Goal: Contribute content: Contribute content

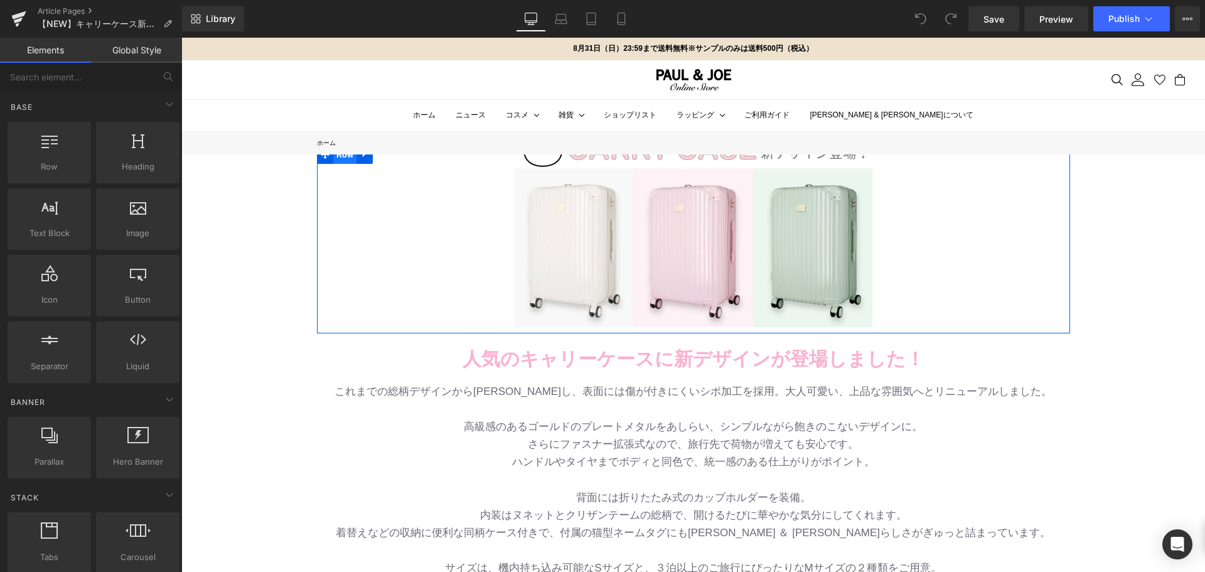
click at [334, 159] on span "Row" at bounding box center [345, 154] width 24 height 19
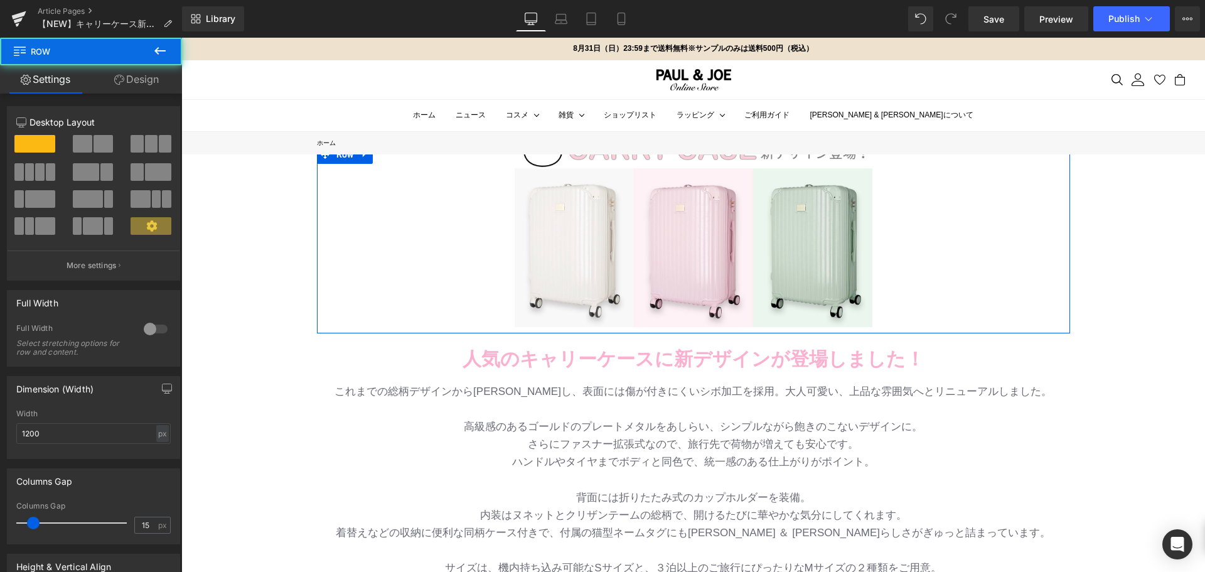
click at [147, 85] on link "Design" at bounding box center [136, 79] width 91 height 28
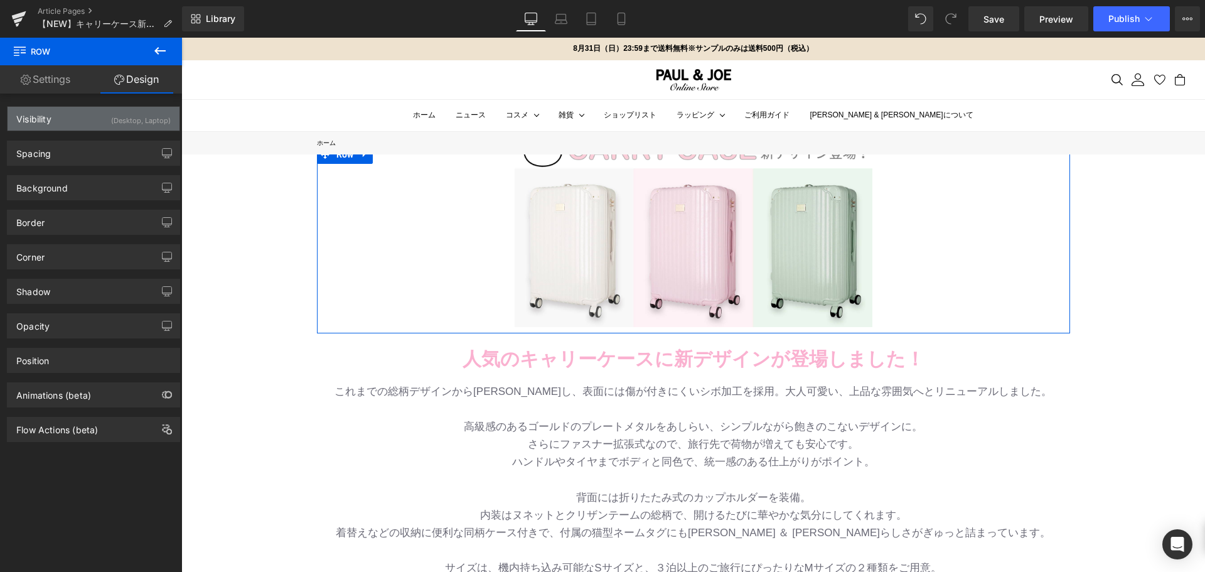
click at [98, 116] on div "Visibility (Desktop, Laptop)" at bounding box center [94, 119] width 172 height 24
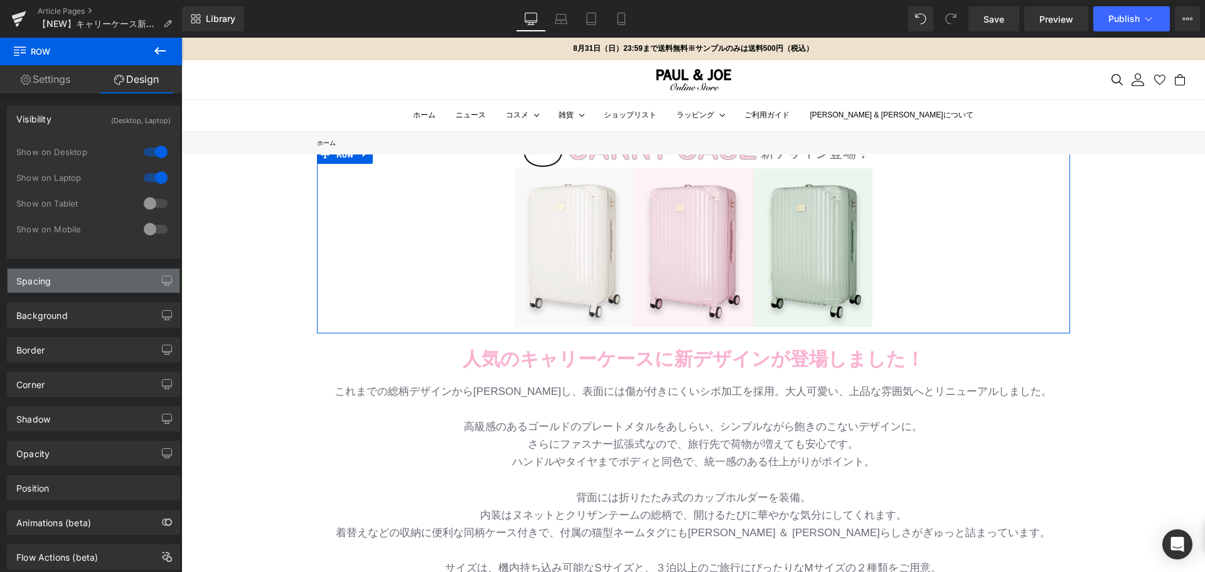
click at [52, 272] on div "Spacing" at bounding box center [94, 281] width 172 height 24
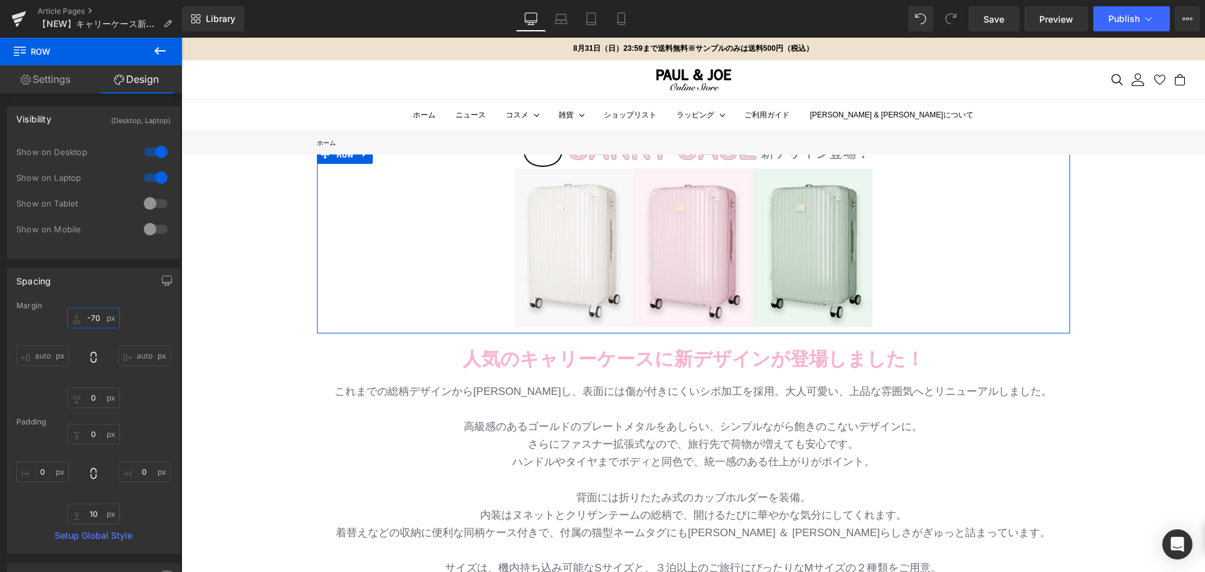
click at [99, 315] on input "-70" at bounding box center [93, 317] width 53 height 21
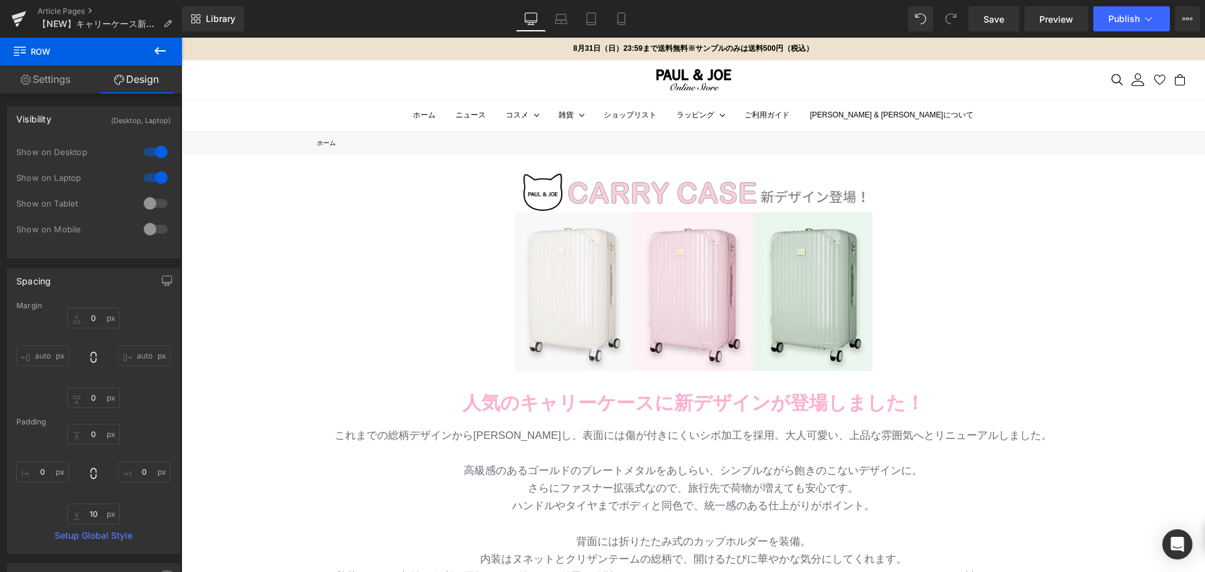
click at [189, 310] on div "Image Row ヌネット＆ハチワレ猫が主役！ 新作メンズインナー＆ステテコ登場 Text Block Row バッグ・財布 新作入荷！ Text Bloc…" at bounding box center [692, 497] width 1023 height 686
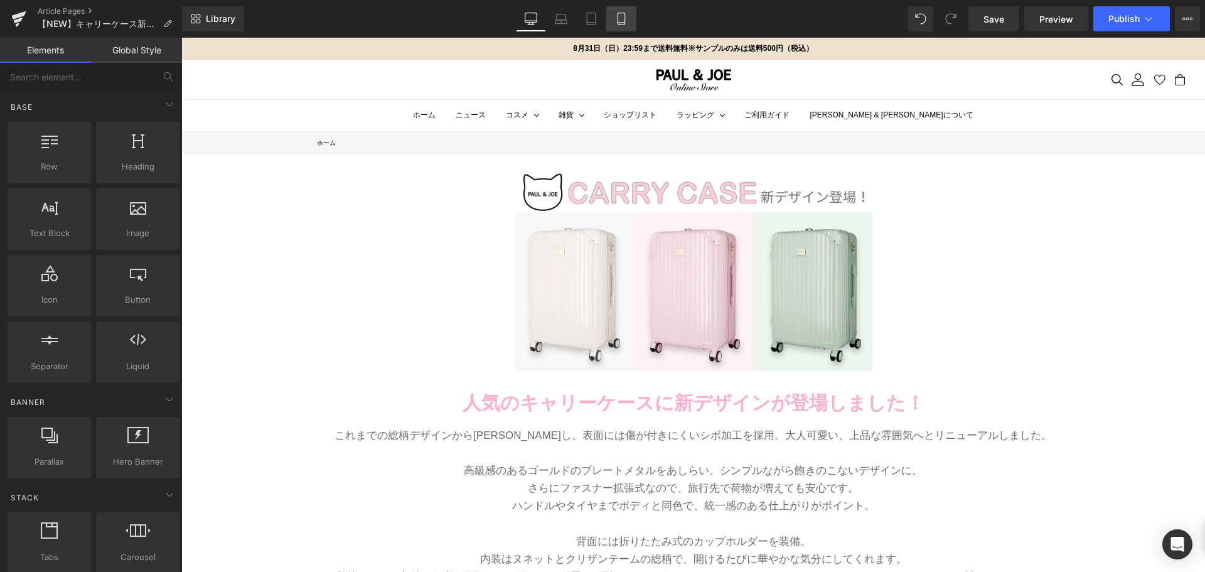
click at [624, 24] on icon at bounding box center [620, 19] width 7 height 12
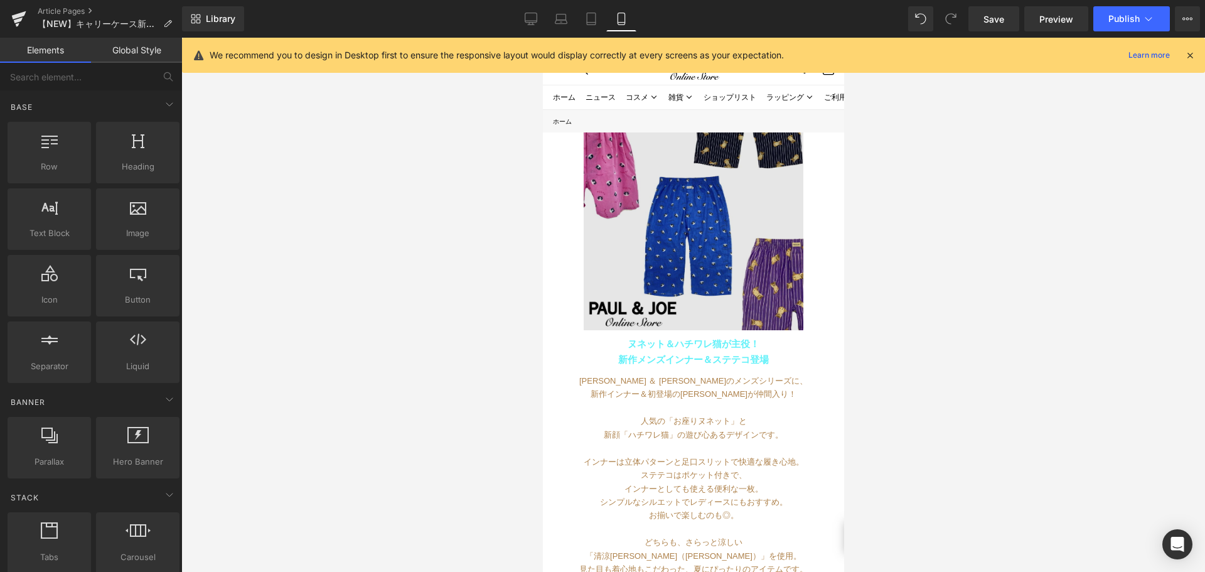
click at [644, 238] on img at bounding box center [693, 220] width 220 height 220
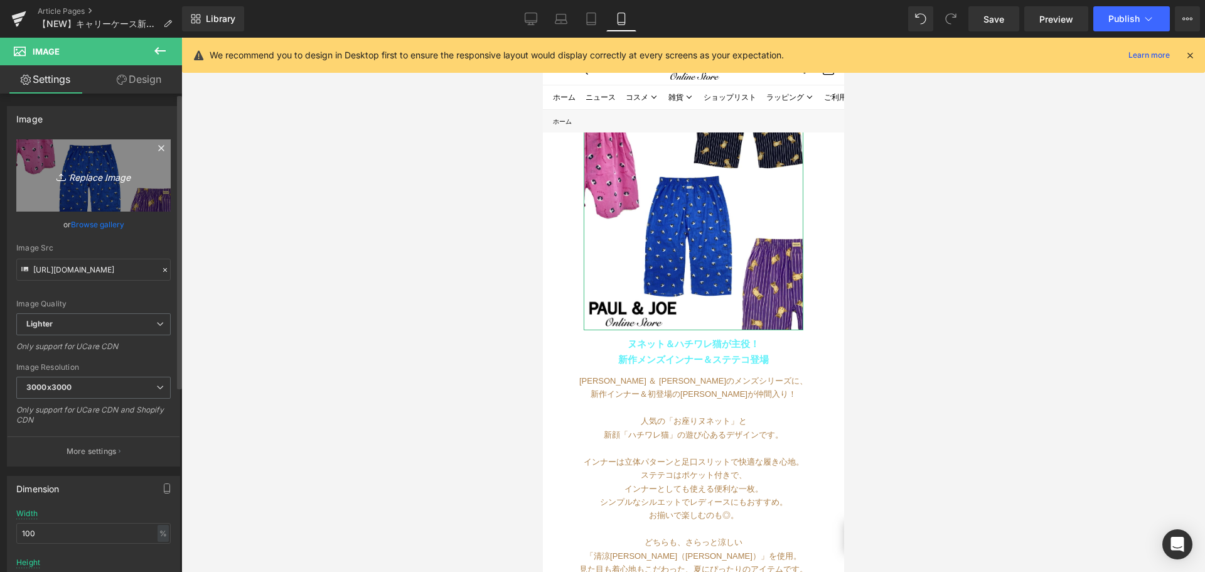
click at [94, 175] on icon "Replace Image" at bounding box center [93, 176] width 100 height 16
type input "C:\fakepath\キャリーケーススクエア.png"
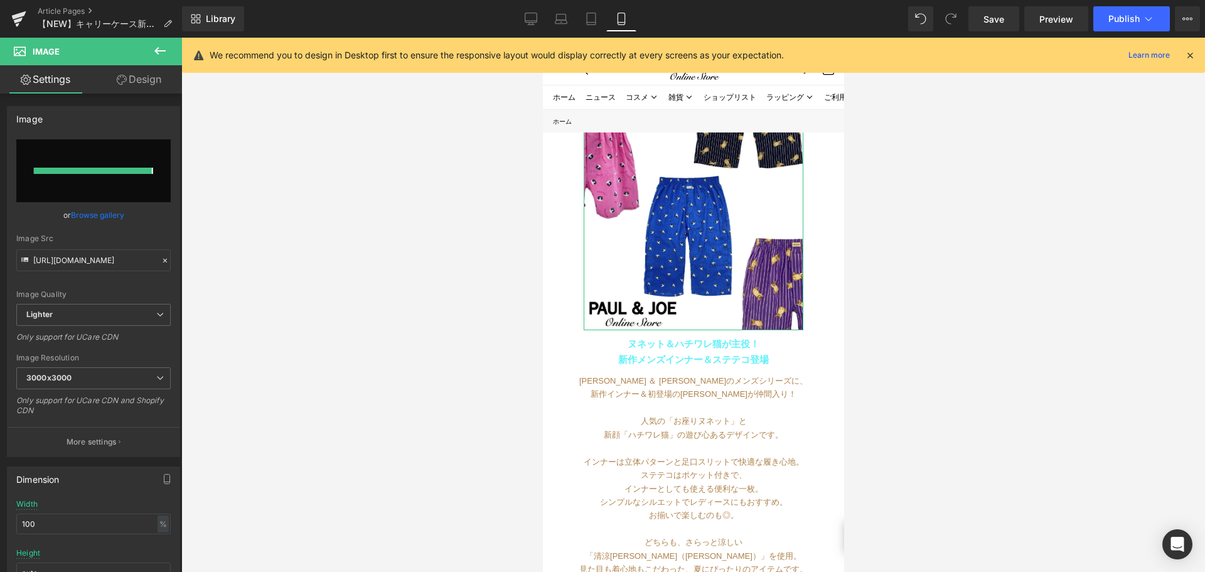
type input "[URL][DOMAIN_NAME]"
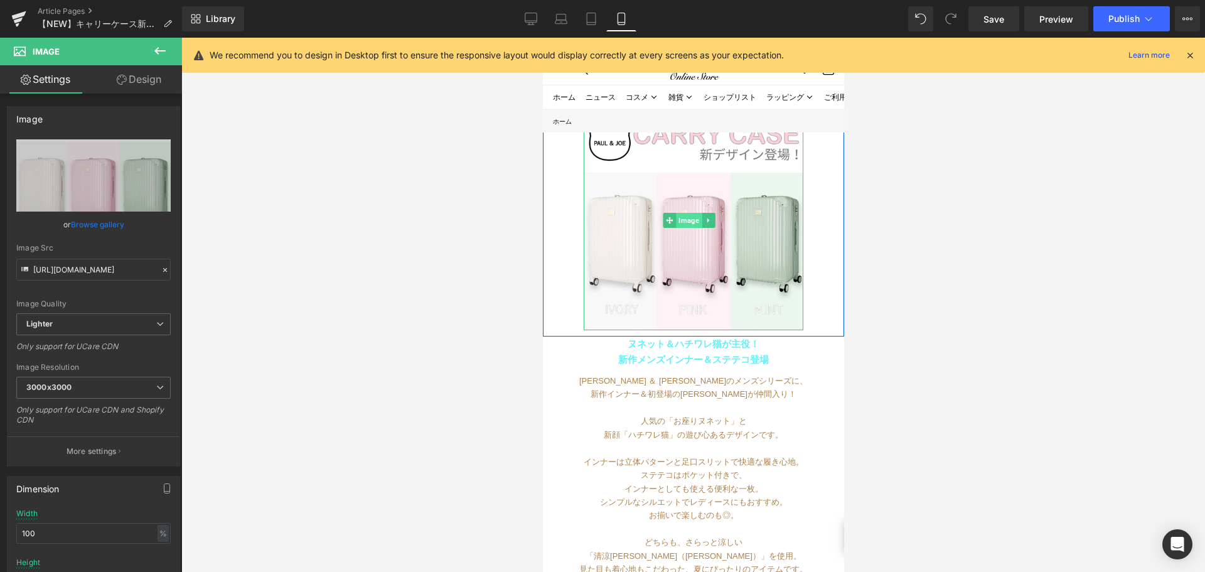
click at [683, 218] on span "Image" at bounding box center [688, 220] width 26 height 15
click at [145, 90] on link "Design" at bounding box center [138, 79] width 91 height 28
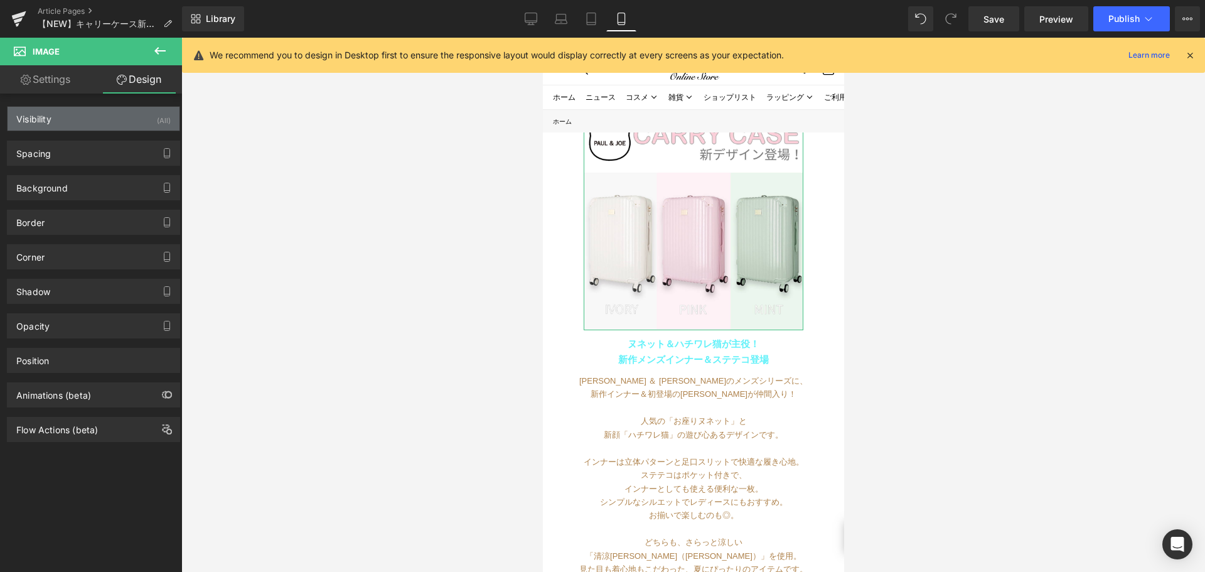
type input "-30"
type input "50"
type input "0"
type input "50"
type input "0"
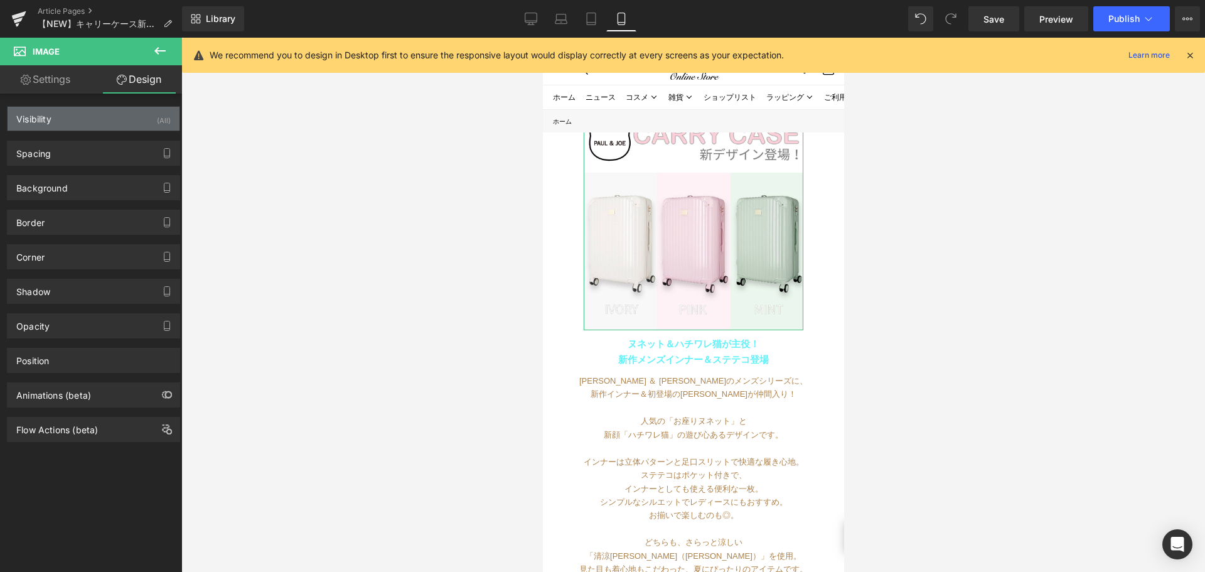
type input "0"
click at [132, 115] on div "Visibility (All)" at bounding box center [94, 119] width 172 height 24
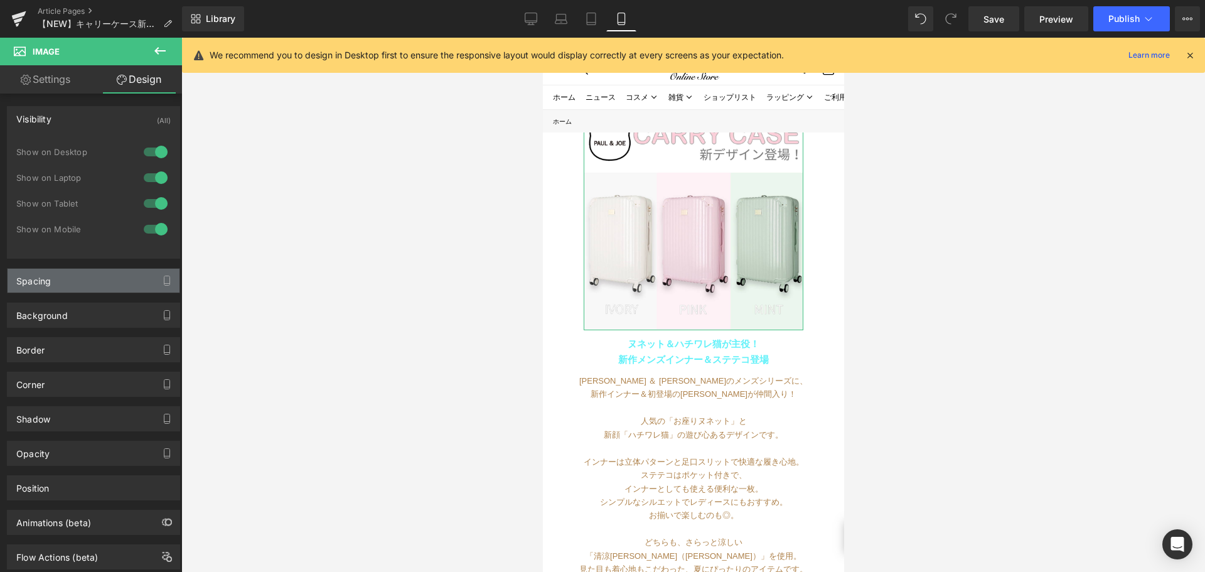
click at [92, 279] on div "Spacing" at bounding box center [94, 281] width 172 height 24
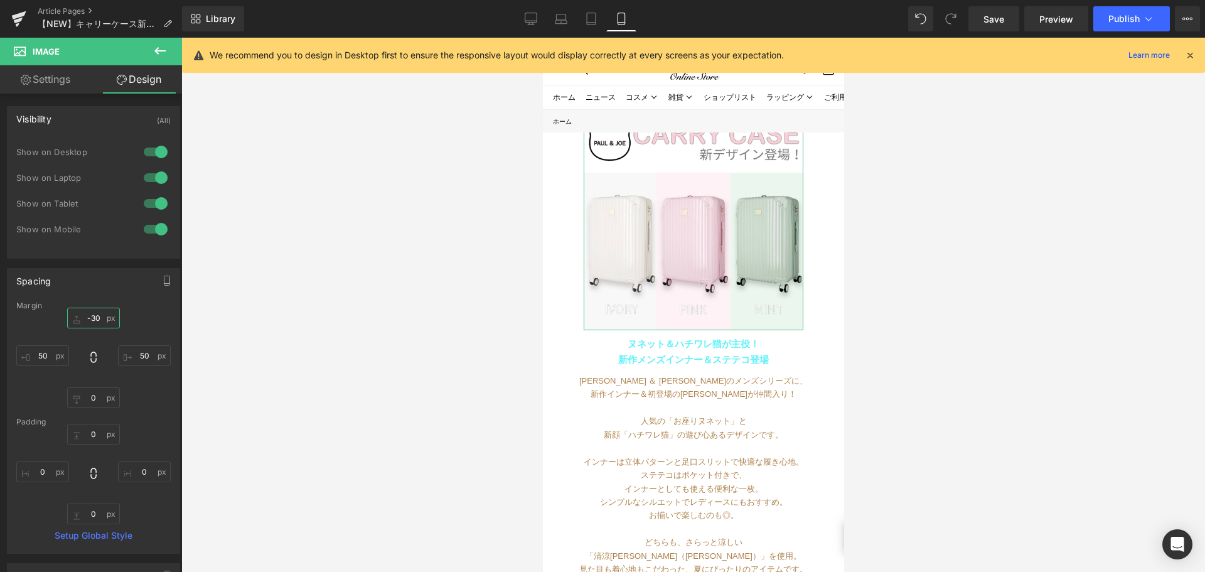
click at [92, 316] on input "-30" at bounding box center [93, 317] width 53 height 21
type input "0"
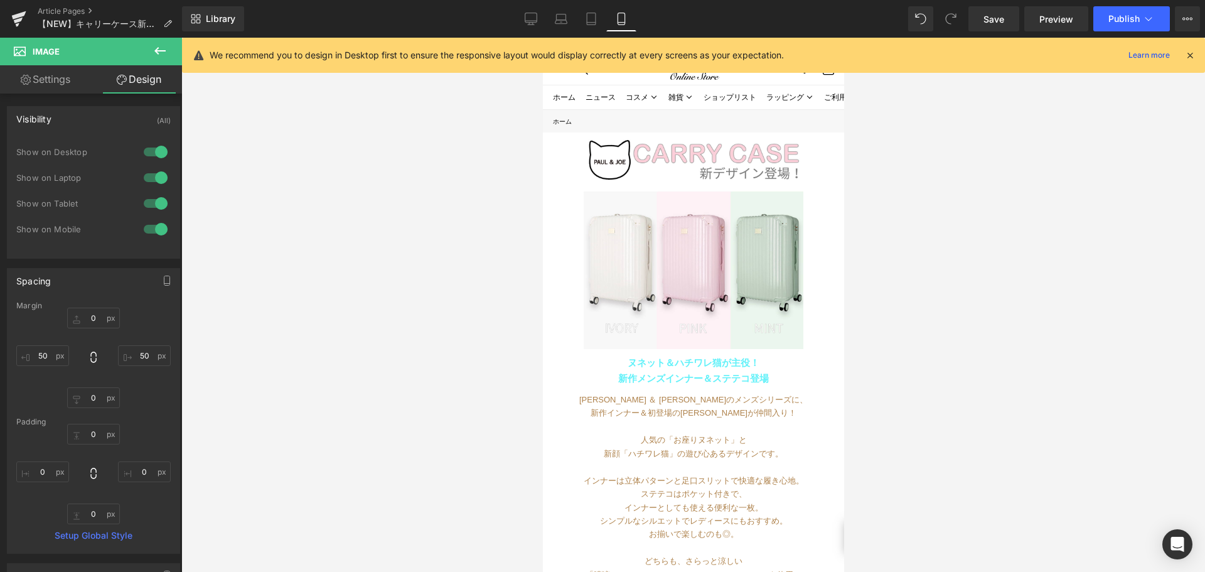
click at [266, 324] on div at bounding box center [692, 305] width 1023 height 534
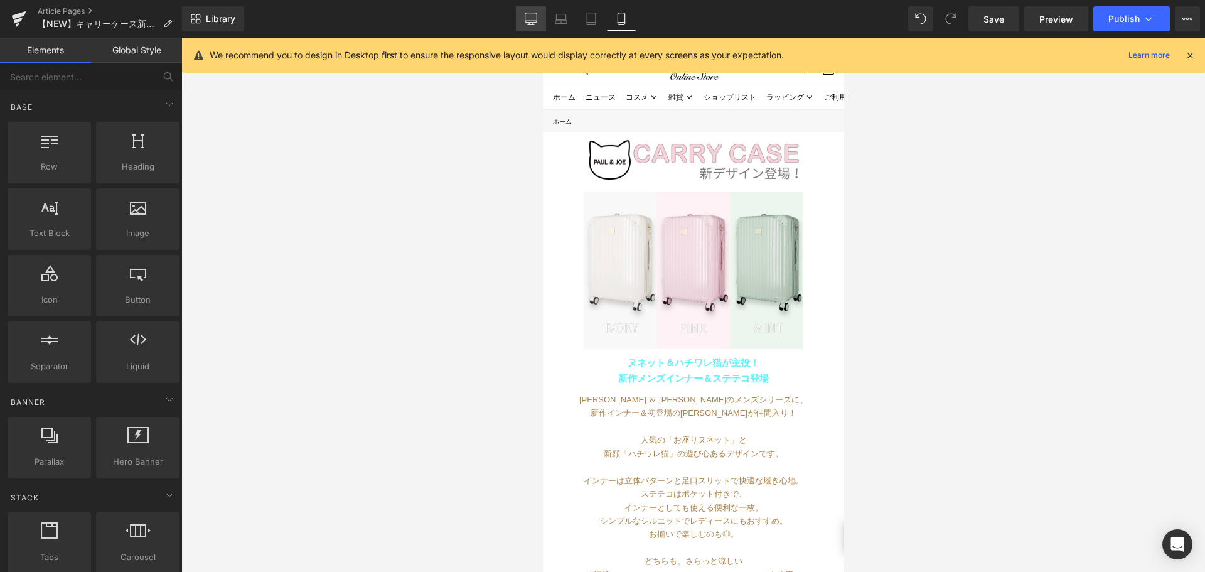
click at [523, 17] on link "Desktop" at bounding box center [531, 18] width 30 height 25
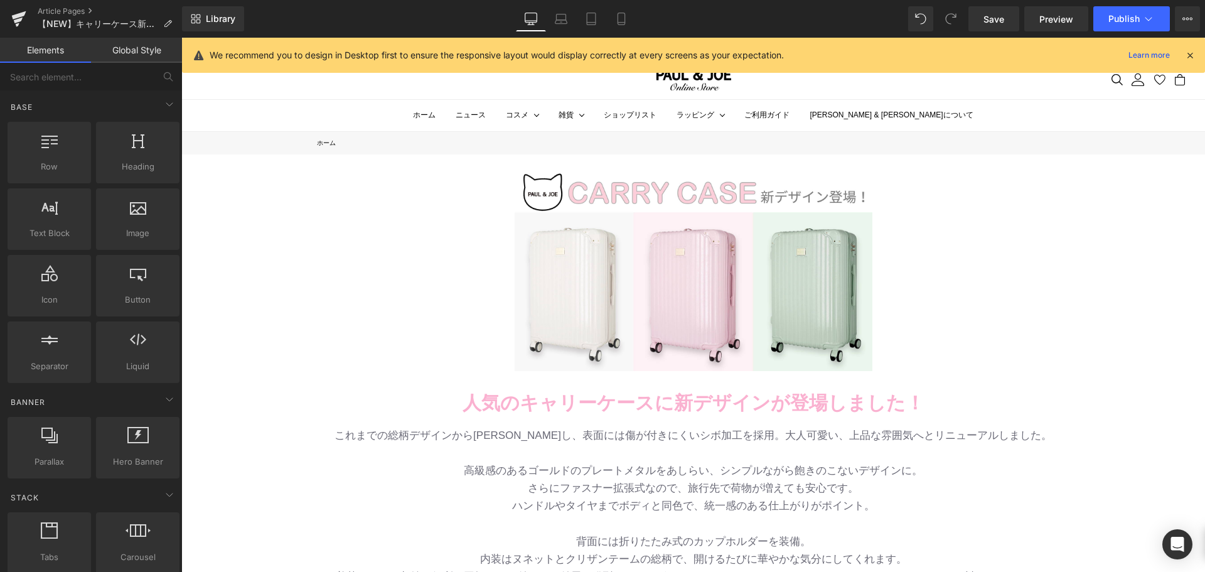
scroll to position [151, 0]
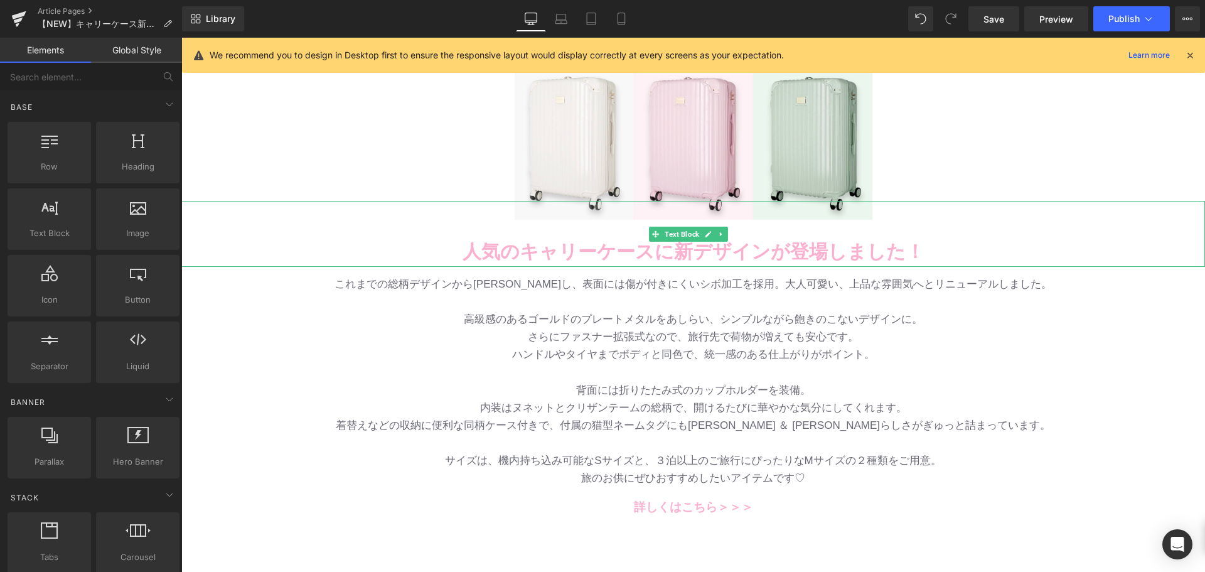
click at [509, 250] on b "人気のキャリーケースに新デザインが登場しました！" at bounding box center [693, 251] width 462 height 21
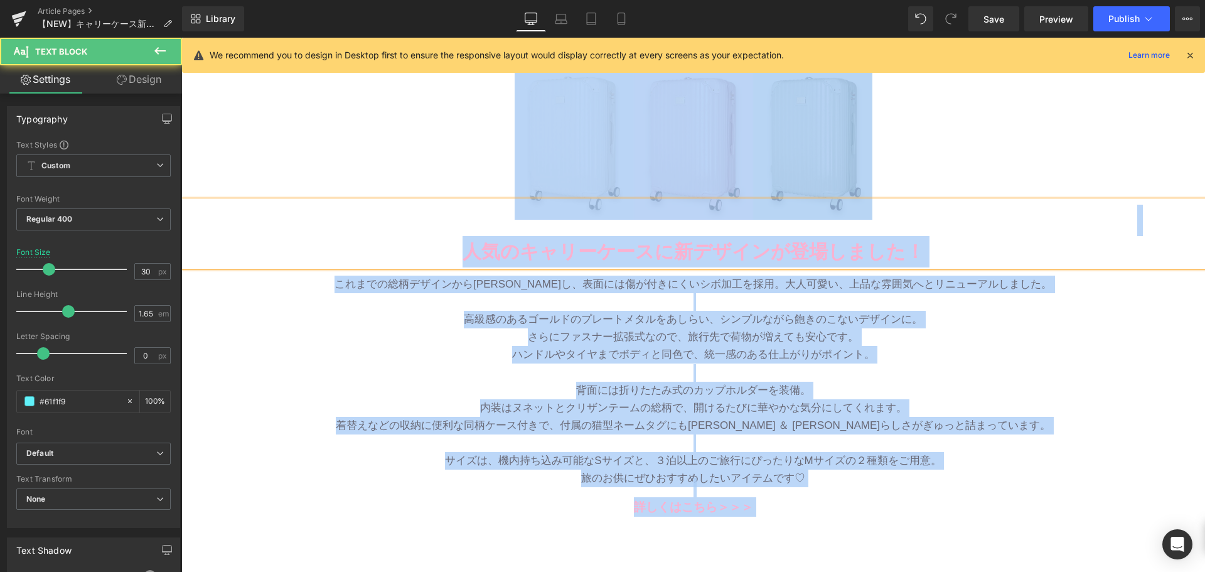
click at [504, 248] on b "人気のキャリーケースに新デザインが登場しました！" at bounding box center [693, 251] width 462 height 21
click at [477, 247] on b "人気のキャリーケースに新デザインが登場しました！" at bounding box center [693, 251] width 462 height 21
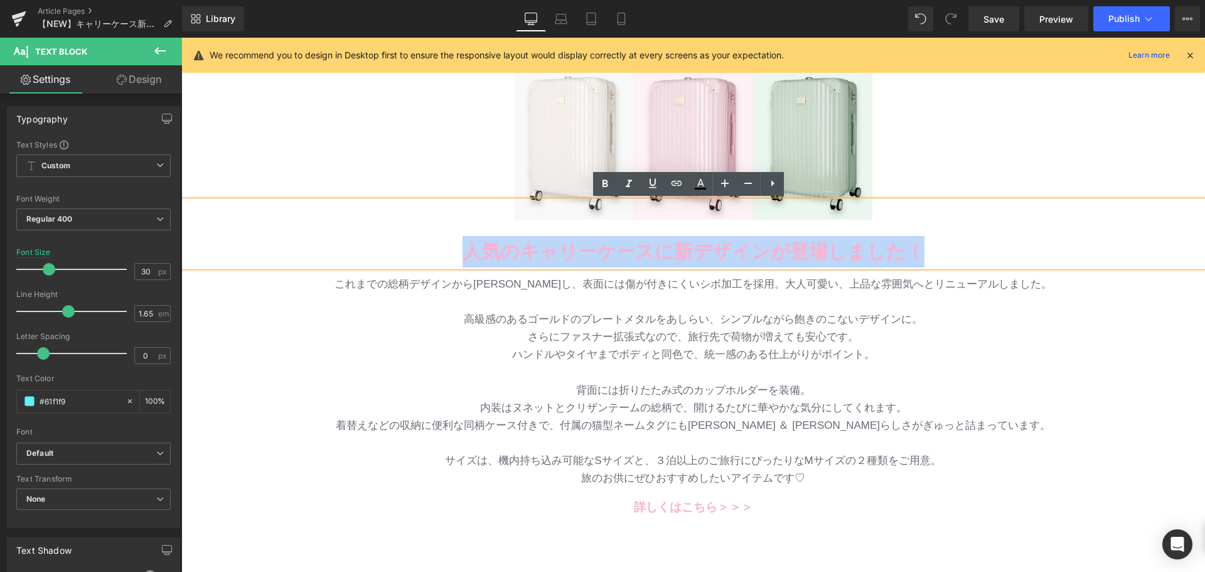
drag, startPoint x: 469, startPoint y: 250, endPoint x: 935, endPoint y: 253, distance: 465.5
click at [935, 253] on p "人気のキャリーケースに新デザインが登場しました！" at bounding box center [692, 251] width 1023 height 31
copy b "人気のキャリーケースに新デザインが登場しました！"
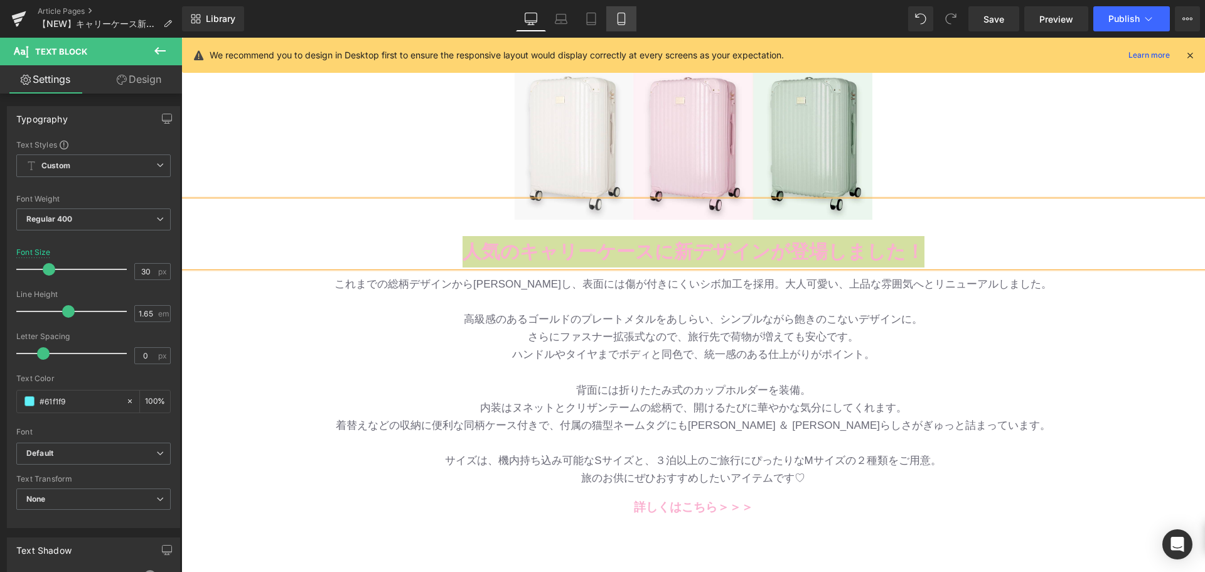
click at [626, 24] on icon at bounding box center [621, 19] width 13 height 13
type input "16"
type input "100"
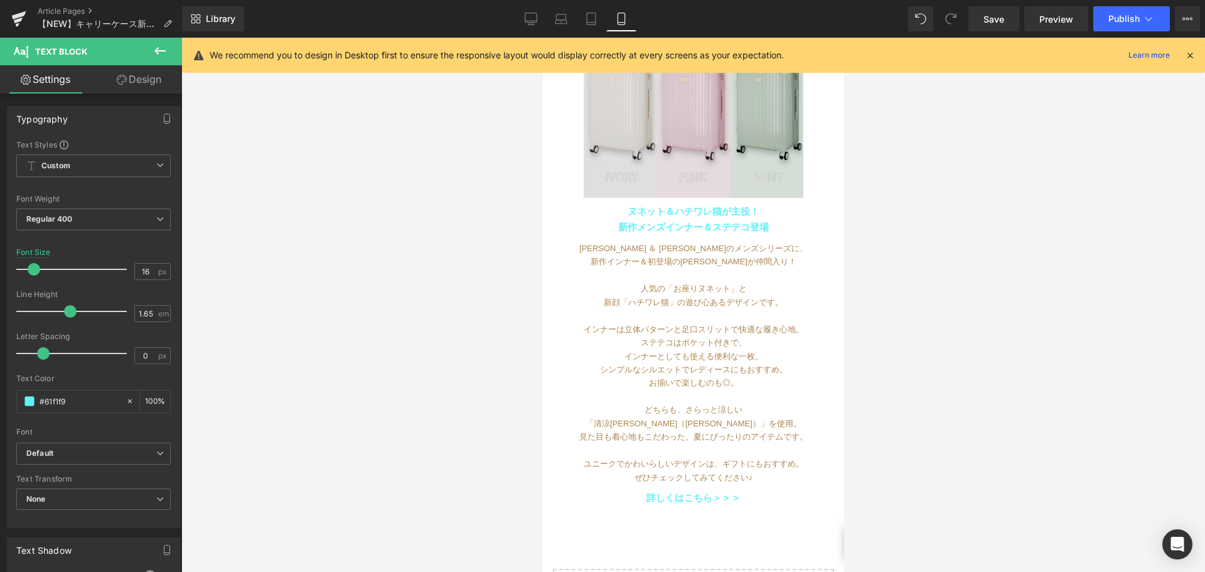
scroll to position [0, 0]
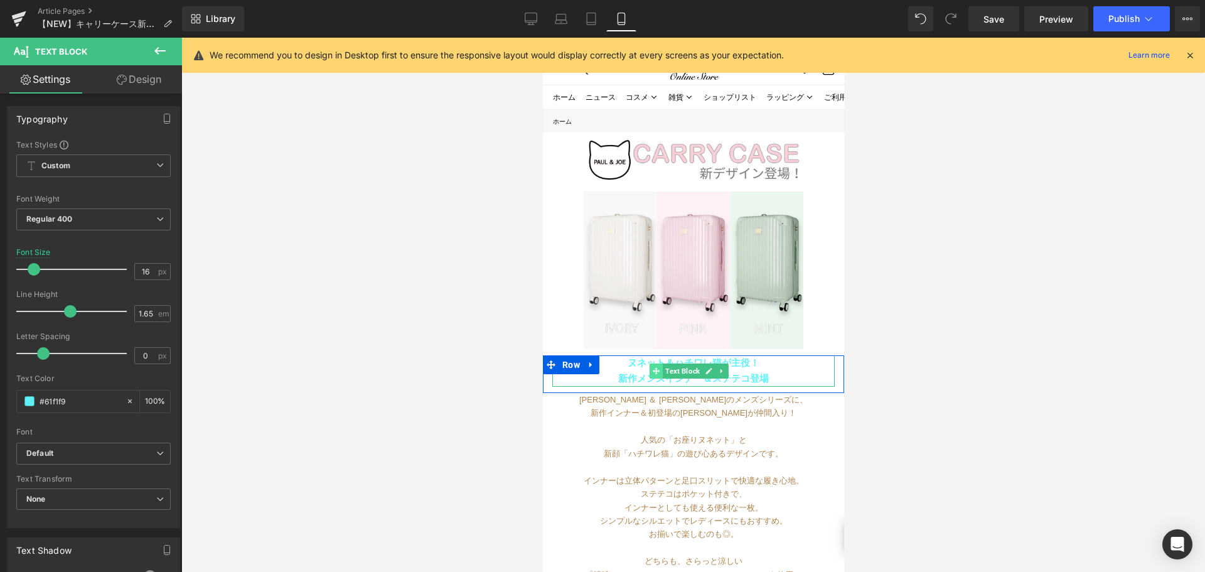
click at [651, 364] on span at bounding box center [655, 370] width 13 height 15
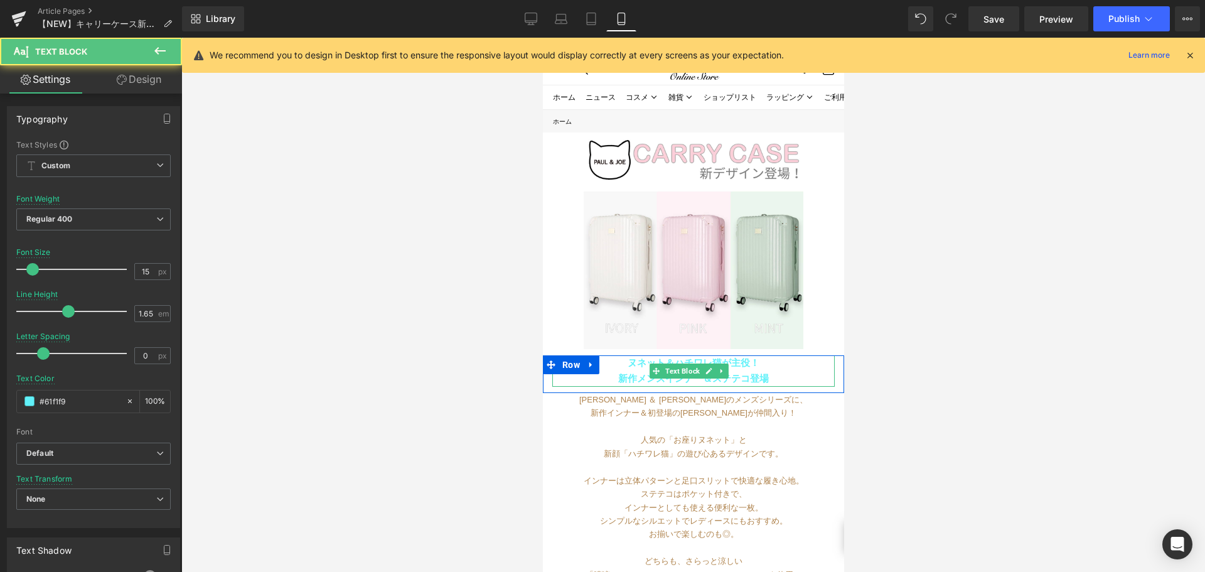
click at [632, 357] on b "ヌネット＆ハチワレ猫が主役！" at bounding box center [693, 362] width 132 height 11
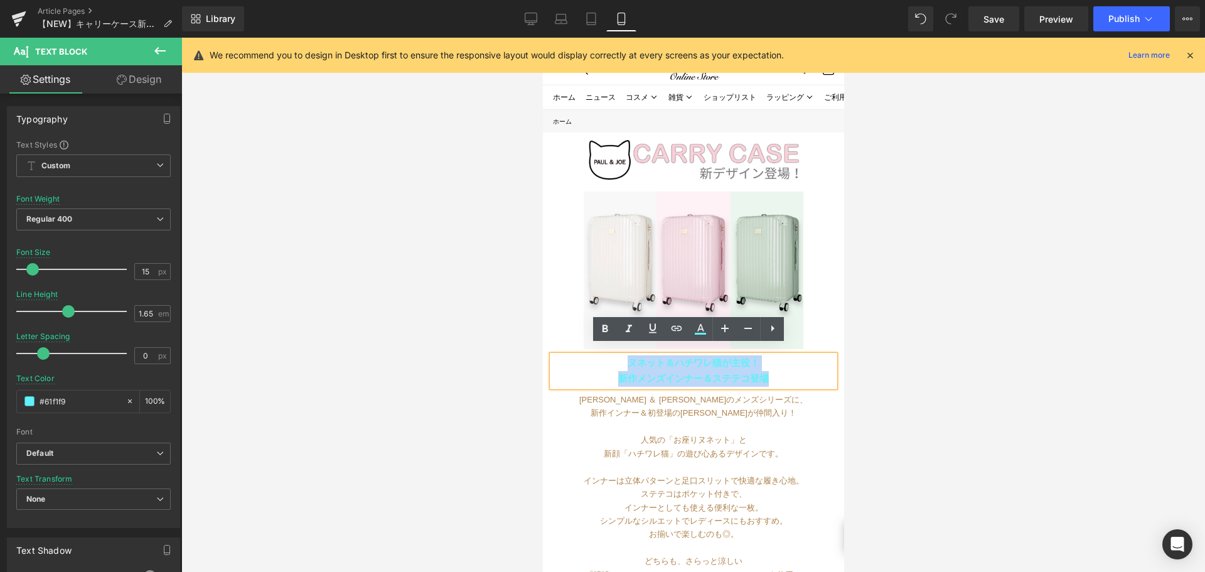
drag, startPoint x: 621, startPoint y: 353, endPoint x: 781, endPoint y: 366, distance: 160.5
click at [781, 366] on div "ヌネット＆ハチワレ猫が主役！ 新作メンズインナー＆ステテコ登場" at bounding box center [692, 370] width 282 height 31
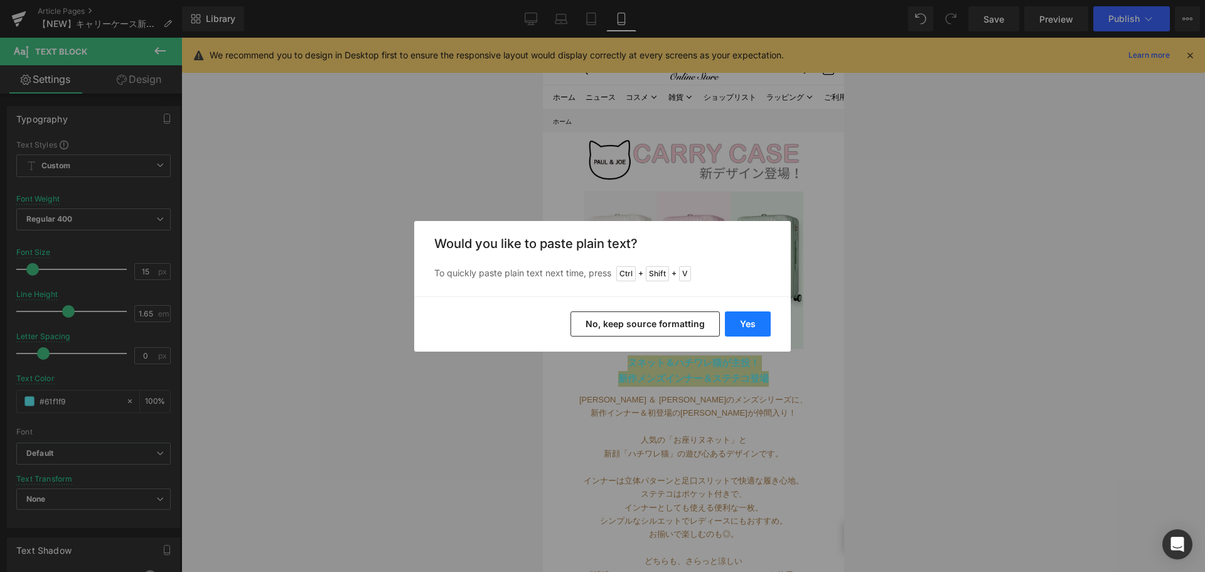
click at [755, 330] on button "Yes" at bounding box center [748, 323] width 46 height 25
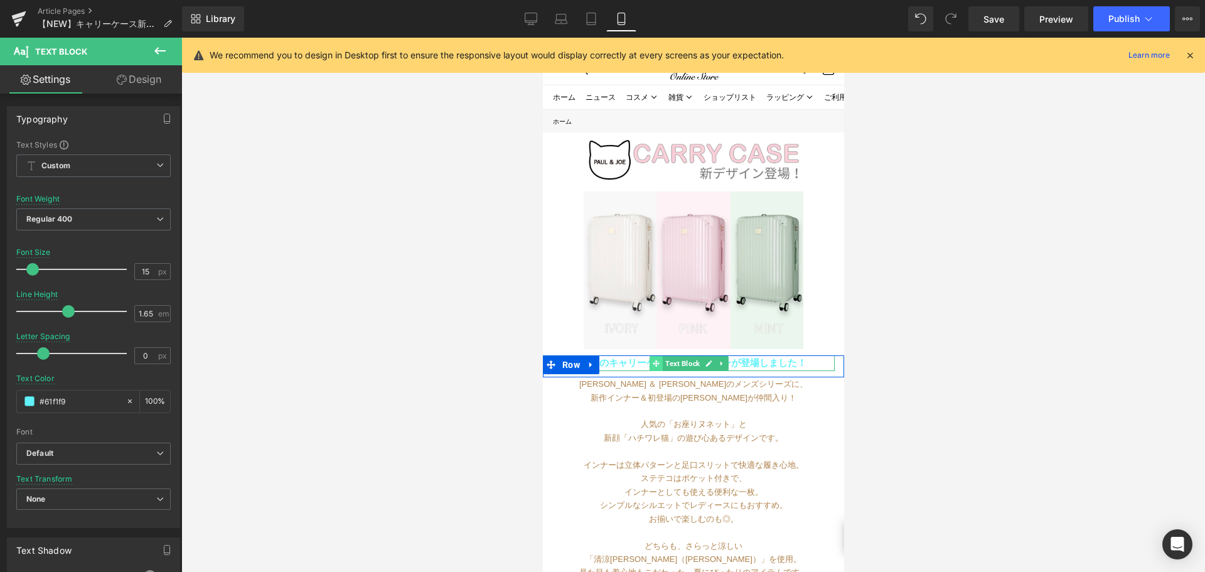
click at [659, 356] on span at bounding box center [655, 363] width 13 height 15
click at [625, 368] on div at bounding box center [692, 369] width 282 height 3
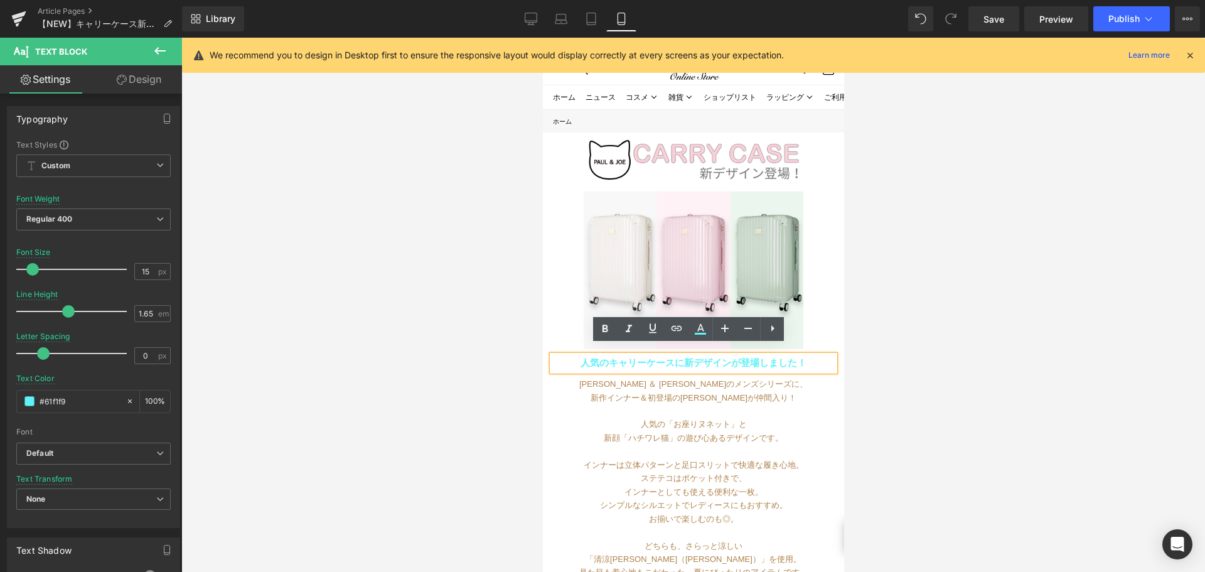
click at [699, 357] on b "人気のキャリーケースに新デザインが登場しました！" at bounding box center [693, 362] width 226 height 11
click at [682, 357] on b "人気のキャリーケースに新デザインが登場しました！" at bounding box center [693, 362] width 226 height 11
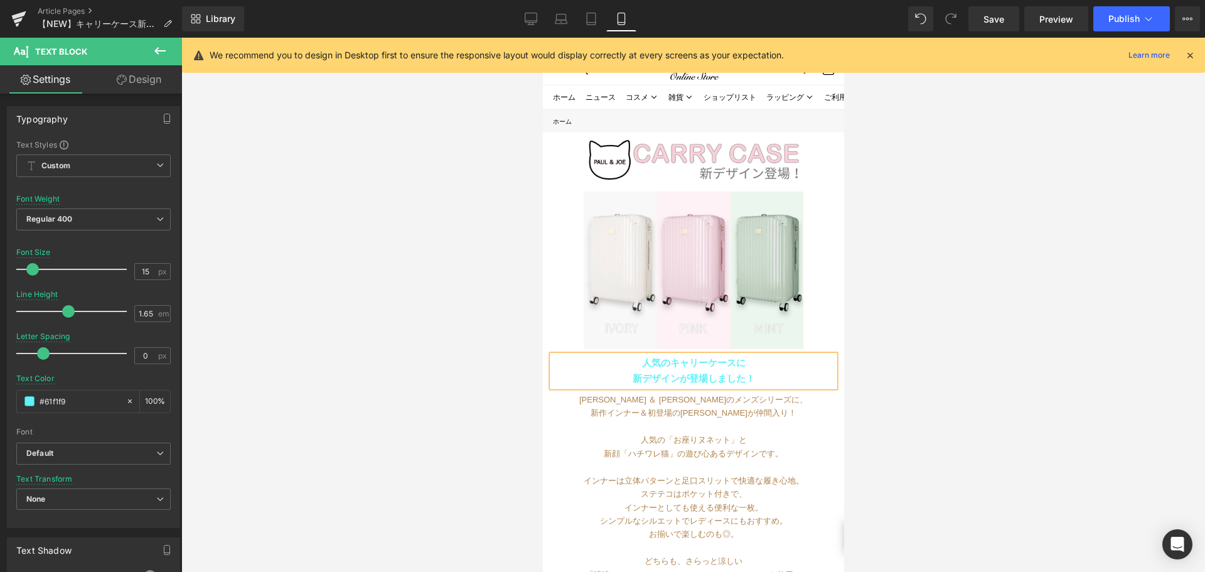
click at [651, 357] on b "人気のキャリーケースに" at bounding box center [693, 362] width 104 height 11
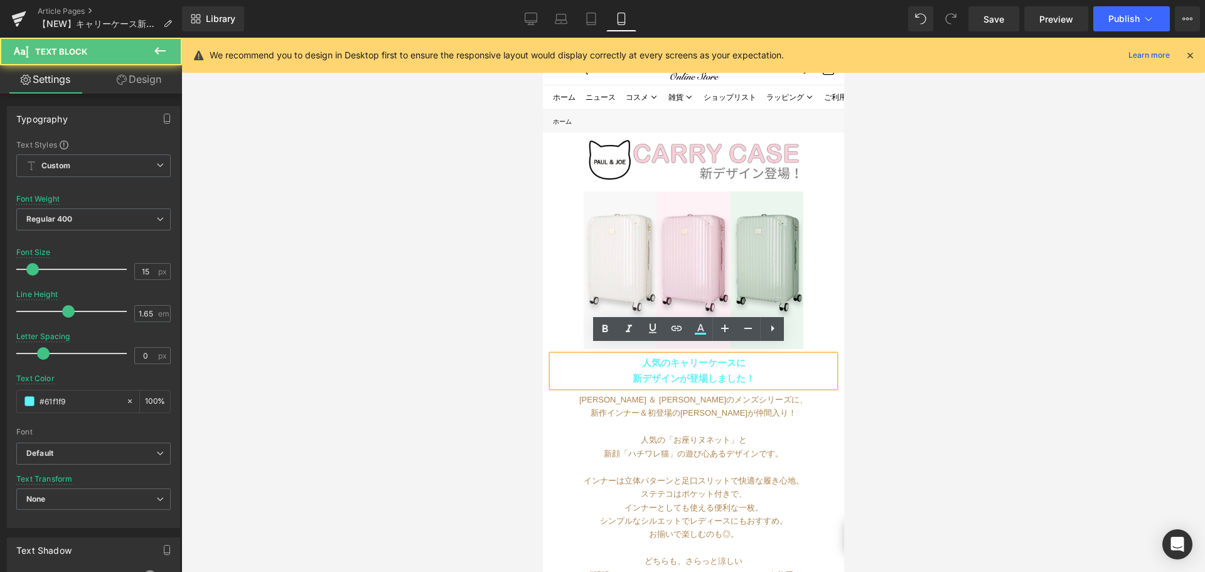
click at [615, 356] on p "人気のキャリーケースに" at bounding box center [692, 363] width 282 height 16
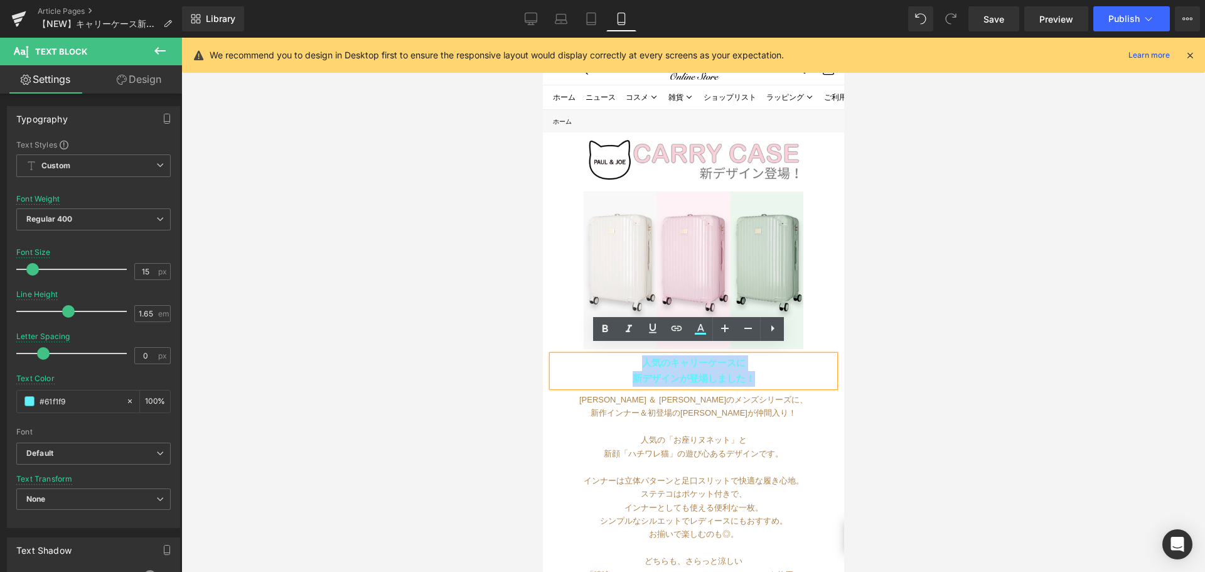
drag, startPoint x: 617, startPoint y: 356, endPoint x: 756, endPoint y: 366, distance: 139.6
click at [756, 366] on div "人気のキャリーケースに 新デザインが登場しました！" at bounding box center [692, 370] width 282 height 31
click at [531, 26] on link "Desktop" at bounding box center [531, 18] width 30 height 25
type input "13"
type input "#000000"
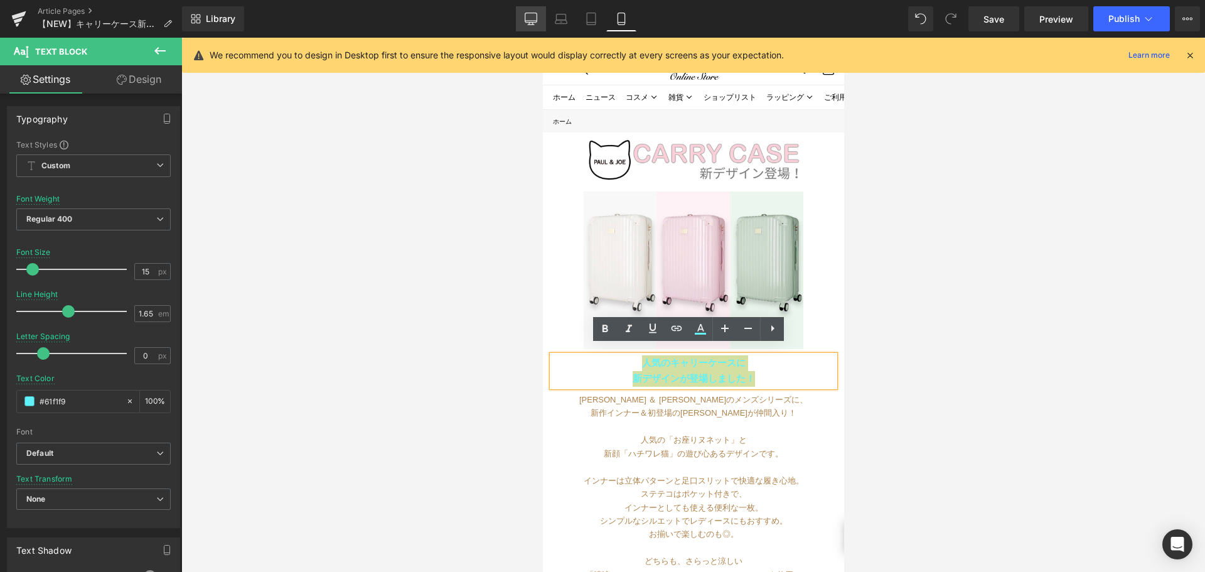
type input "100"
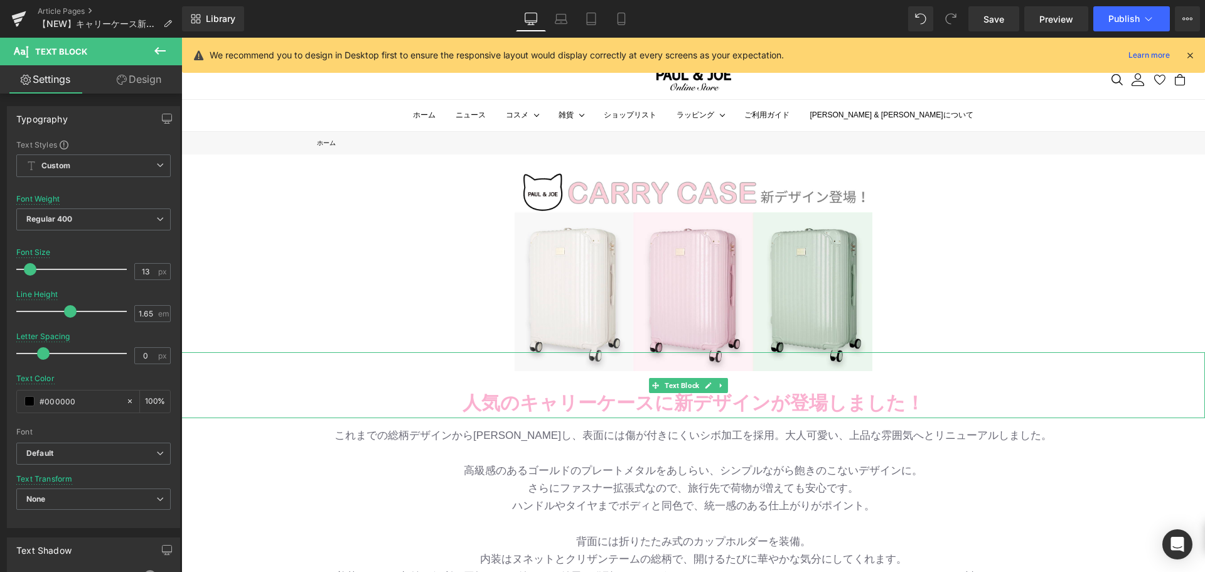
click at [533, 401] on b "人気のキャリーケースに新デザインが登場しました！" at bounding box center [693, 402] width 462 height 21
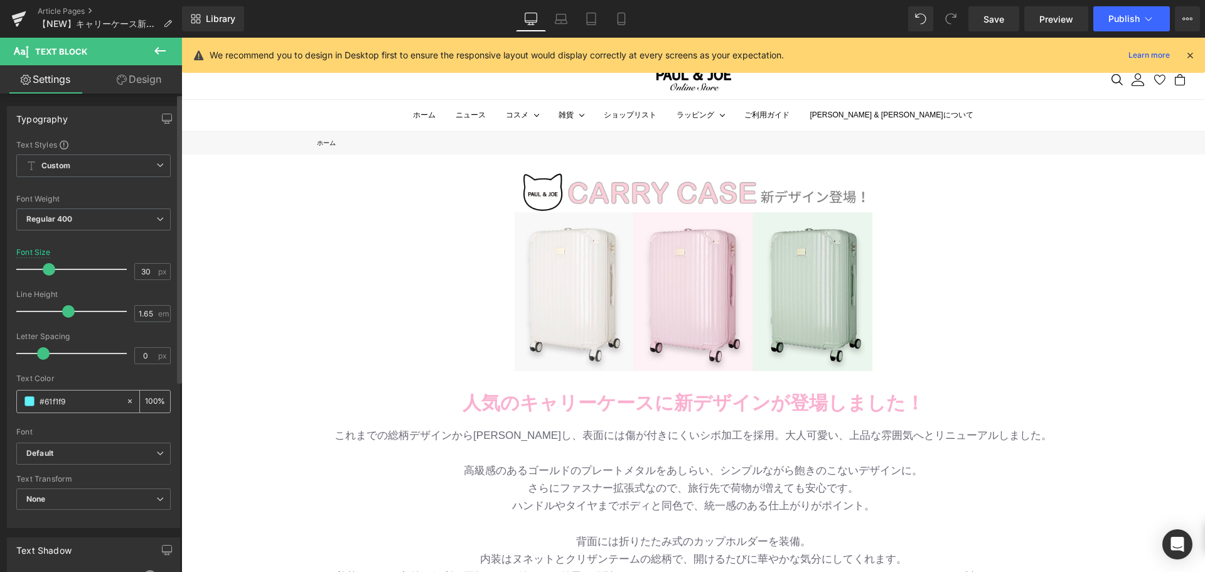
click at [74, 400] on input "#61f1f9" at bounding box center [80, 401] width 80 height 14
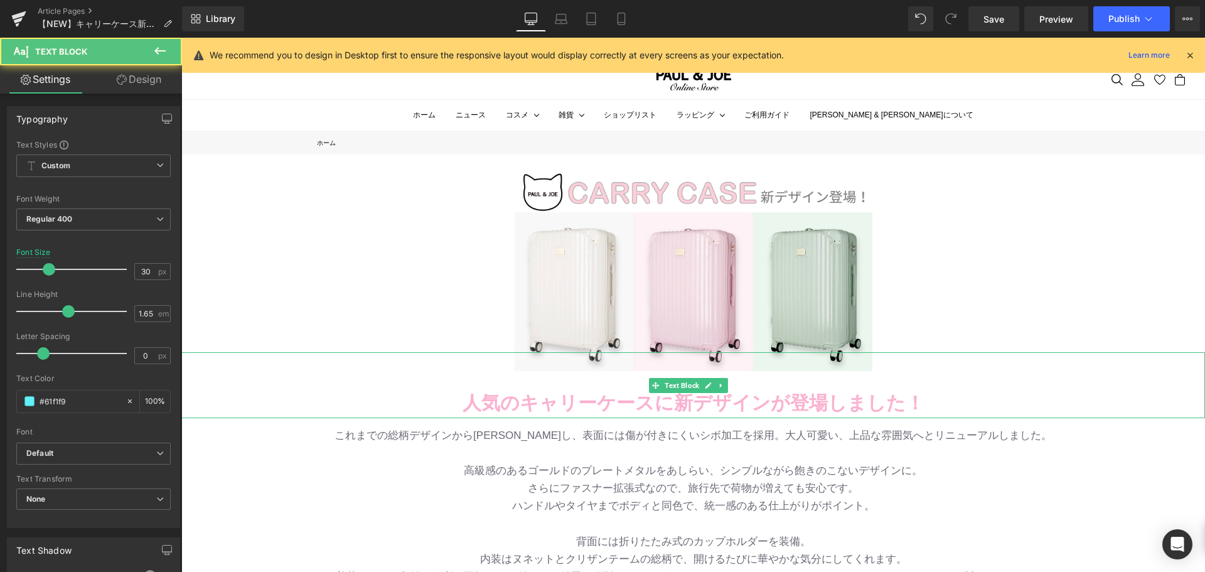
click at [484, 395] on b "人気のキャリーケースに新デザインが登場しました！" at bounding box center [693, 402] width 462 height 21
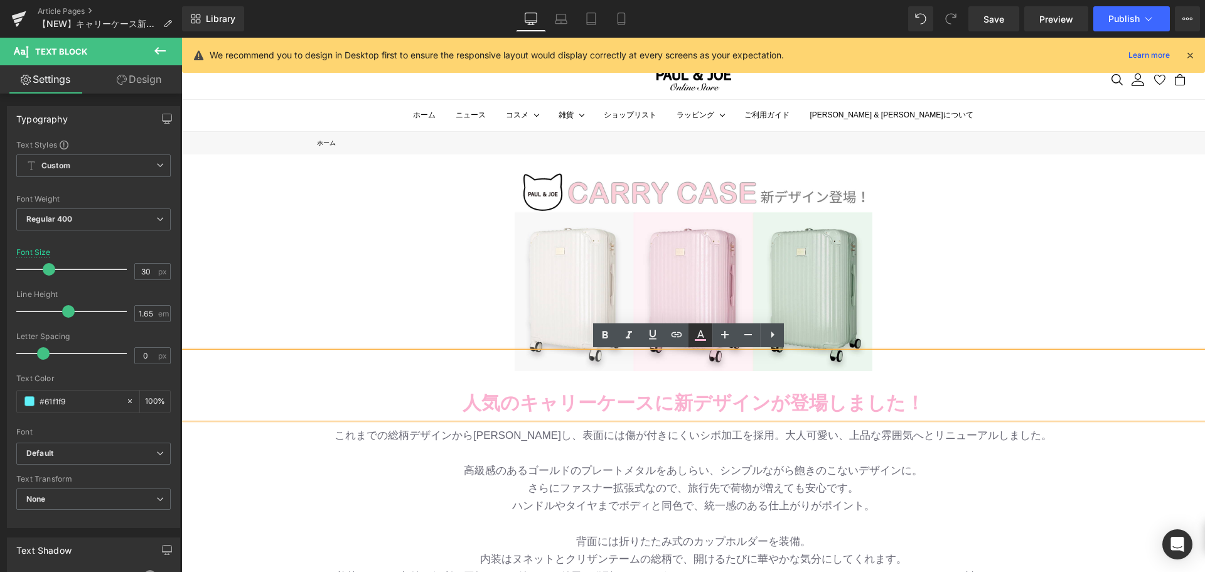
click at [705, 341] on icon at bounding box center [700, 334] width 15 height 15
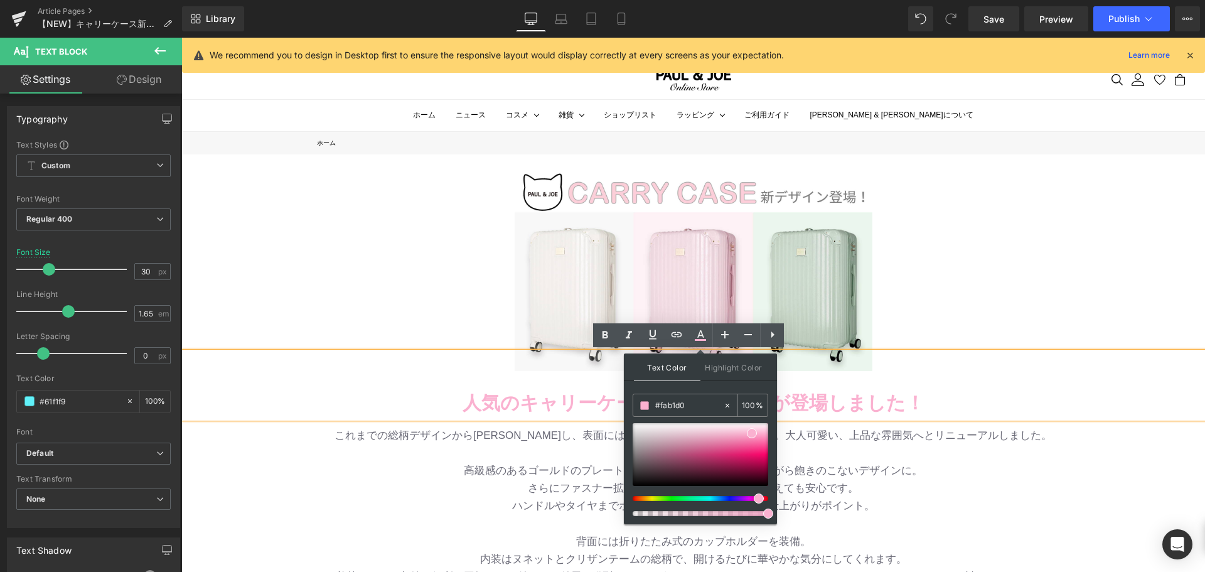
drag, startPoint x: 691, startPoint y: 405, endPoint x: 639, endPoint y: 404, distance: 51.4
click at [676, 404] on input "#fab1d0" at bounding box center [689, 405] width 68 height 14
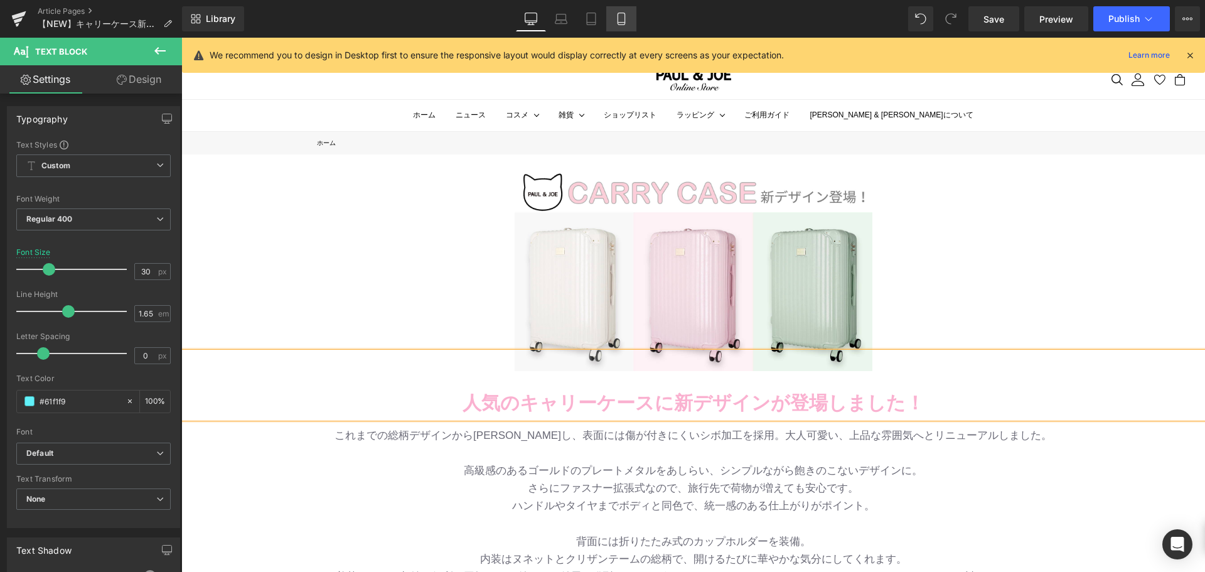
click at [619, 11] on link "Mobile" at bounding box center [621, 18] width 30 height 25
type input "16"
type input "100"
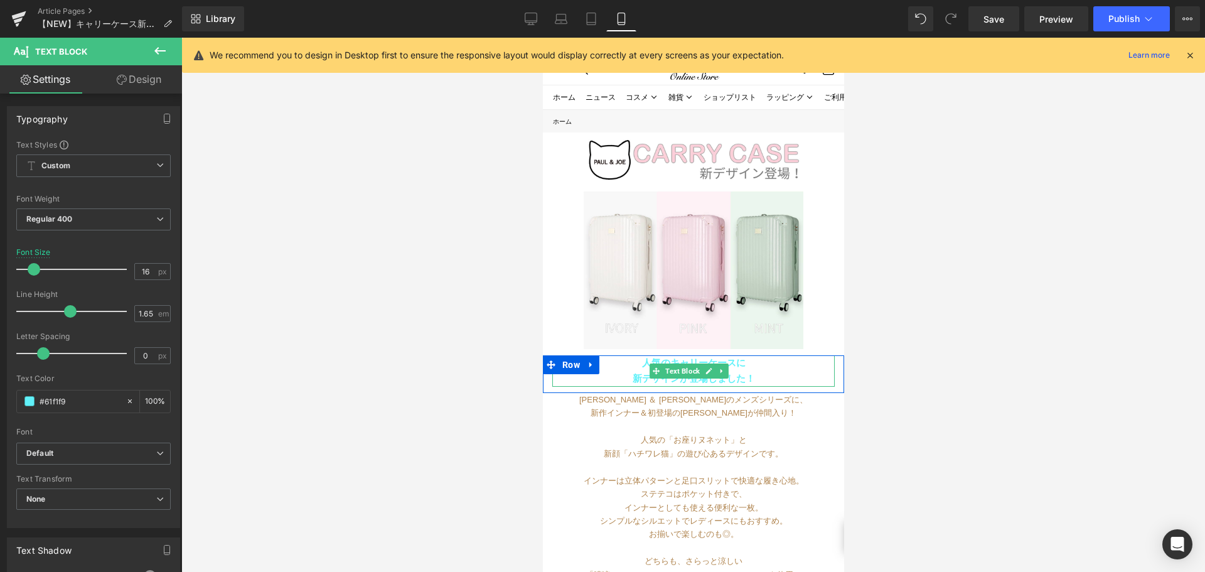
click at [637, 373] on b "新デザインが登場しました！" at bounding box center [693, 378] width 122 height 11
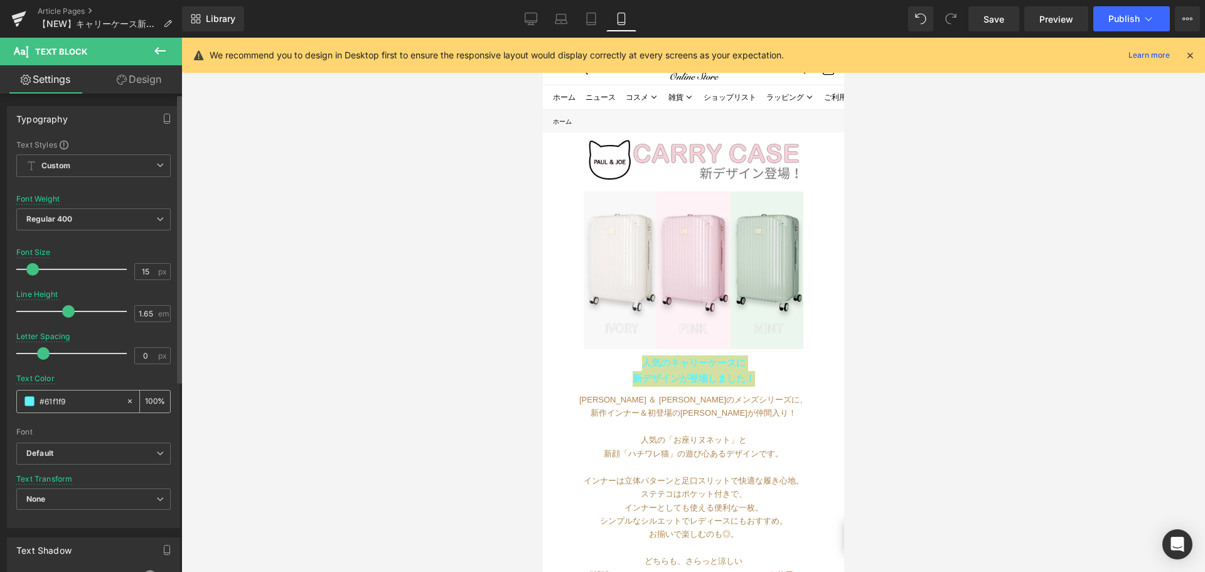
click at [83, 408] on div "#61f1f9" at bounding box center [71, 401] width 109 height 22
click at [74, 398] on input "#61f1f9" at bounding box center [80, 401] width 80 height 14
paste input "fab1d0"
type input "#fab1d0"
click at [968, 404] on div at bounding box center [692, 305] width 1023 height 534
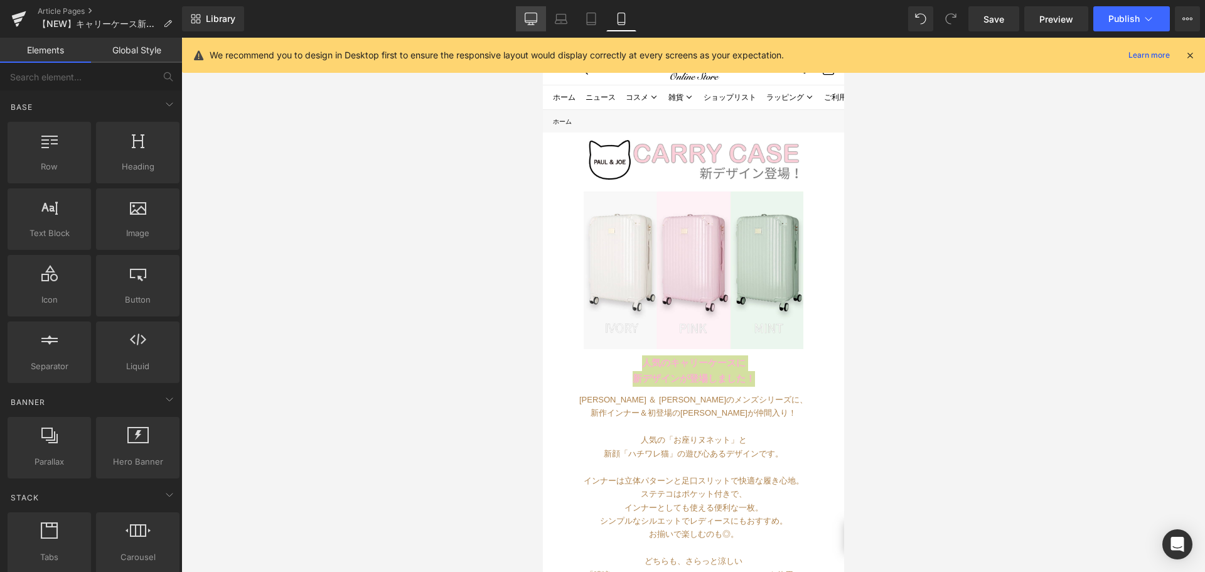
click at [536, 23] on icon at bounding box center [531, 17] width 12 height 9
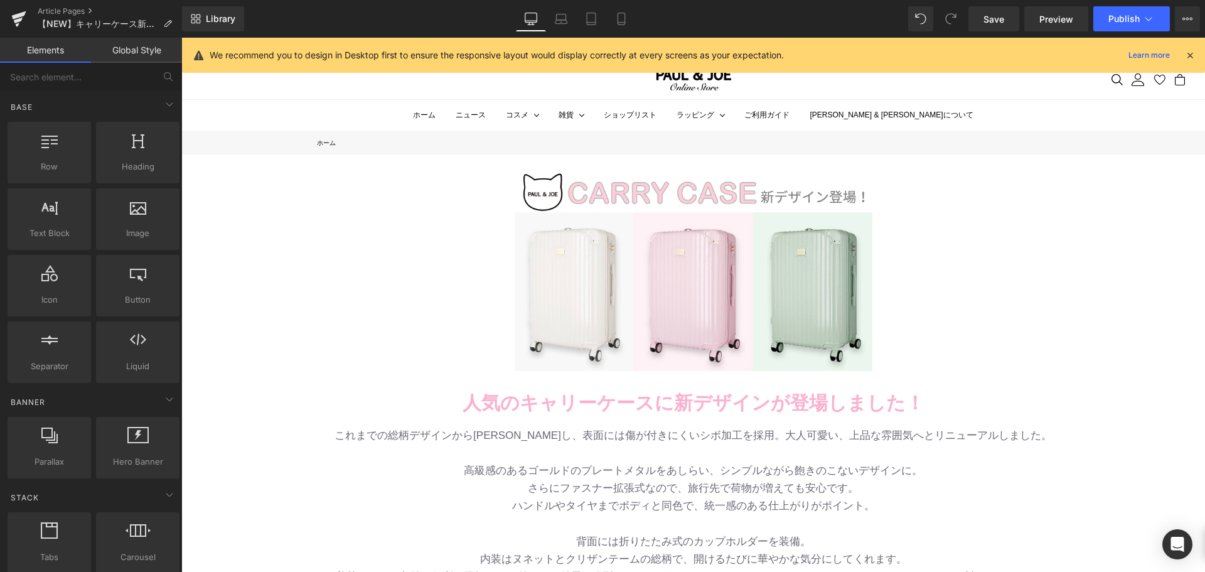
scroll to position [151, 0]
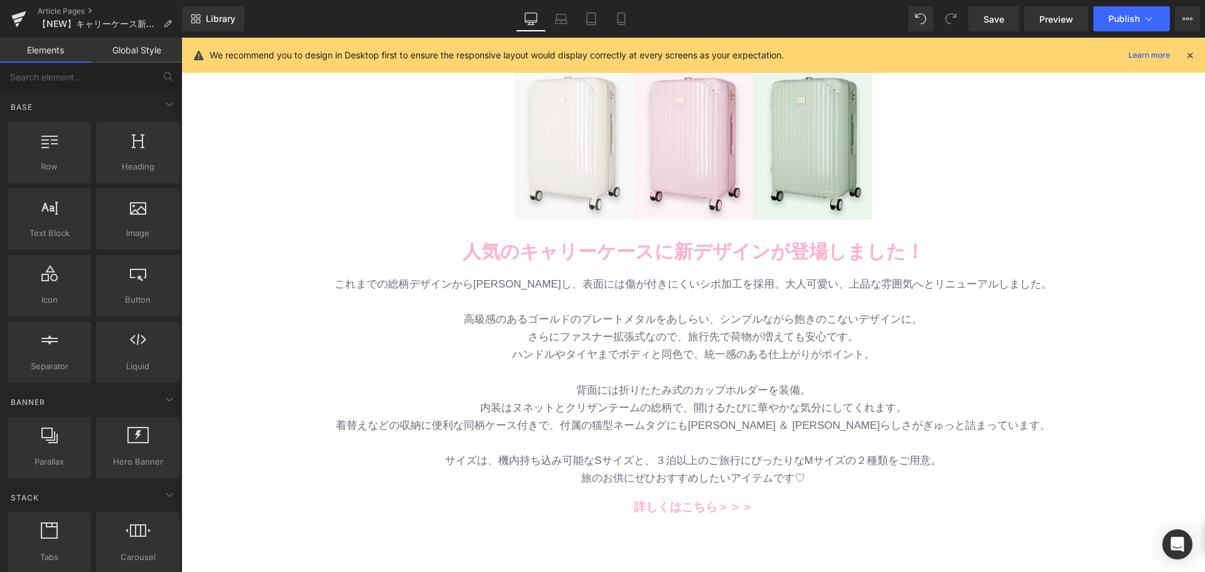
click at [572, 298] on p at bounding box center [693, 302] width 734 height 18
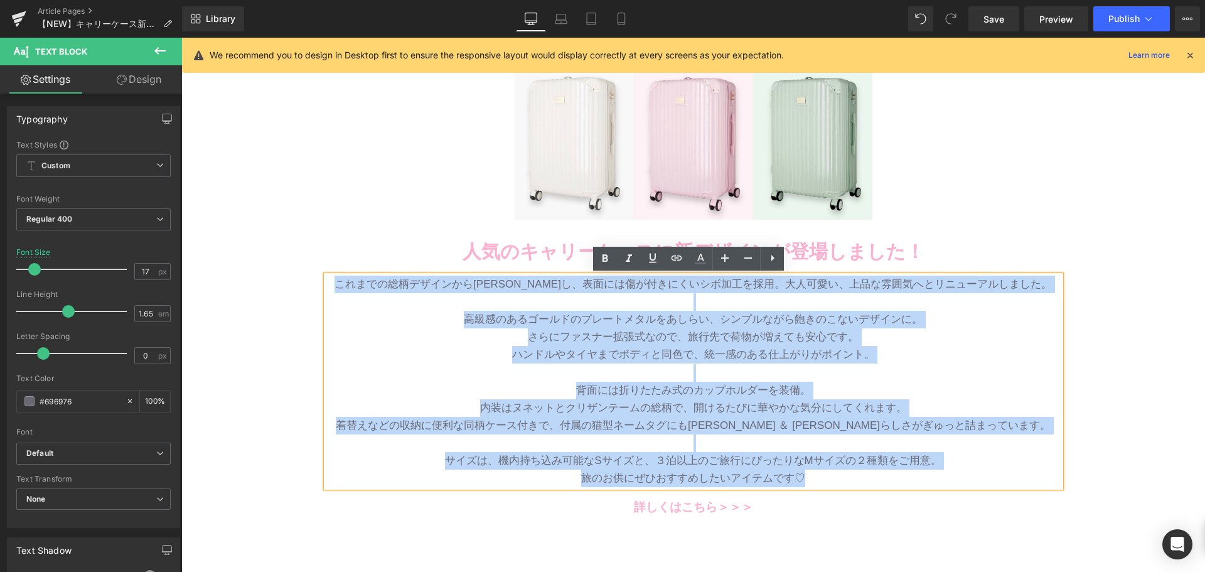
drag, startPoint x: 366, startPoint y: 286, endPoint x: 849, endPoint y: 472, distance: 517.5
click at [849, 472] on div "これまでの総柄デザインから[PERSON_NAME]し、表面には傷が付きにくいシボ加工を採用。大人可愛い、上品な雰囲気へとリニューアルしました。 高級感のある…" at bounding box center [693, 380] width 734 height 211
copy div "loremipsumdolors、ametconsecteturadi。elits、doeiusmodtemporinc。 utlaboreetdolorem…"
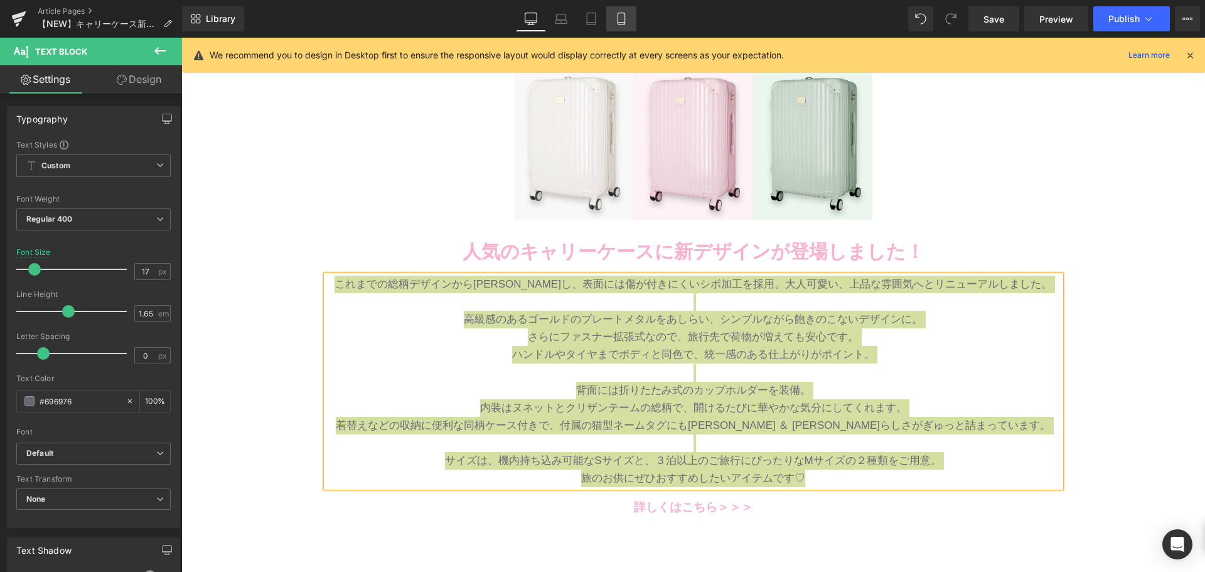
click at [612, 12] on link "Mobile" at bounding box center [621, 18] width 30 height 25
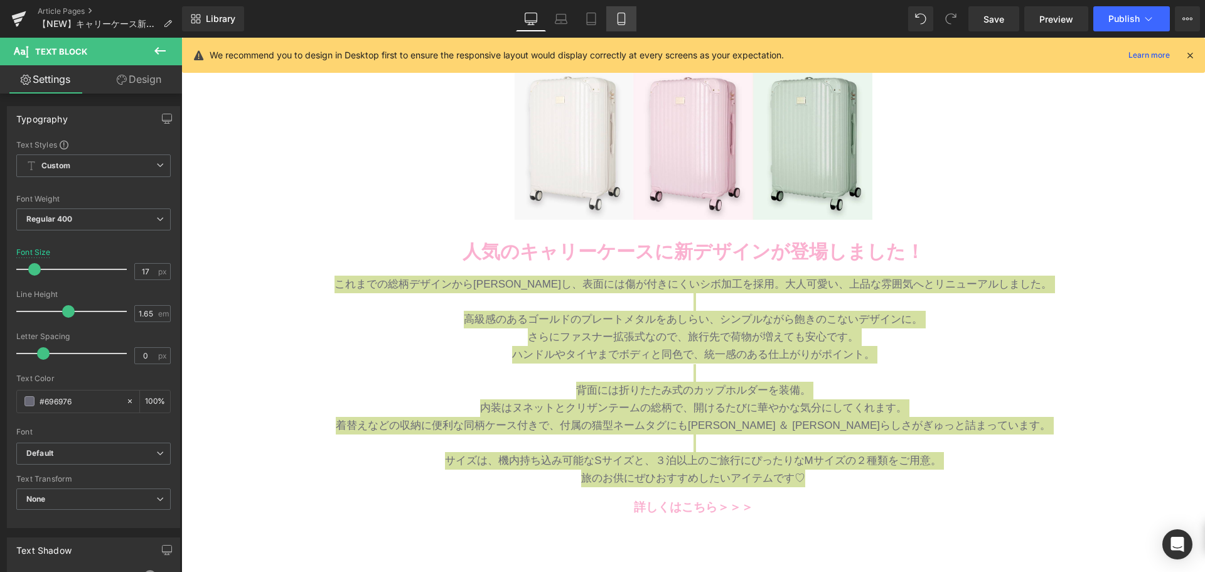
type input "13"
type input "100"
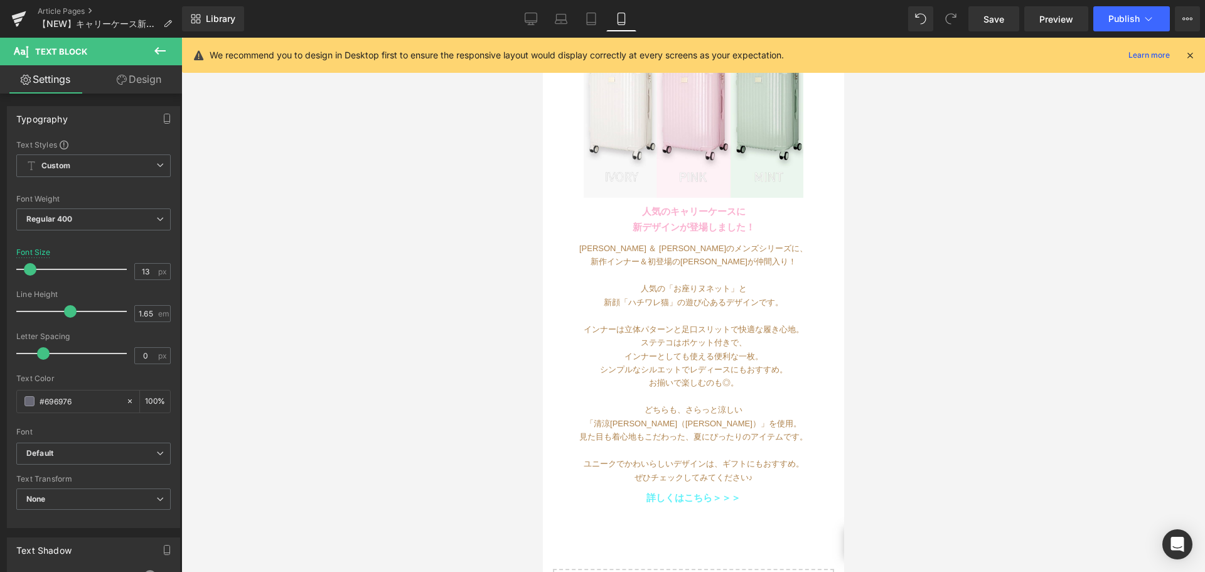
scroll to position [0, 0]
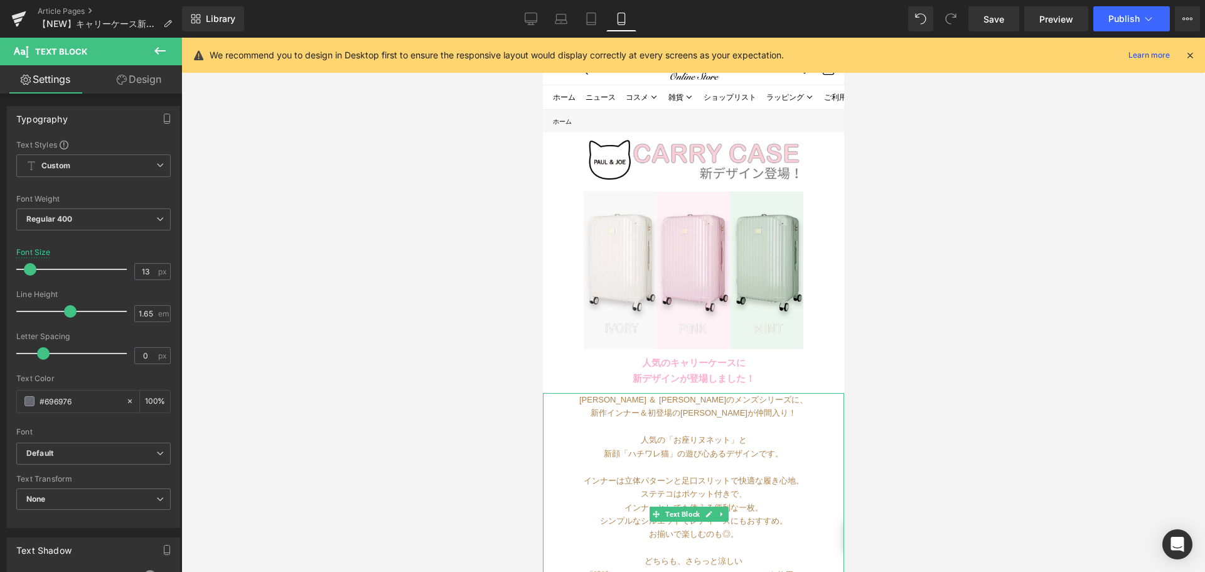
click at [622, 405] on div "[PERSON_NAME] ＆ [PERSON_NAME]のメンズシリーズに、 新作インナー＆初登場の[PERSON_NAME]が仲間入り！" at bounding box center [692, 406] width 301 height 27
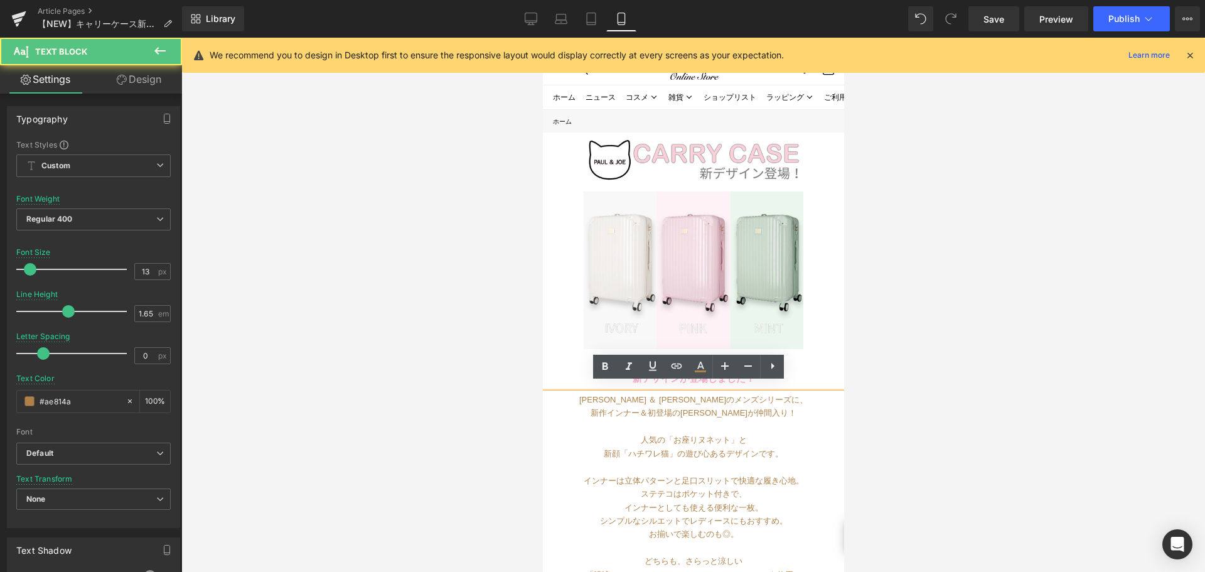
click at [615, 393] on div "[PERSON_NAME] ＆ [PERSON_NAME]のメンズシリーズに、 新作インナー＆初登場の[PERSON_NAME]が仲間入り！" at bounding box center [692, 406] width 301 height 27
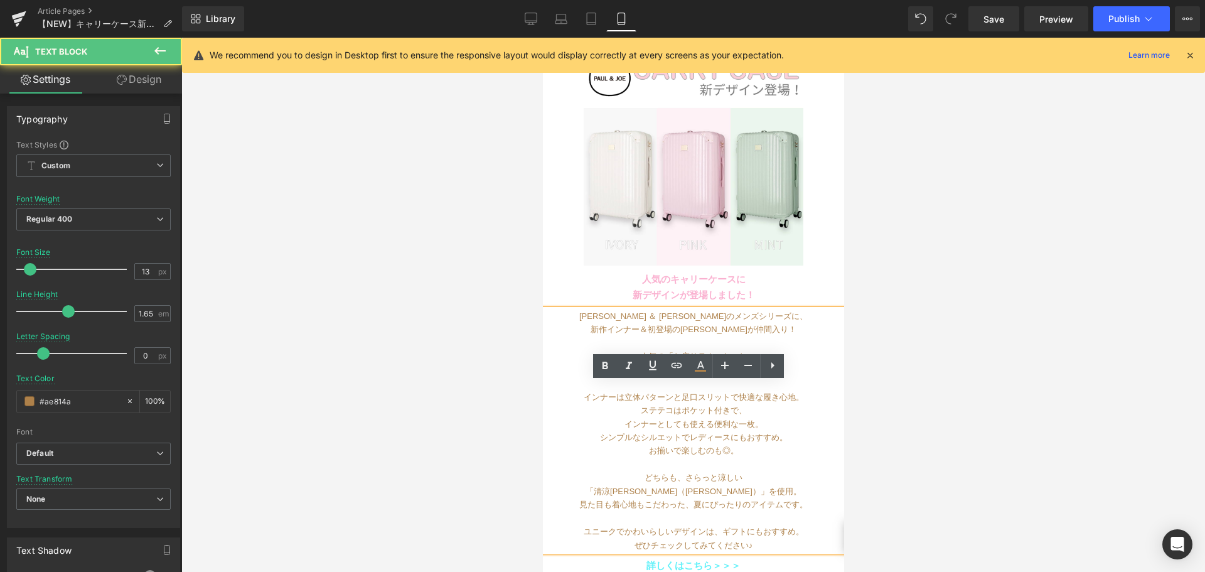
scroll to position [125, 0]
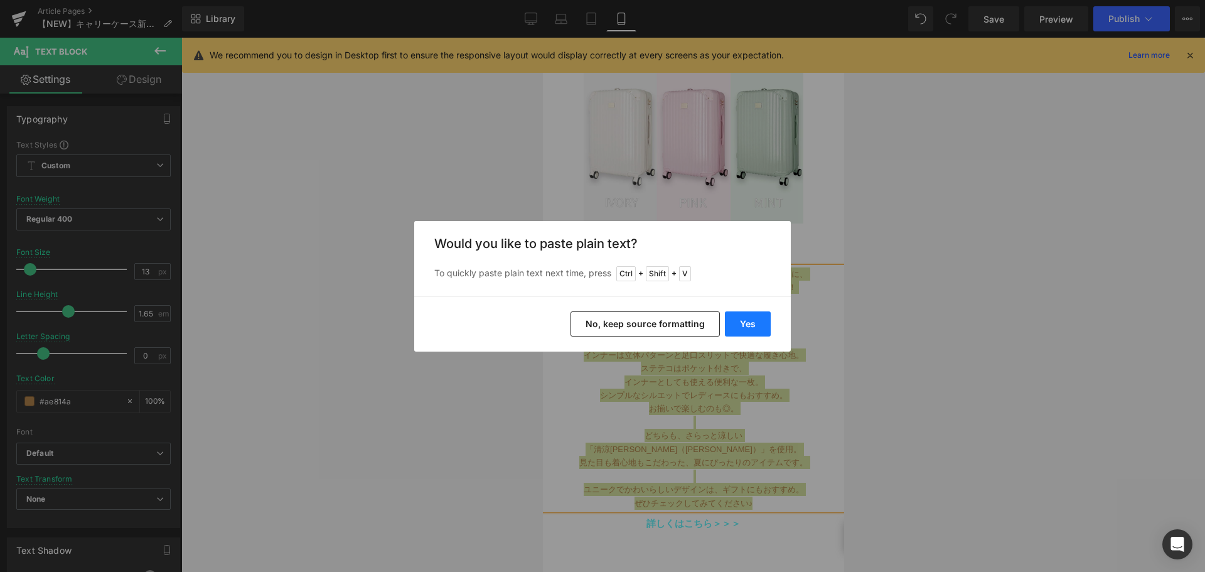
click at [757, 316] on button "Yes" at bounding box center [748, 323] width 46 height 25
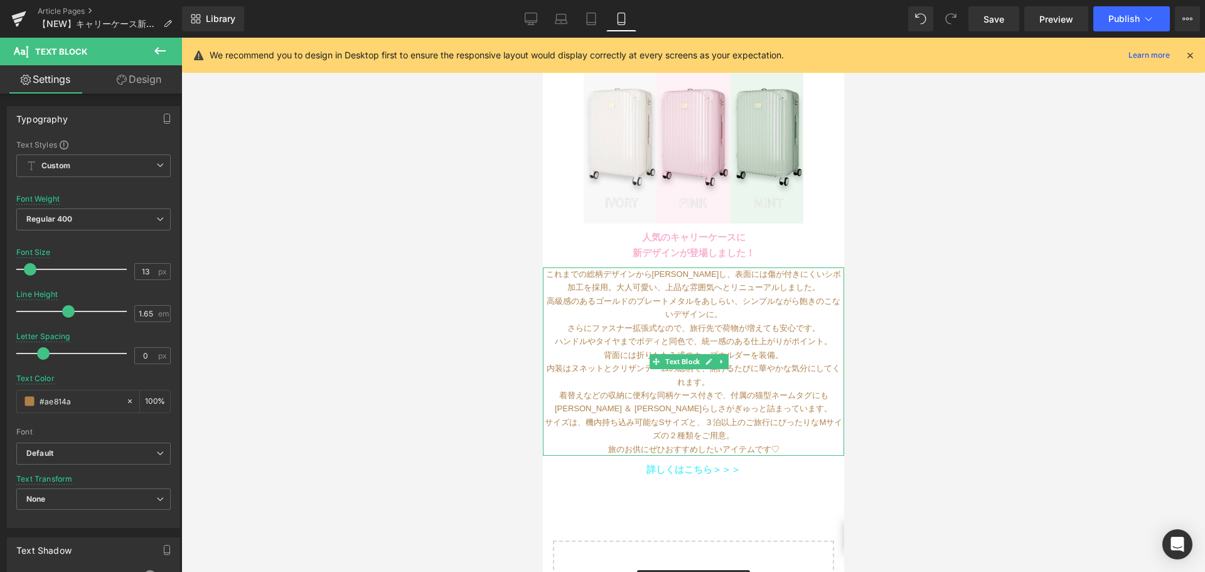
click at [670, 269] on div "これまでの総柄デザインから[PERSON_NAME]し、表面には傷が付きにくいシボ加工を採用。大人可愛い、上品な雰囲気へとリニューアルしました。" at bounding box center [692, 280] width 301 height 27
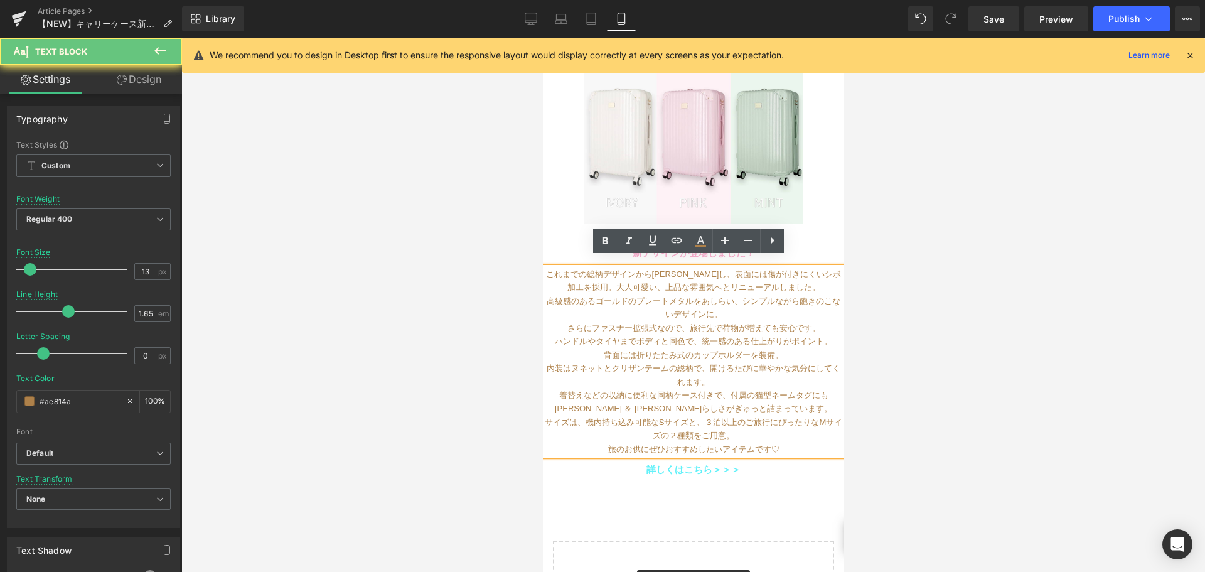
click at [694, 267] on div "これまでの総柄デザインから[PERSON_NAME]し、表面には傷が付きにくいシボ加工を採用。大人可愛い、上品な雰囲気へとリニューアルしました。" at bounding box center [692, 280] width 301 height 27
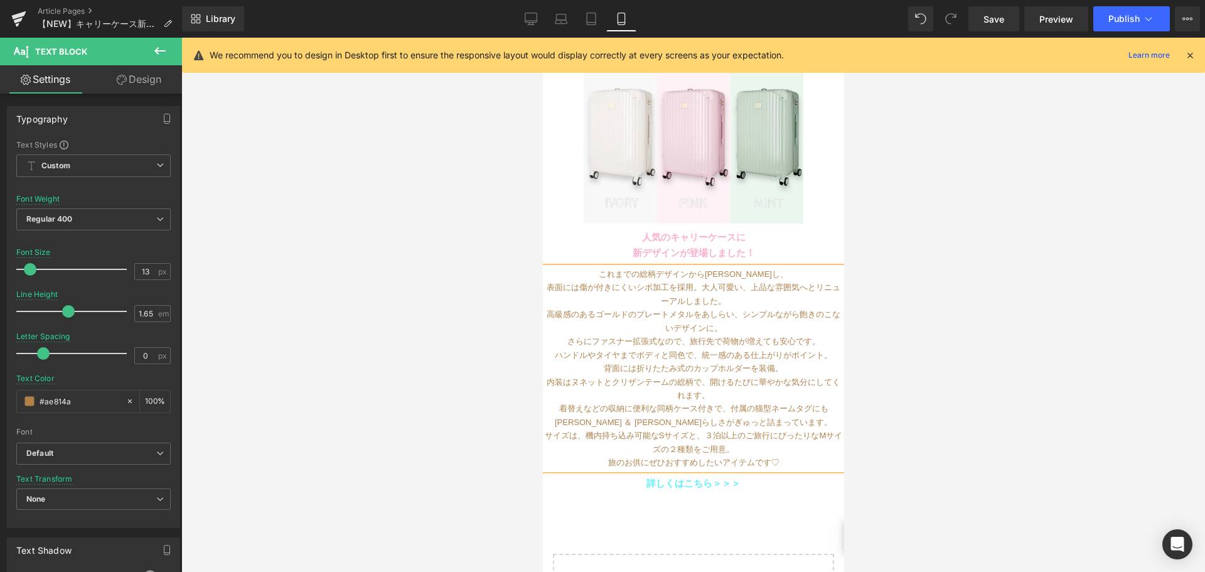
click at [699, 280] on div "表面には傷が付きにくいシボ加工を採用。大人可愛い、上品な雰囲気へとリニューアルしました。" at bounding box center [692, 293] width 301 height 27
click at [810, 294] on div "大人可愛い、上品な雰囲気へとリニューアルしました。" at bounding box center [692, 300] width 301 height 13
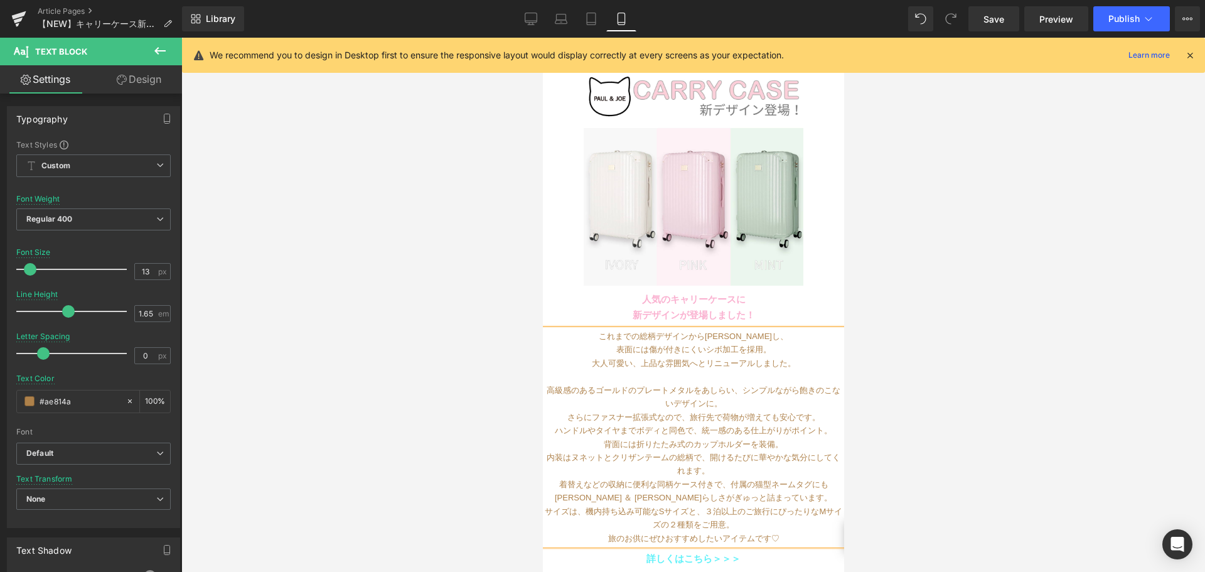
scroll to position [63, 0]
click at [744, 373] on div at bounding box center [692, 376] width 301 height 13
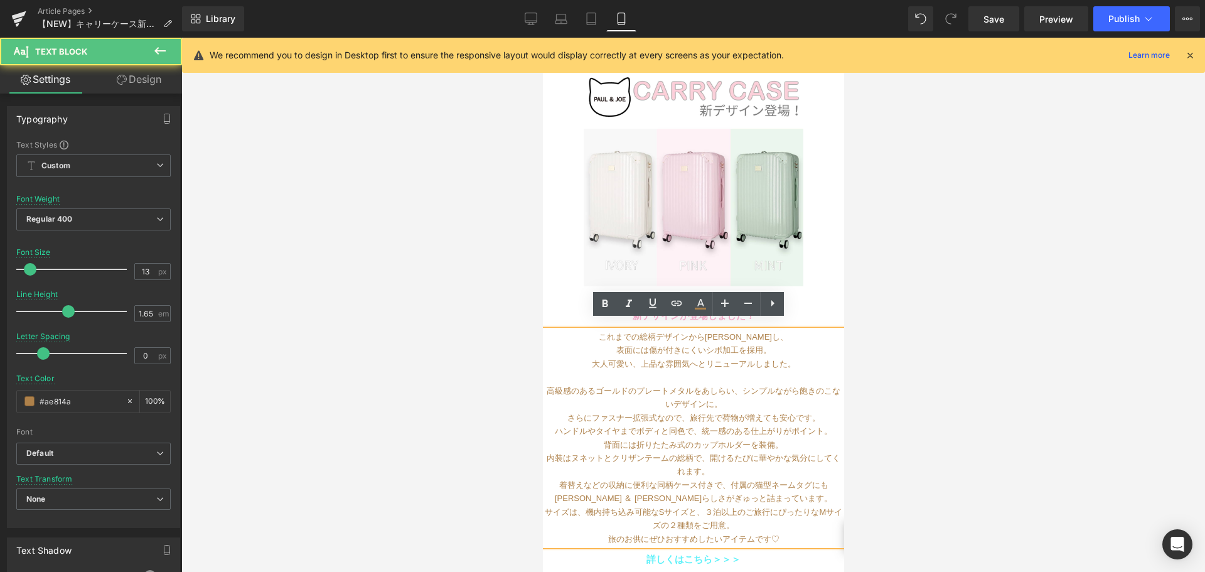
click at [743, 384] on div "高級感のあるゴールドのプレートメタルをあしらい、シンプルながら飽きのこないデザインに。" at bounding box center [692, 397] width 301 height 27
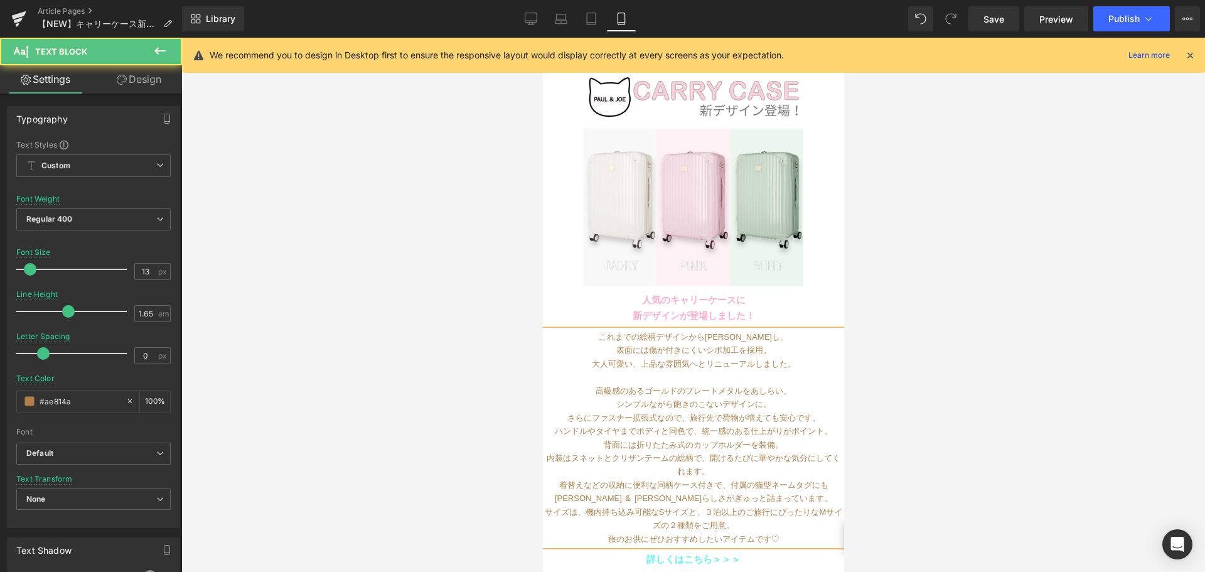
click at [765, 397] on div "シンプルながら飽きのこないデザインに。" at bounding box center [692, 403] width 301 height 13
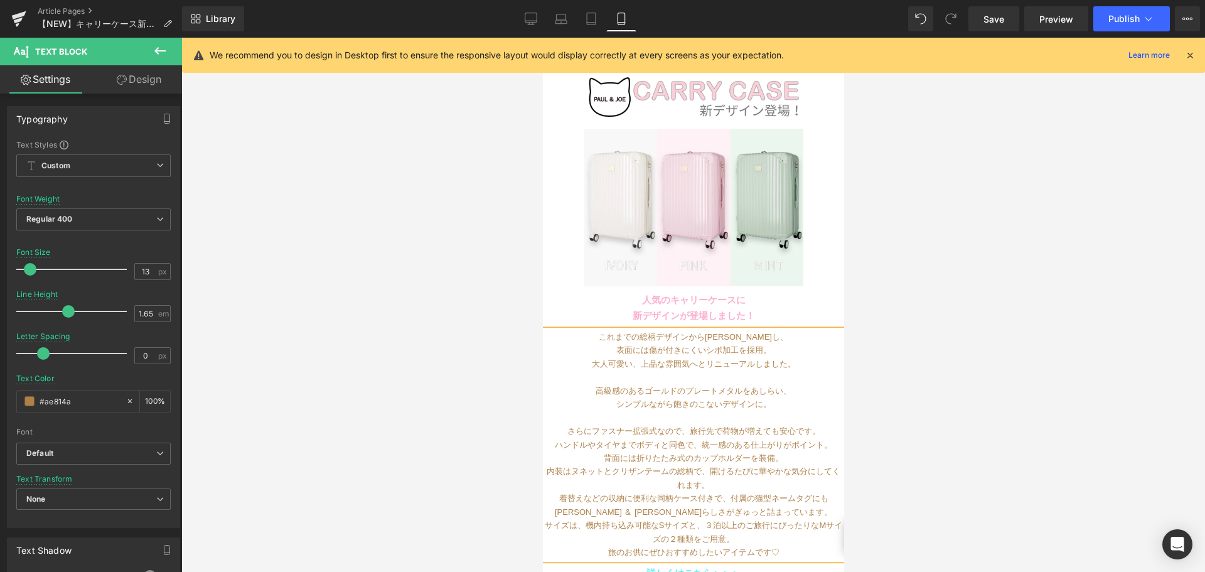
click at [737, 438] on div "ハンドルやタイヤまでボディと同色で、統一感のある仕上がりがポイント。" at bounding box center [692, 444] width 301 height 13
click at [708, 464] on div "内装はヌネットとクリザンテームの総柄で、開けるたびに華やかな気分にしてくれます。" at bounding box center [692, 477] width 301 height 27
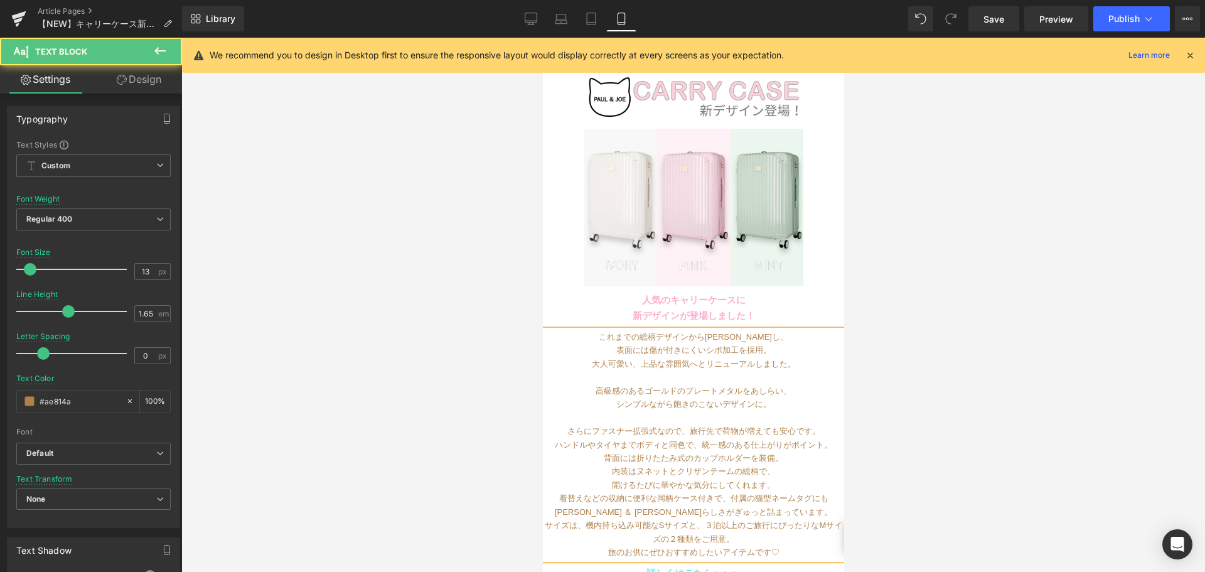
click at [711, 491] on div "着替えなどの収納に便利な同柄ケース付きで、付属の猫型ネームタグにも[PERSON_NAME] ＆ [PERSON_NAME]らしさがぎゅっと詰まっています。" at bounding box center [692, 504] width 301 height 27
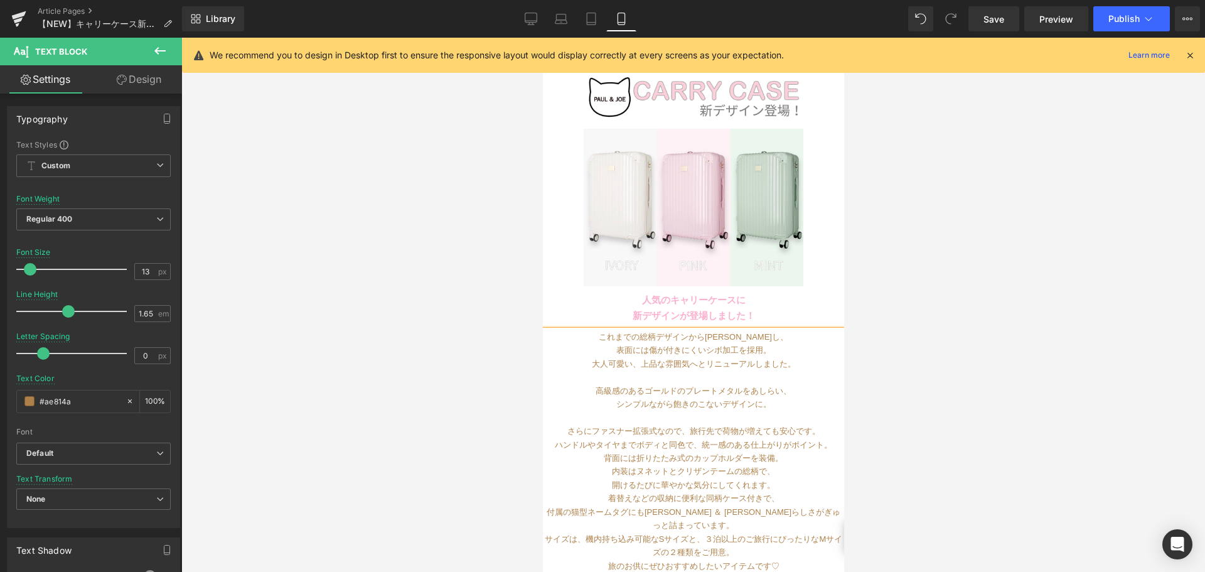
click at [704, 532] on div "サイズは、機内持ち込み可能なSサイズと、３泊以上のご旅行にぴったりなMサイズの２種類をご用意。" at bounding box center [692, 545] width 301 height 27
click at [810, 508] on div "付属の猫型ネームタグにも[PERSON_NAME] ＆ [PERSON_NAME]らしさがぎゅっと詰まっています。" at bounding box center [692, 518] width 301 height 27
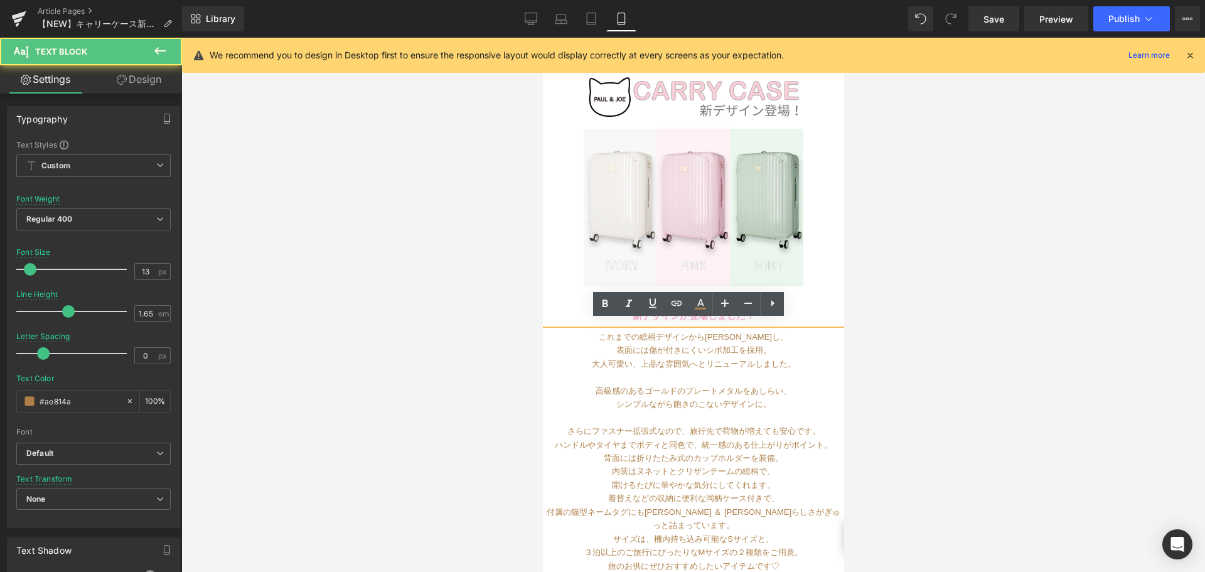
click at [804, 545] on div "３泊以上のご旅行にぴったりなMサイズの２種類をご用意。" at bounding box center [692, 551] width 301 height 13
click at [792, 451] on div "背面には折りたたみ式のカップホルダーを装備。" at bounding box center [692, 457] width 301 height 13
click at [597, 451] on div "背面には折りたたみ式のカップホルダーを装備。" at bounding box center [692, 457] width 301 height 13
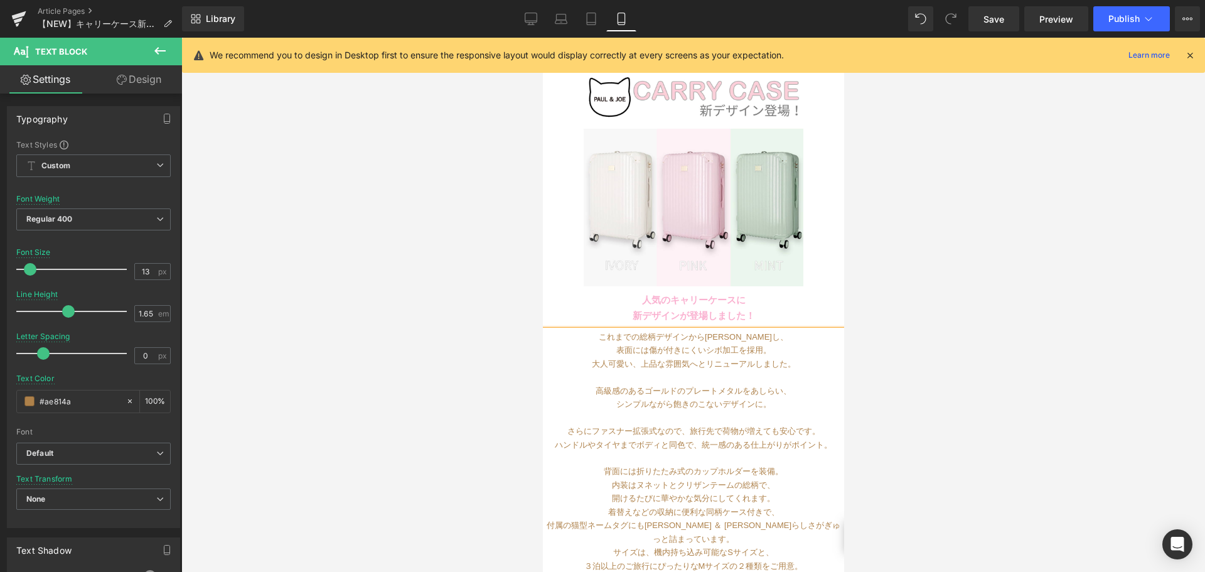
click at [778, 491] on div "開けるたびに華やかな気分にしてくれます。" at bounding box center [692, 497] width 301 height 13
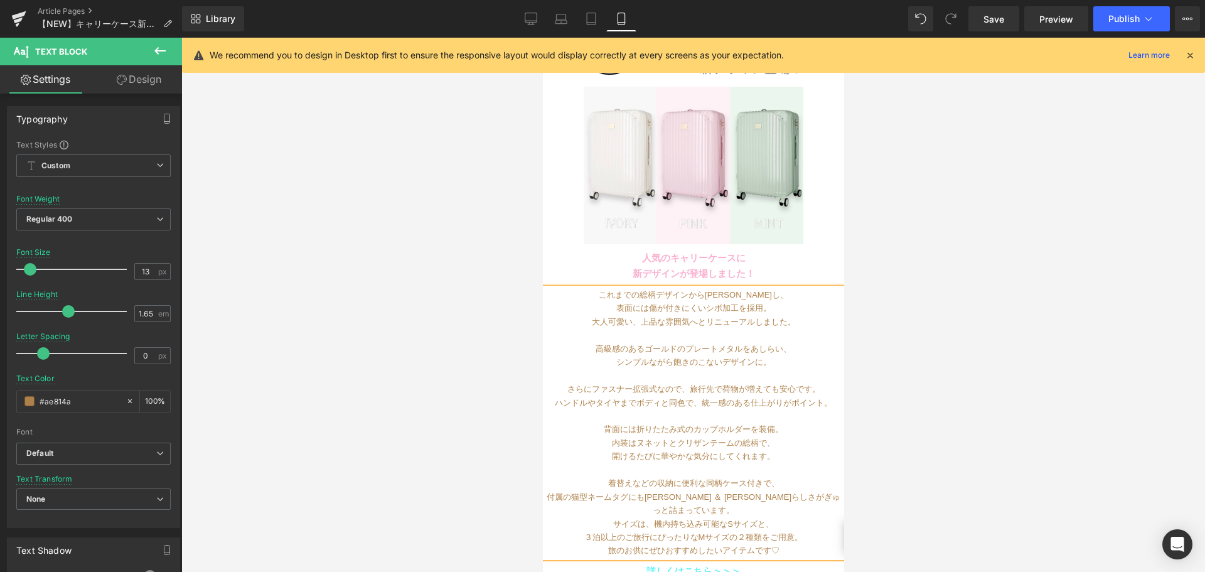
scroll to position [125, 0]
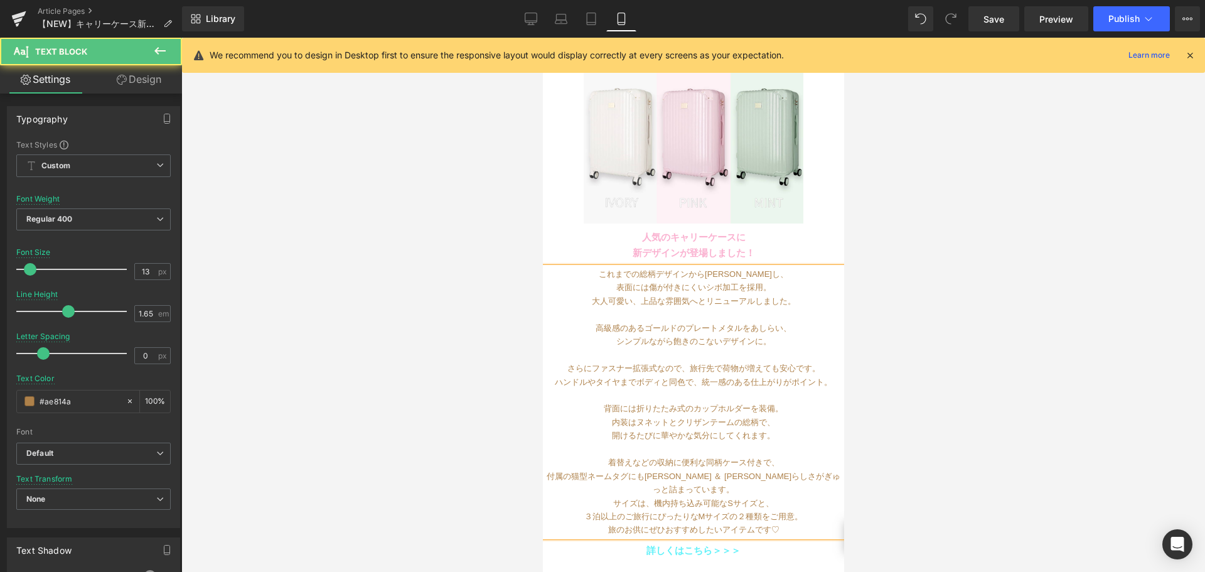
click at [605, 496] on div "サイズは、機内持ち込み可能なSサイズと、" at bounding box center [692, 502] width 301 height 13
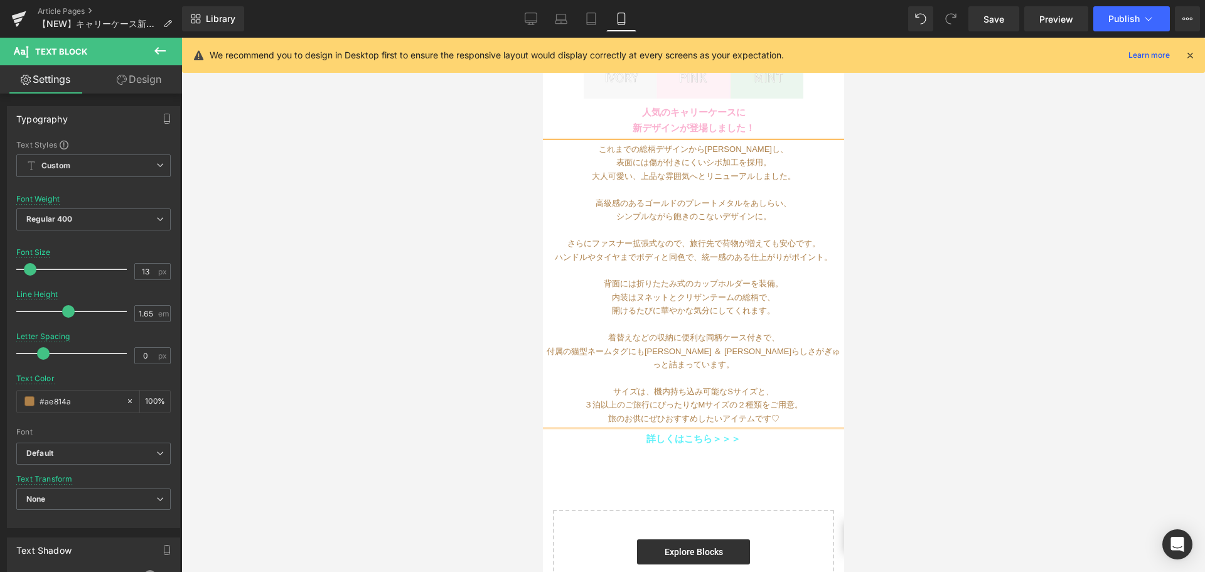
scroll to position [251, 0]
click at [688, 276] on div "背面には折りたたみ式のカップホルダーを装備。" at bounding box center [692, 282] width 301 height 13
click at [140, 275] on input "13" at bounding box center [146, 271] width 22 height 16
click at [145, 271] on input "13" at bounding box center [146, 271] width 22 height 16
type input "1"
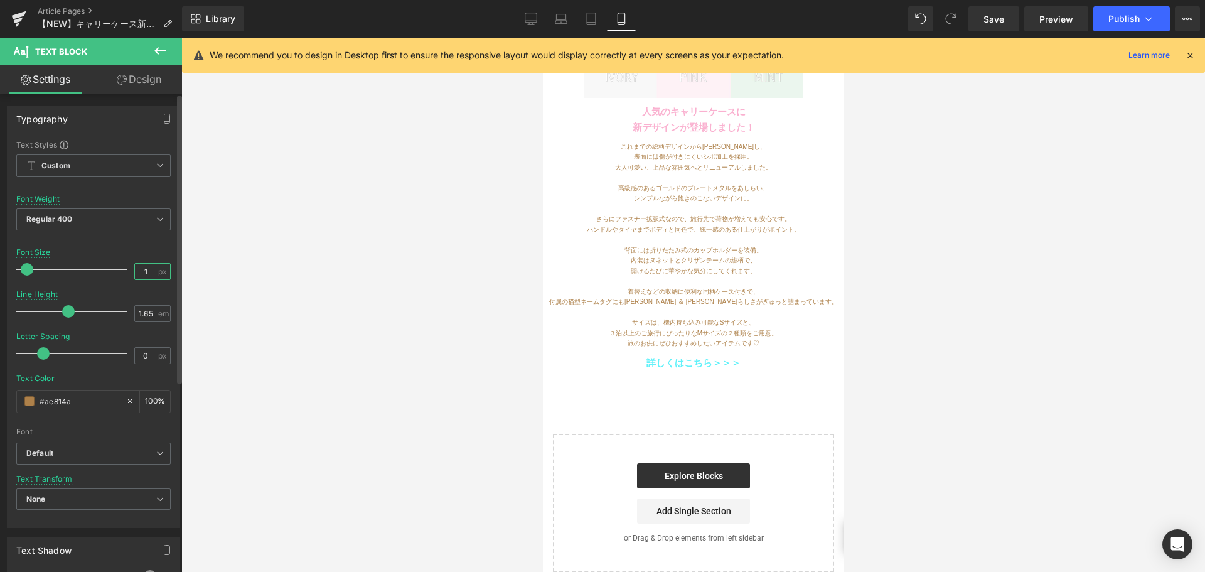
type input "11"
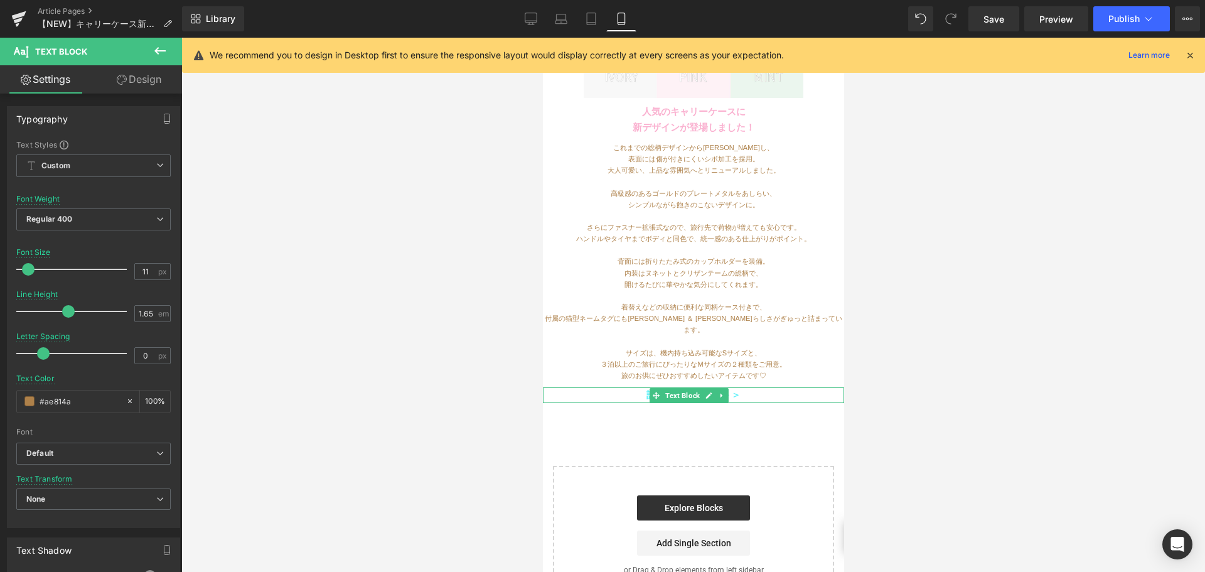
click at [627, 387] on div "詳しくはこちら＞＞＞" at bounding box center [692, 395] width 301 height 16
click at [91, 395] on input "#61f1f9" at bounding box center [80, 401] width 80 height 14
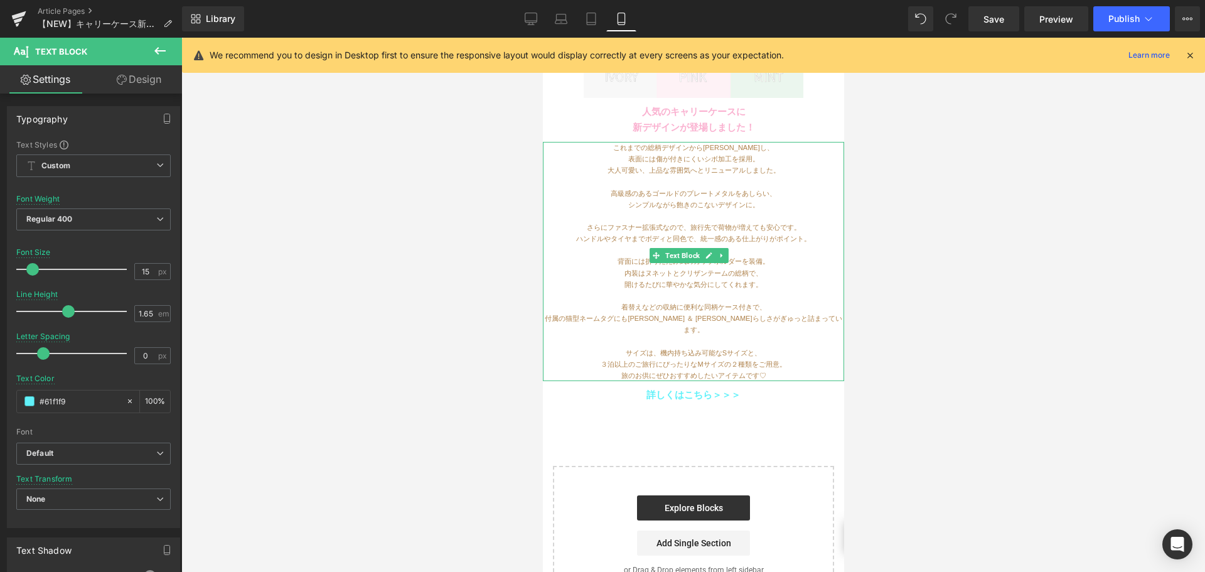
click at [736, 142] on div "これまでの総柄デザインから[PERSON_NAME]し、" at bounding box center [692, 147] width 301 height 11
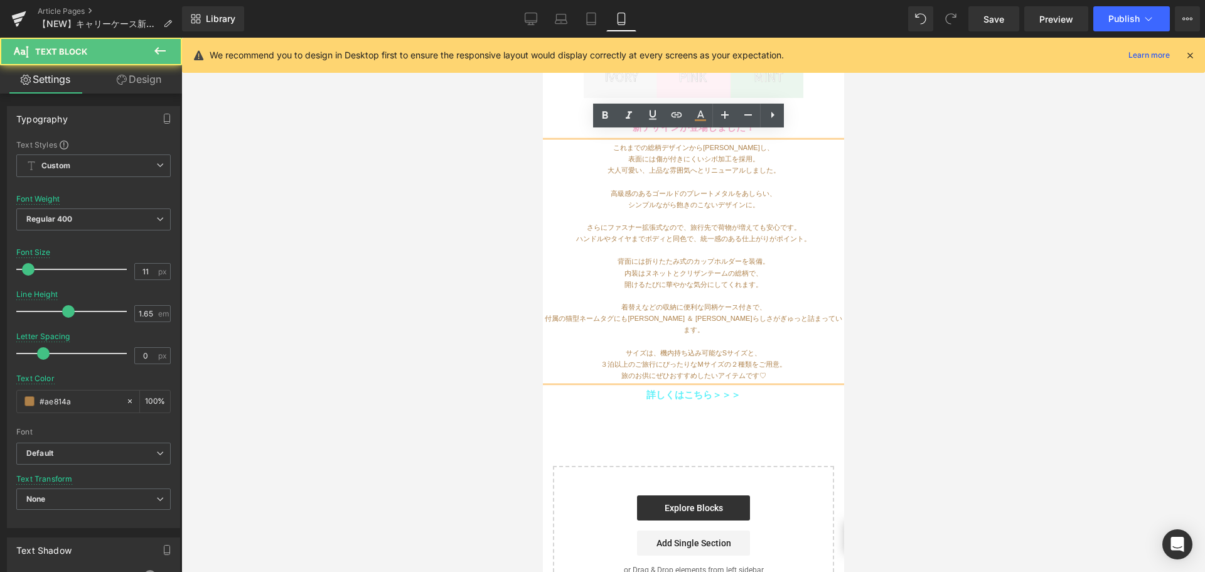
click at [701, 142] on div "これまでの総柄デザインから[PERSON_NAME]し、" at bounding box center [692, 147] width 301 height 11
click at [542, 38] on div at bounding box center [542, 38] width 0 height 0
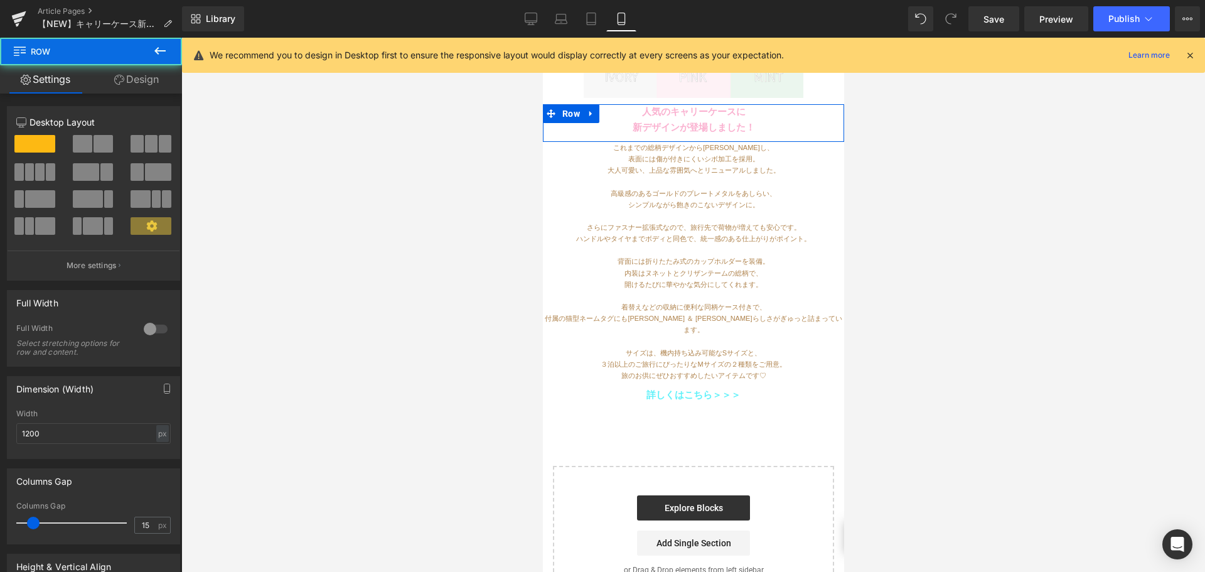
click at [653, 112] on span at bounding box center [655, 119] width 13 height 15
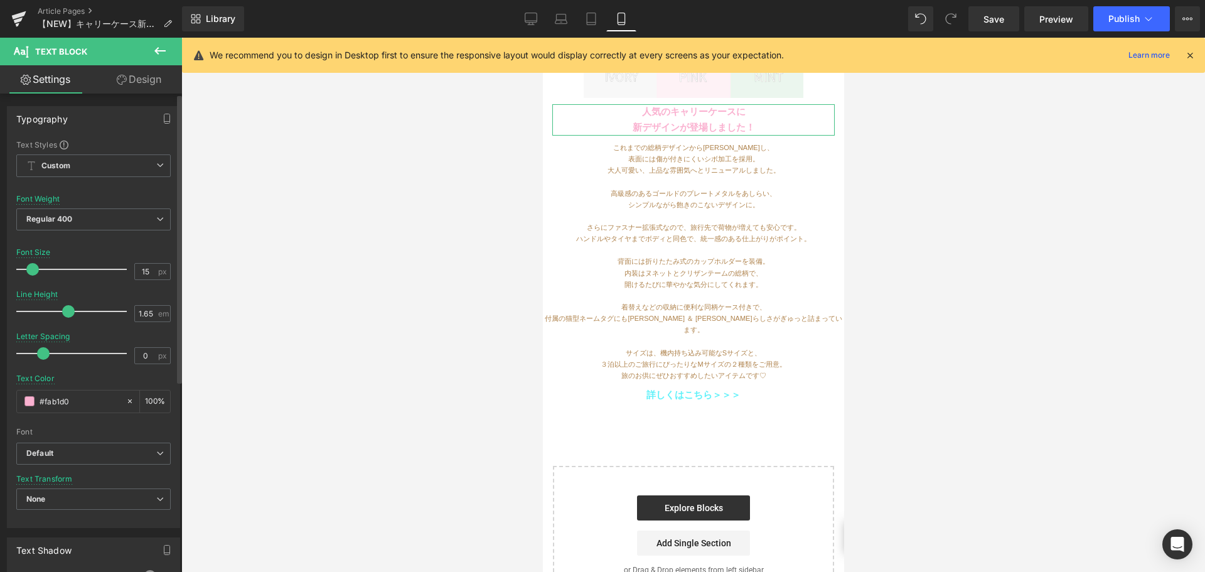
click at [67, 387] on div "Text Color #fab1d0 100 %" at bounding box center [93, 400] width 154 height 53
click at [75, 395] on input "#fab1d0" at bounding box center [80, 401] width 80 height 14
click at [639, 387] on div "詳しくはこちら＞＞＞" at bounding box center [692, 395] width 301 height 16
drag, startPoint x: 78, startPoint y: 400, endPoint x: 0, endPoint y: 401, distance: 77.8
click at [0, 398] on div "Typography Text Styles Custom Custom Setup Global Style Custom Setup Global Sty…" at bounding box center [94, 312] width 188 height 431
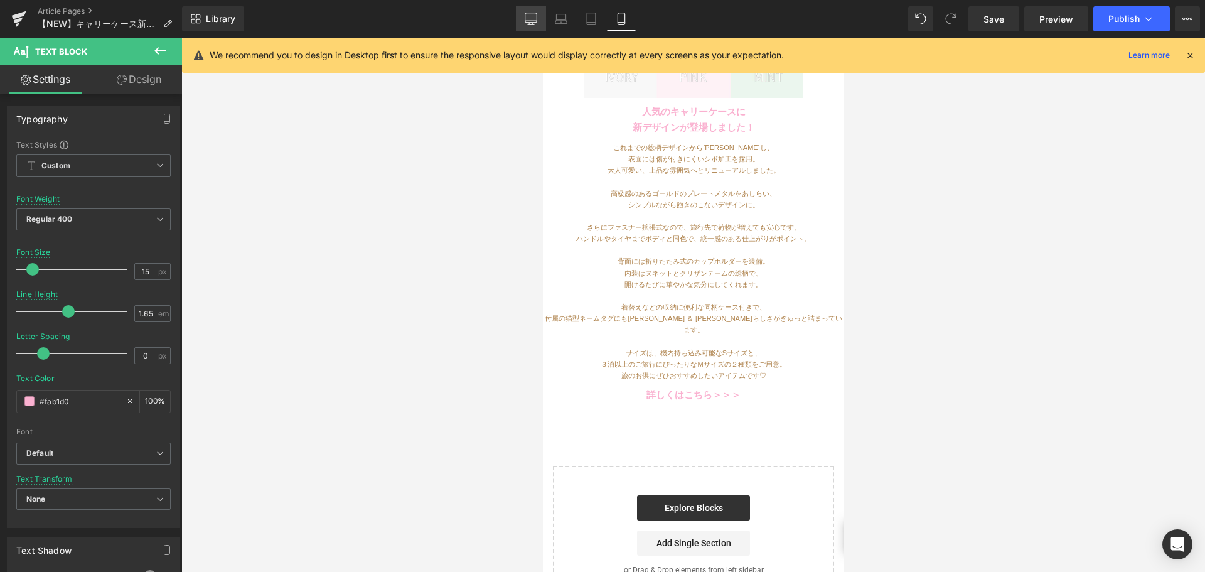
type input "#fab1d0"
click at [525, 19] on icon at bounding box center [531, 17] width 12 height 9
type input "13"
type input "#000000"
type input "100"
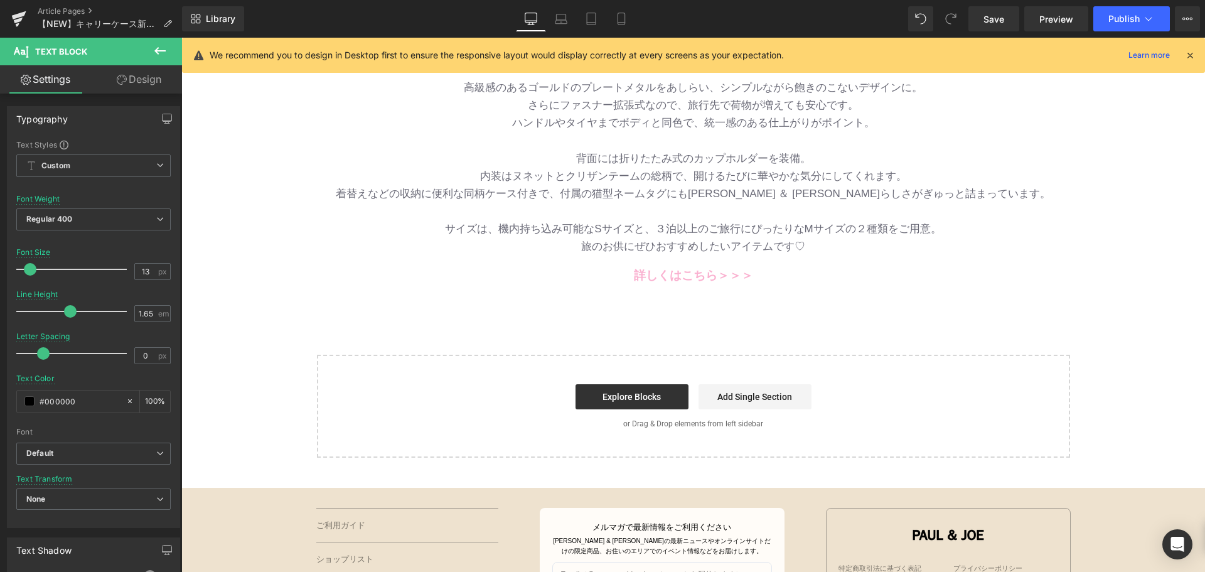
scroll to position [376, 0]
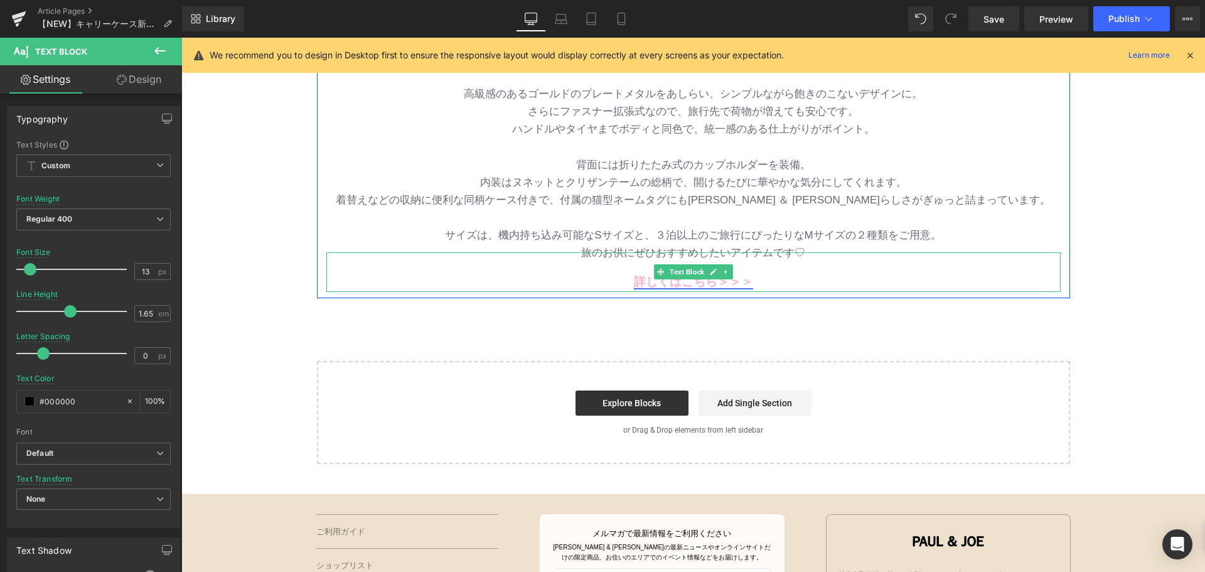
click at [634, 279] on link "詳しくはこちら＞＞＞" at bounding box center [693, 281] width 119 height 13
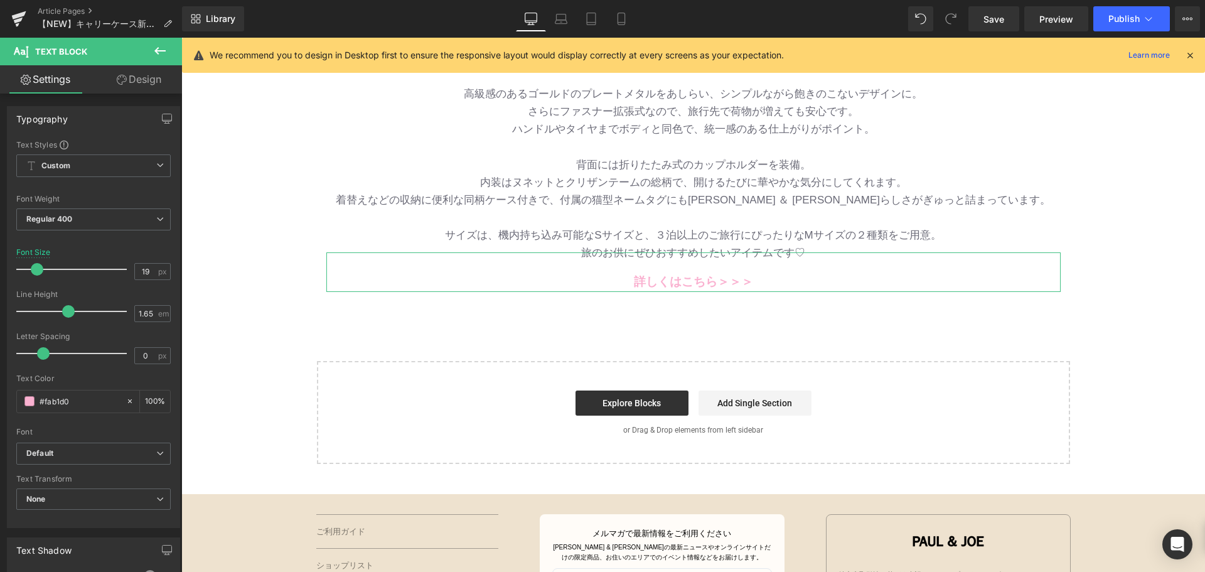
click at [551, 207] on p "着替えなどの収納に便利な同柄ケース付きで、付属の猫型ネームタグにも[PERSON_NAME] ＆ [PERSON_NAME]らしさがぎゅっと詰まっています。" at bounding box center [693, 200] width 734 height 18
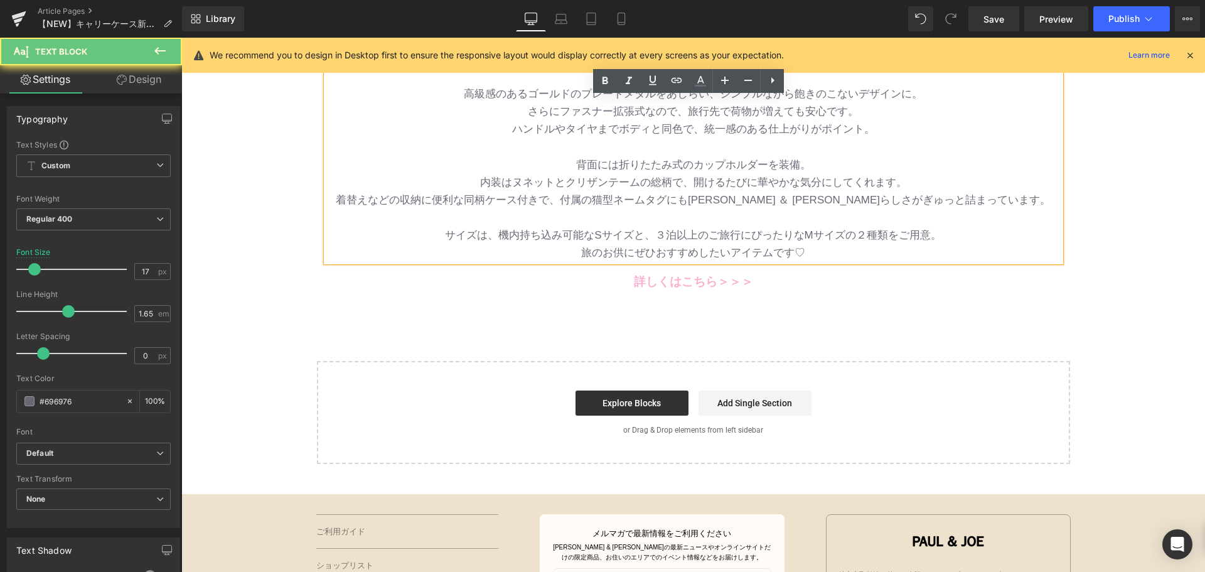
drag, startPoint x: 535, startPoint y: 193, endPoint x: 331, endPoint y: 346, distance: 254.8
click at [535, 193] on p "着替えなどの収納に便利な同柄ケース付きで、付属の猫型ネームタグにも[PERSON_NAME] ＆ [PERSON_NAME]らしさがぎゅっと詰まっています。" at bounding box center [693, 200] width 734 height 18
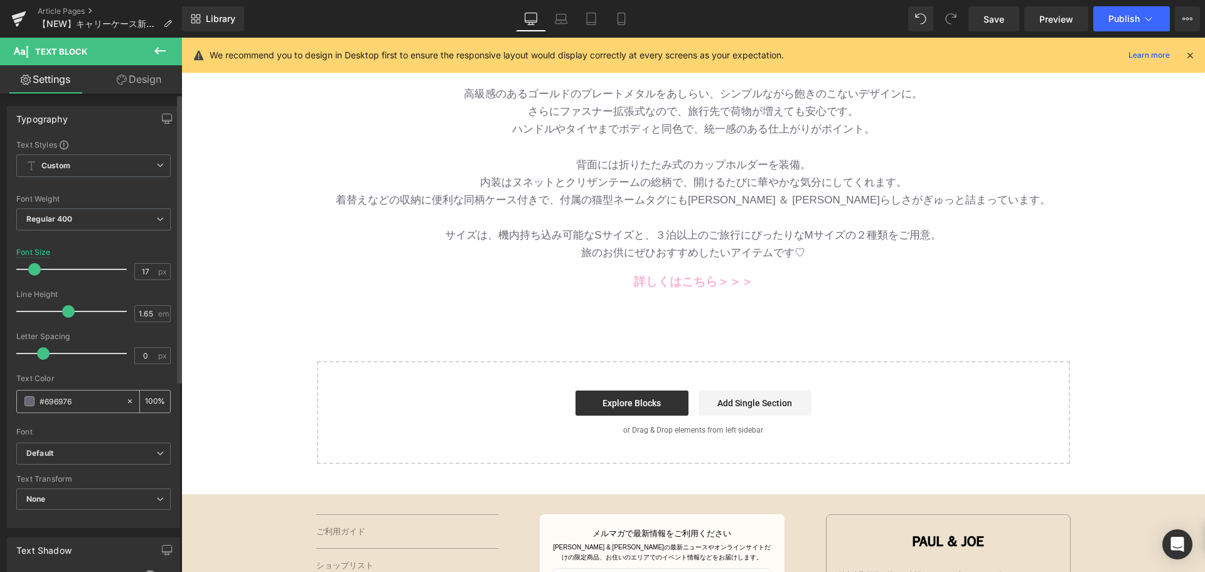
click at [93, 395] on input "#696976" at bounding box center [80, 401] width 80 height 14
click at [627, 23] on icon at bounding box center [621, 19] width 13 height 13
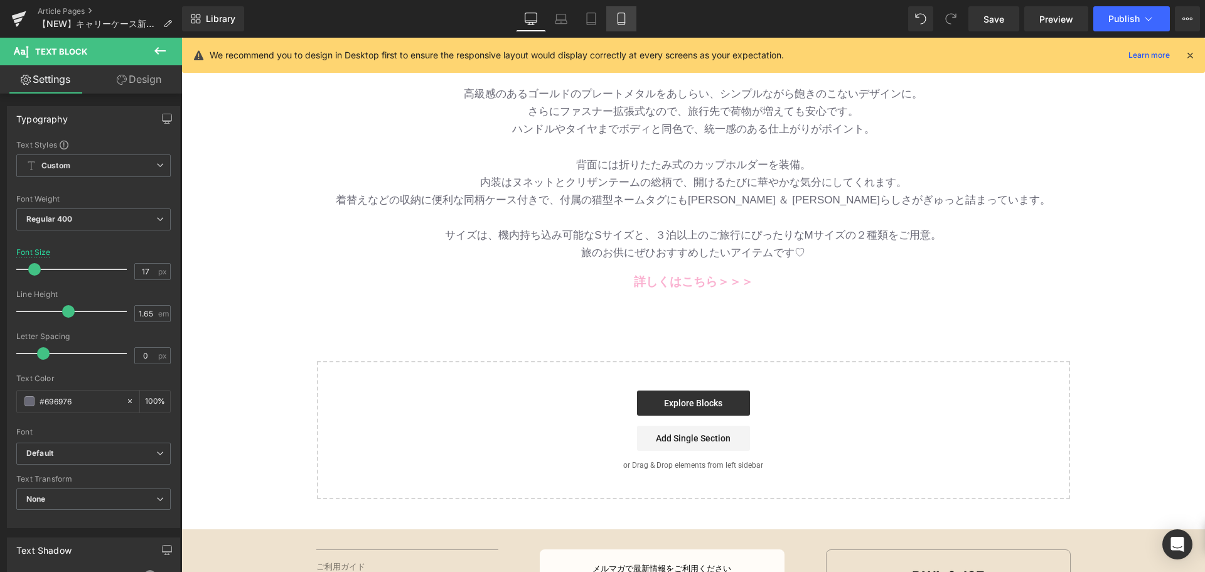
type input "13"
type input "100"
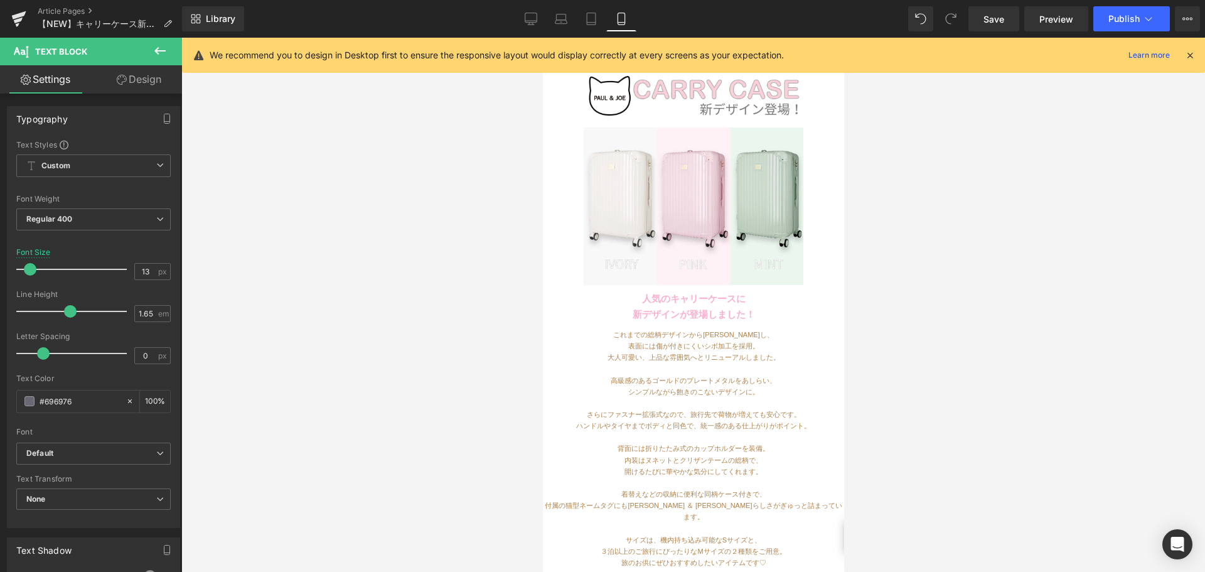
scroll to position [125, 0]
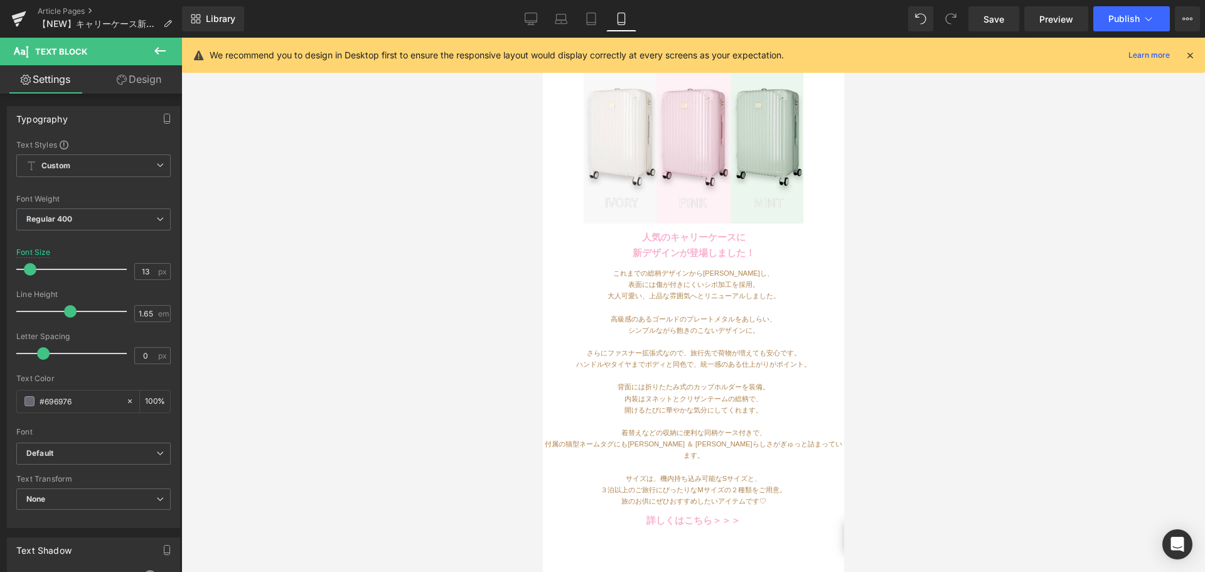
click at [638, 360] on div "ハンドルやタイヤまでボディと同色で、統一感のある仕上がりがポイント。" at bounding box center [692, 363] width 301 height 11
drag, startPoint x: 87, startPoint y: 400, endPoint x: 0, endPoint y: 389, distance: 87.2
click at [0, 392] on div "Typography Text Styles Custom Custom Setup Global Style Custom Setup Global Sty…" at bounding box center [94, 312] width 188 height 431
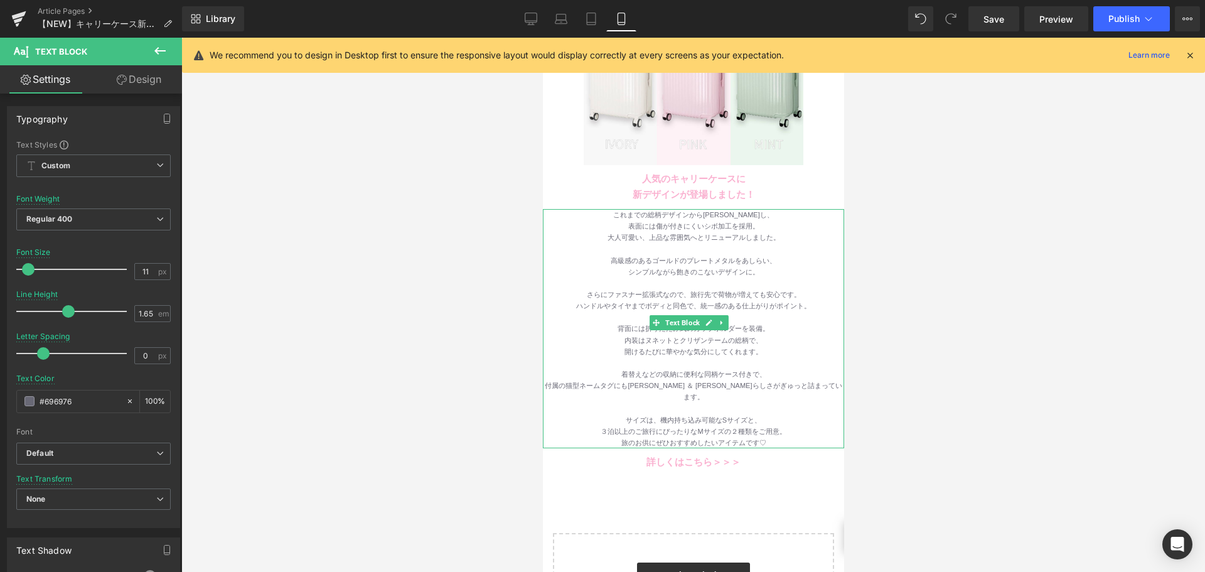
scroll to position [251, 0]
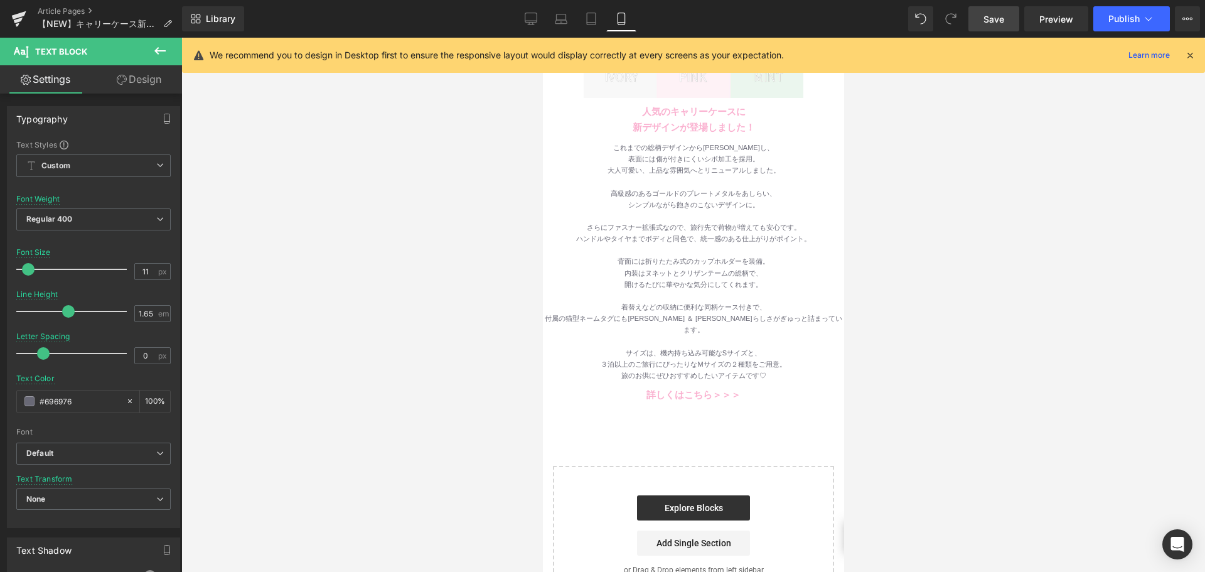
type input "#696976"
click at [979, 9] on link "Save" at bounding box center [993, 18] width 51 height 25
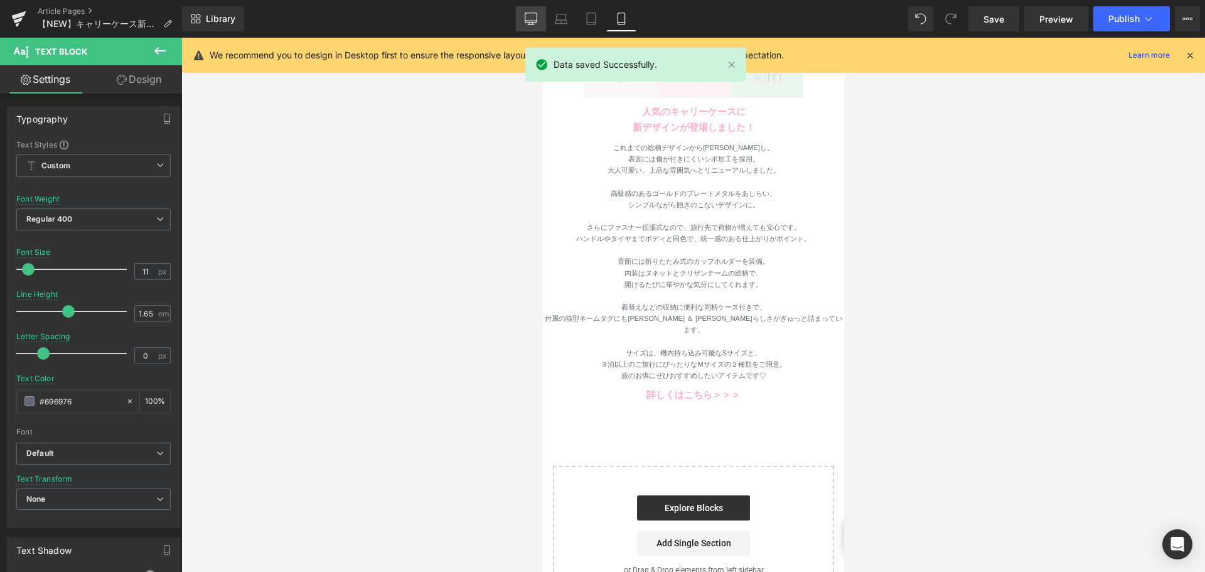
click at [515, 14] on div "Library Mobile Desktop Laptop Tablet Mobile Save Preview Publish Scheduled View…" at bounding box center [693, 18] width 1023 height 25
click at [534, 13] on icon at bounding box center [531, 17] width 12 height 9
type input "13"
type input "#000000"
type input "100"
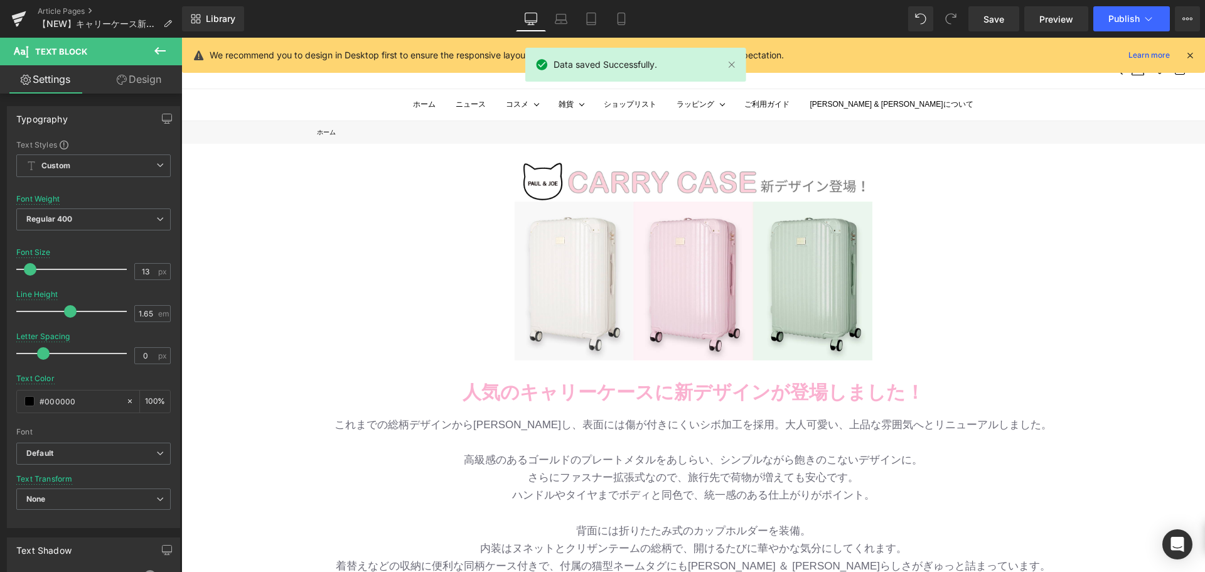
scroll to position [314, 0]
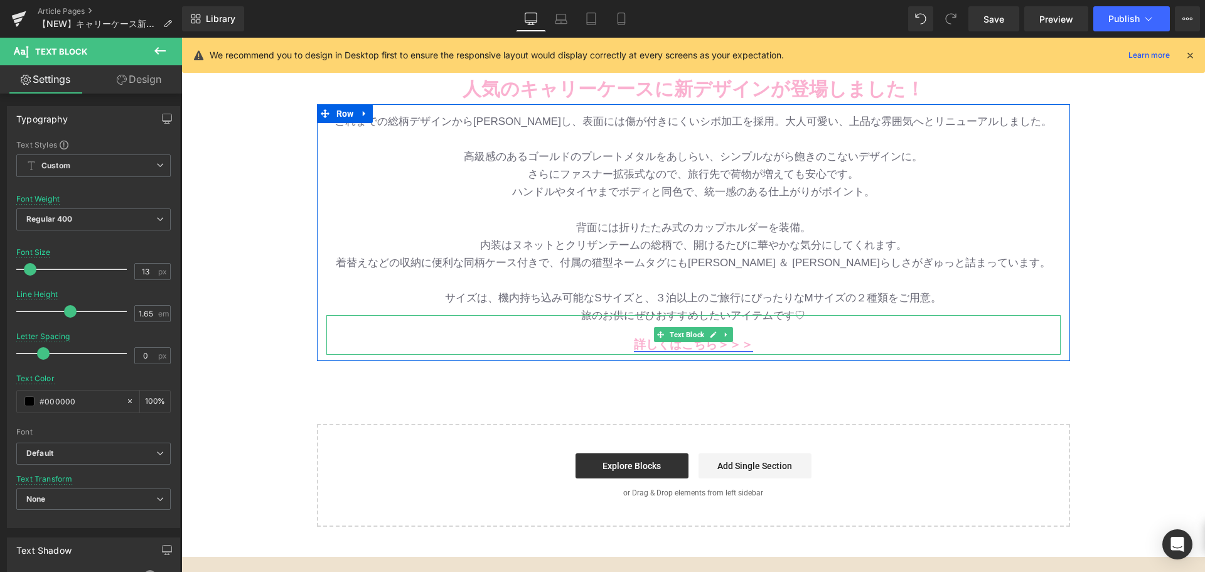
drag, startPoint x: 620, startPoint y: 345, endPoint x: 637, endPoint y: 344, distance: 17.0
click at [620, 345] on p "詳しくはこちら＞＞＞" at bounding box center [693, 343] width 734 height 19
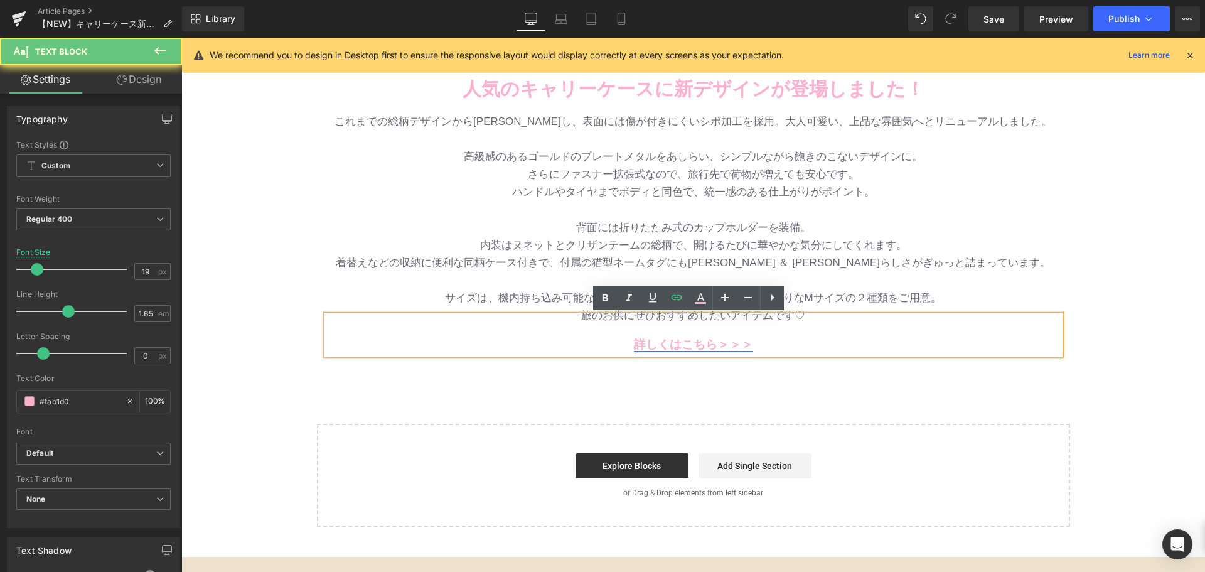
click at [637, 344] on link "詳しくはこちら＞＞＞" at bounding box center [693, 344] width 119 height 13
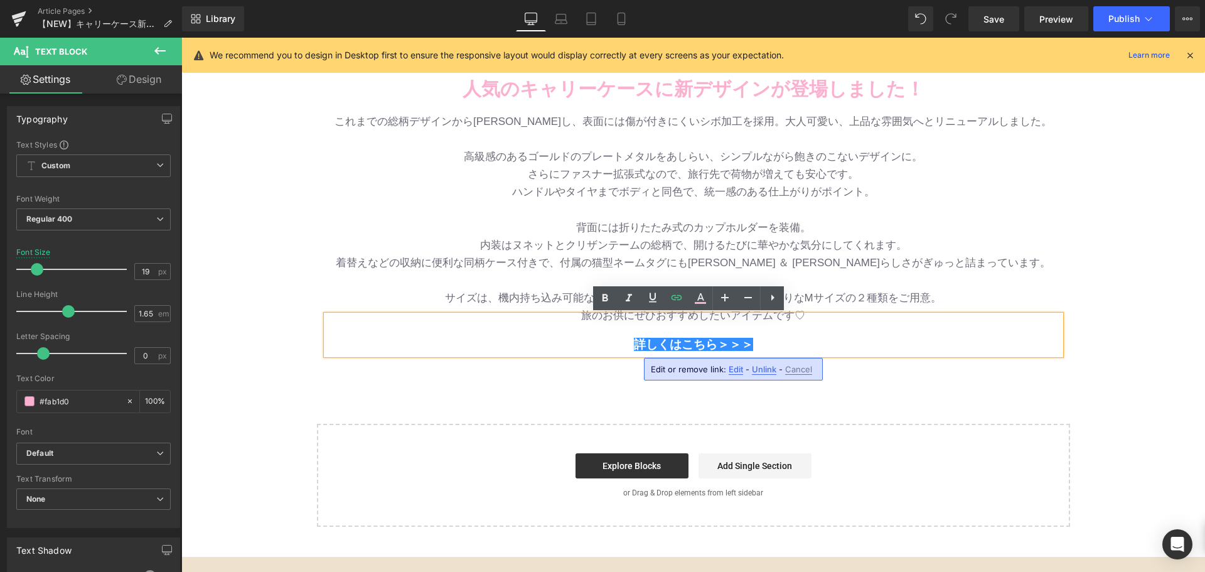
click at [733, 370] on span "Edit" at bounding box center [735, 369] width 14 height 11
click at [730, 370] on input "[URL][DOMAIN_NAME]" at bounding box center [721, 373] width 193 height 31
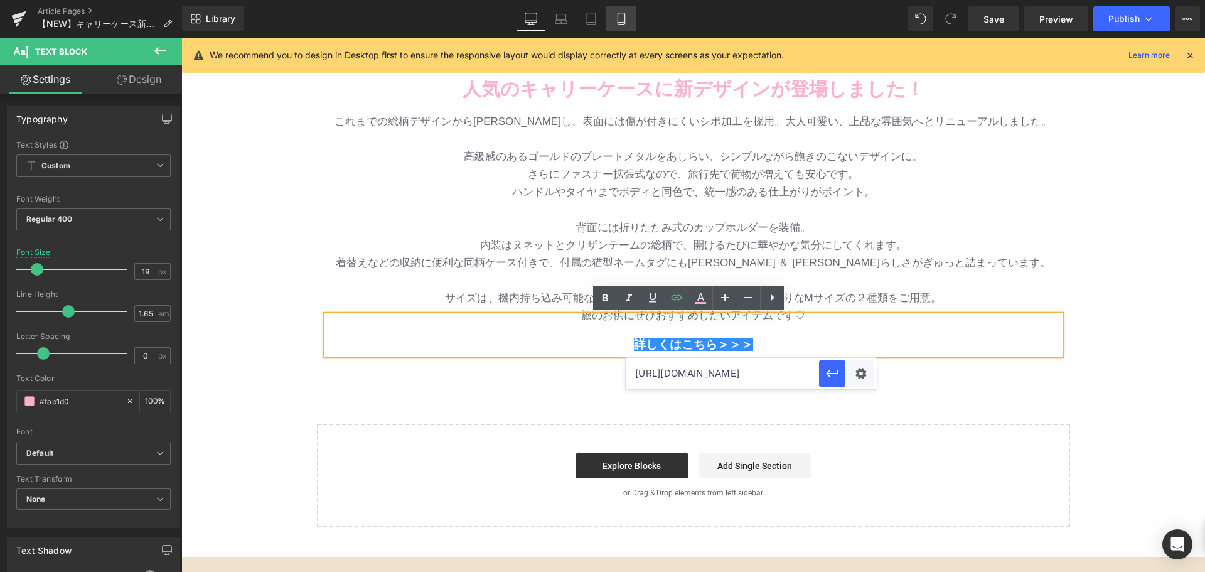
click at [624, 10] on link "Mobile" at bounding box center [621, 18] width 30 height 25
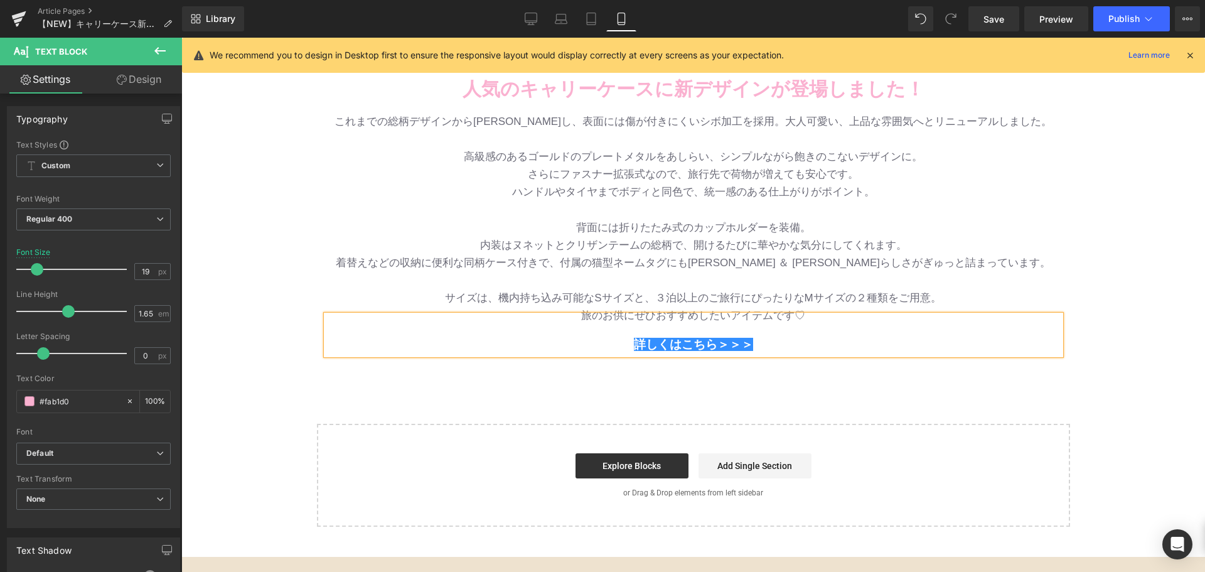
type input "13"
type input "100"
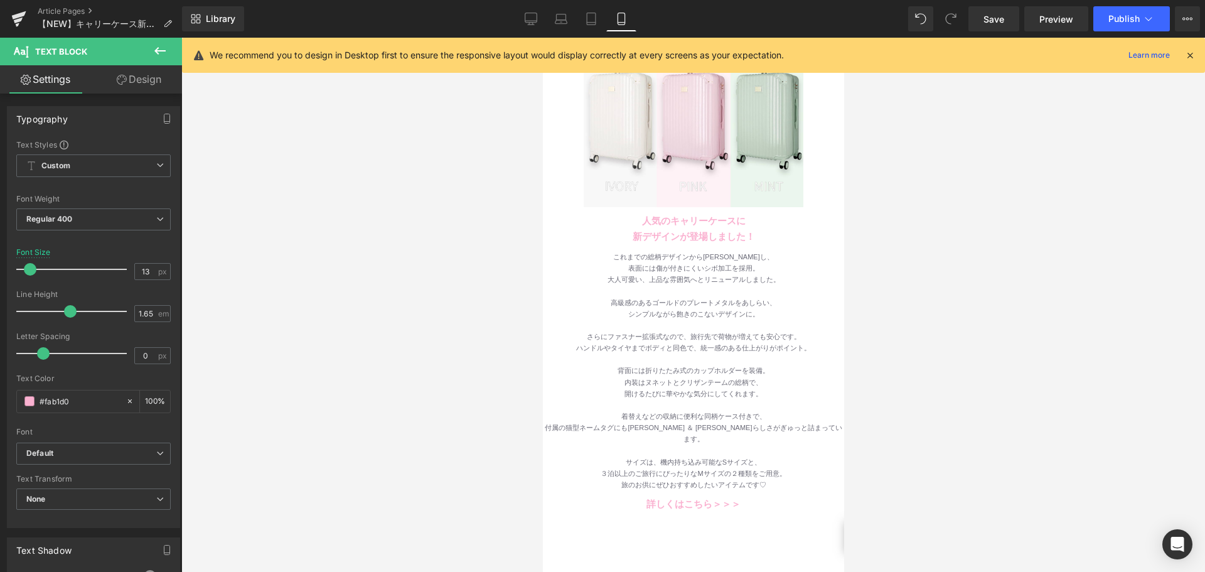
scroll to position [188, 0]
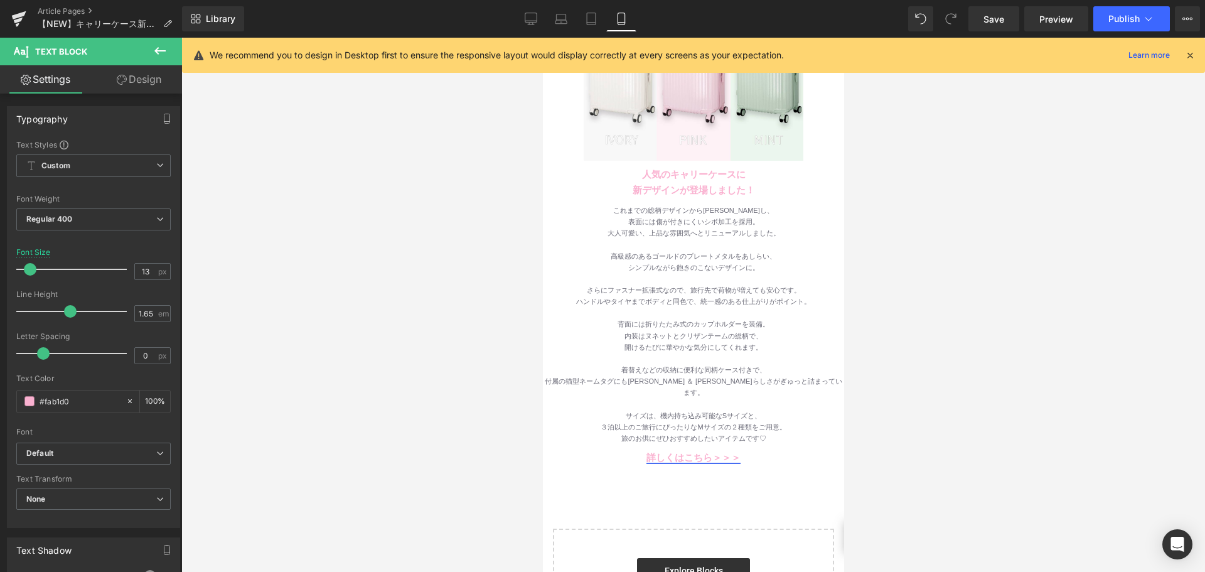
click at [658, 454] on icon at bounding box center [655, 458] width 7 height 8
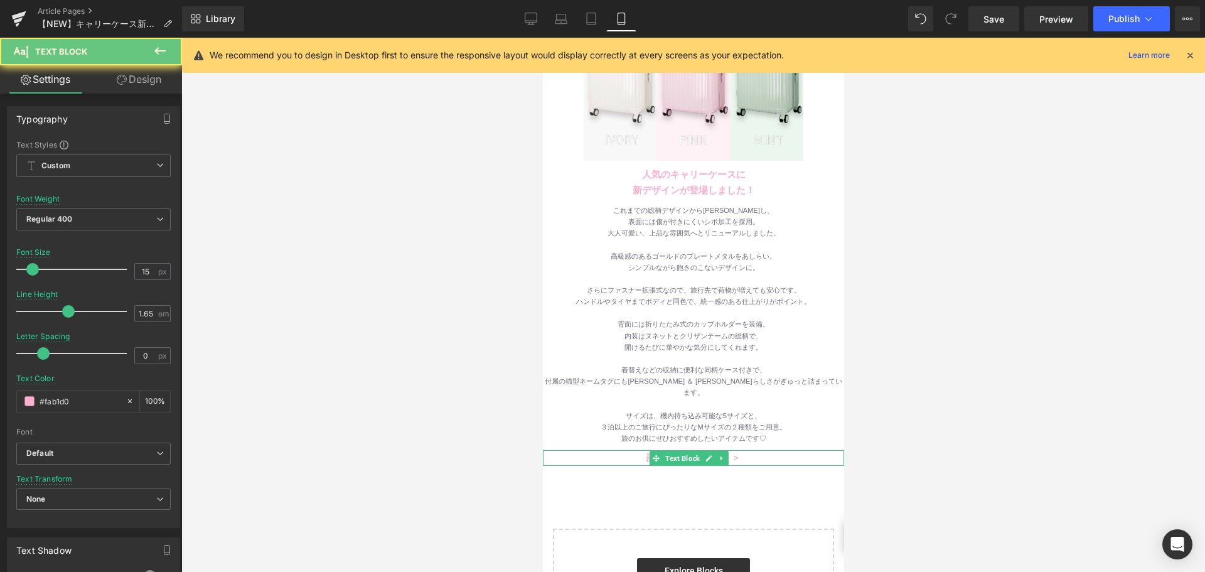
click at [637, 450] on div "詳しくはこちら＞＞＞" at bounding box center [692, 458] width 301 height 16
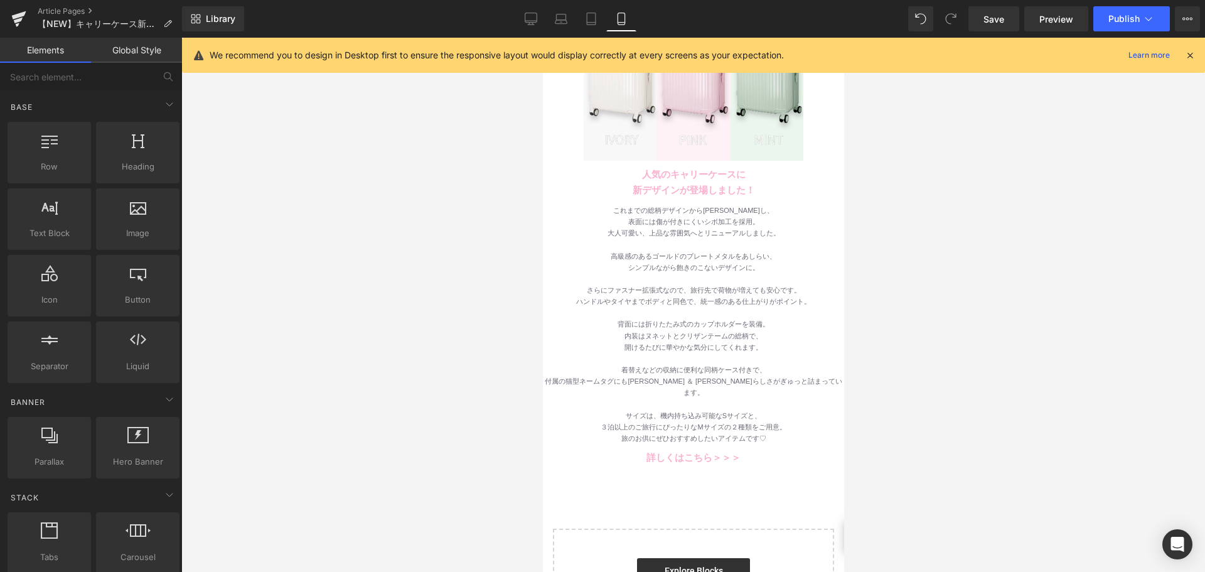
click at [662, 427] on div "Image Row 人気のキャリーケースに 新デザインが登場しました！ Text Block Row バッグ・財布 新作入荷！ Text Block 待望のツ…" at bounding box center [692, 305] width 301 height 722
click at [658, 454] on icon at bounding box center [655, 458] width 7 height 8
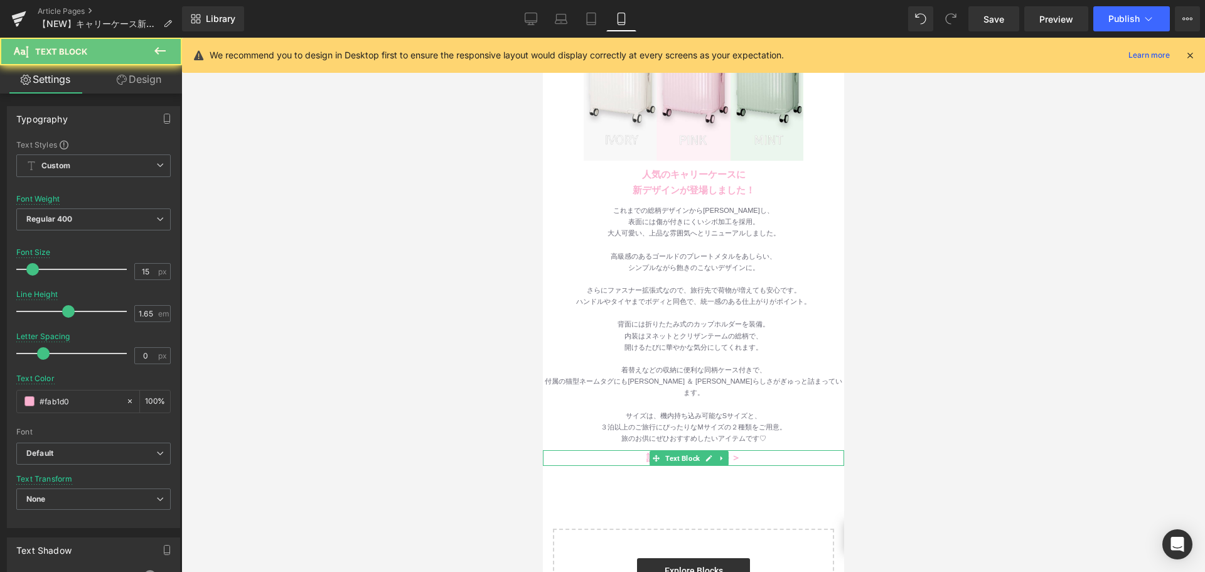
click at [638, 450] on div "詳しくはこちら＞＞＞" at bounding box center [692, 458] width 301 height 16
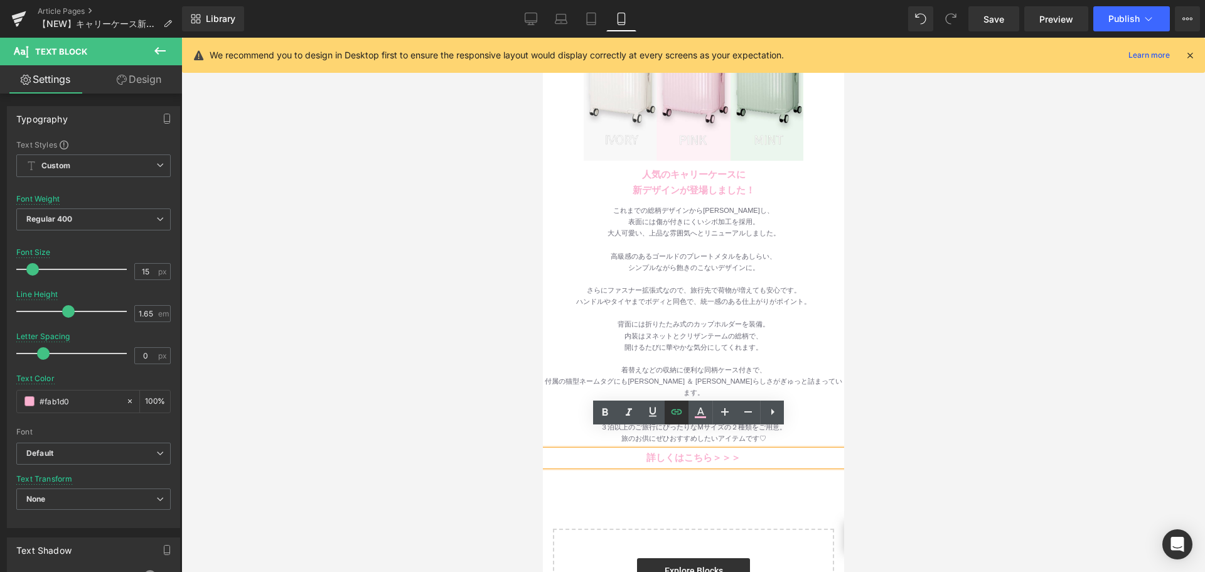
click at [678, 417] on icon at bounding box center [676, 411] width 15 height 15
click at [668, 470] on input "[URL][DOMAIN_NAME]" at bounding box center [679, 464] width 193 height 31
paste input "carrycase"
type input "[URL][DOMAIN_NAME]"
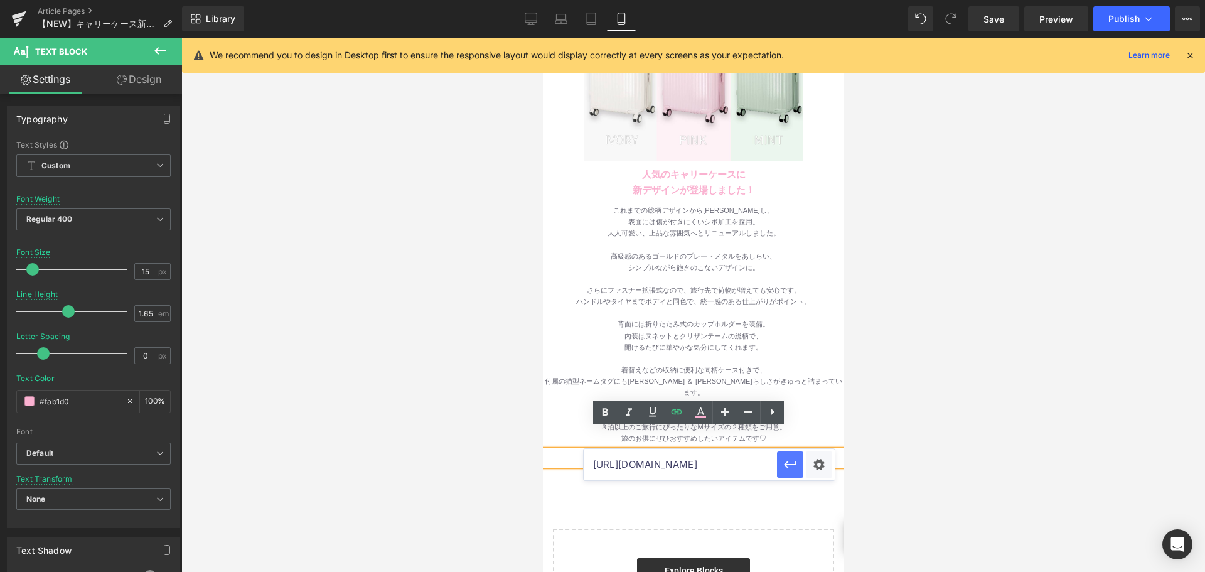
scroll to position [0, 0]
click at [784, 466] on icon "button" at bounding box center [789, 464] width 15 height 15
click at [1003, 8] on link "Save" at bounding box center [993, 18] width 51 height 25
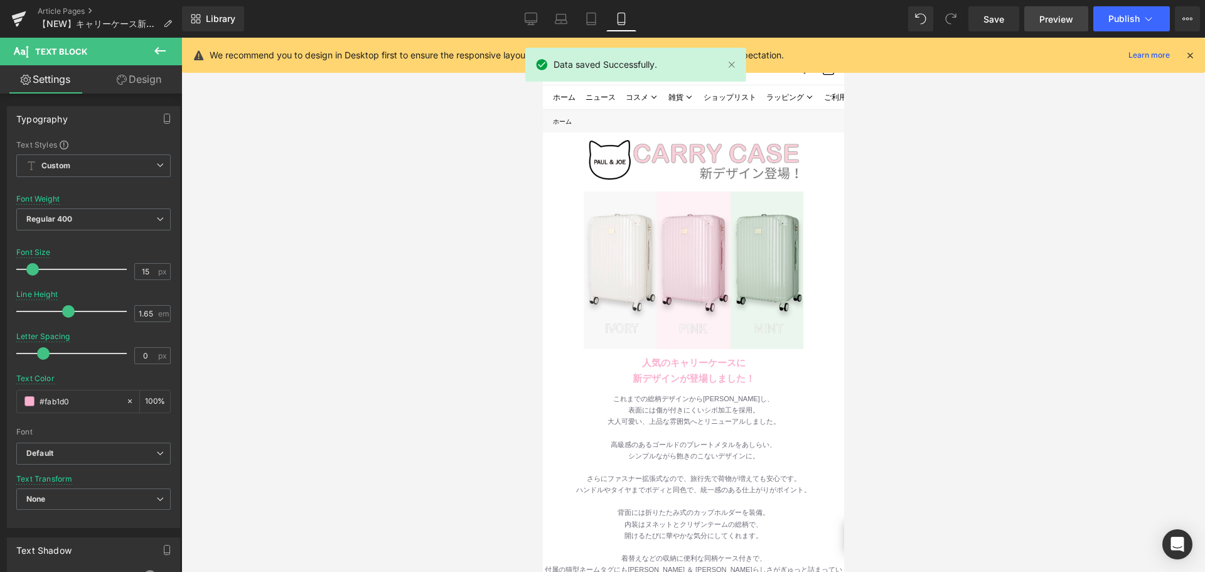
click at [1036, 23] on link "Preview" at bounding box center [1056, 18] width 64 height 25
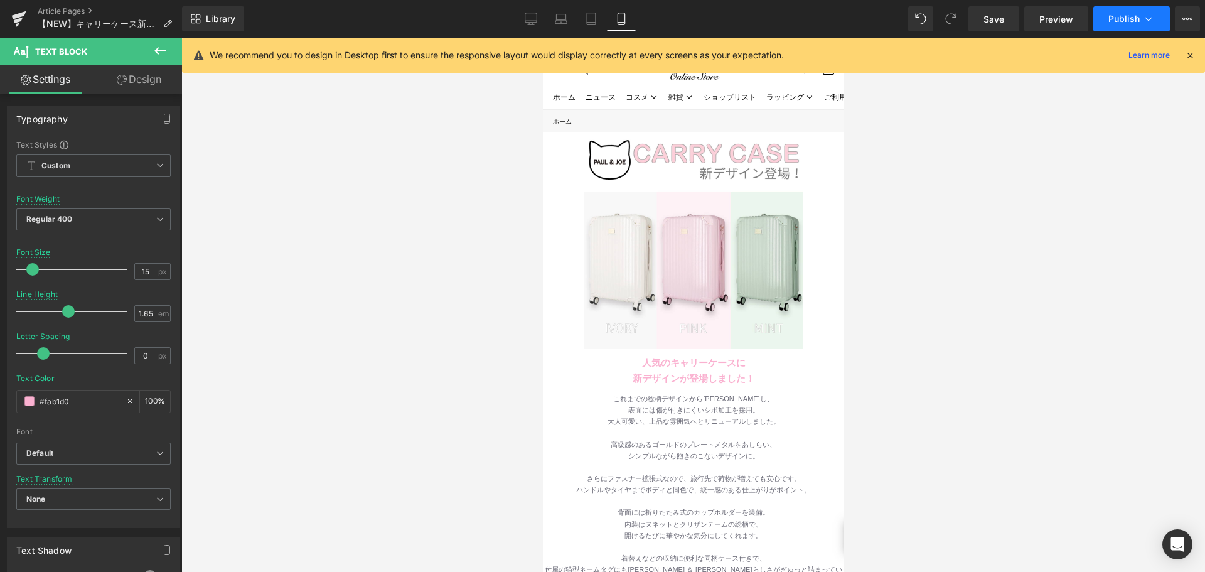
click at [1118, 20] on span "Publish" at bounding box center [1123, 19] width 31 height 10
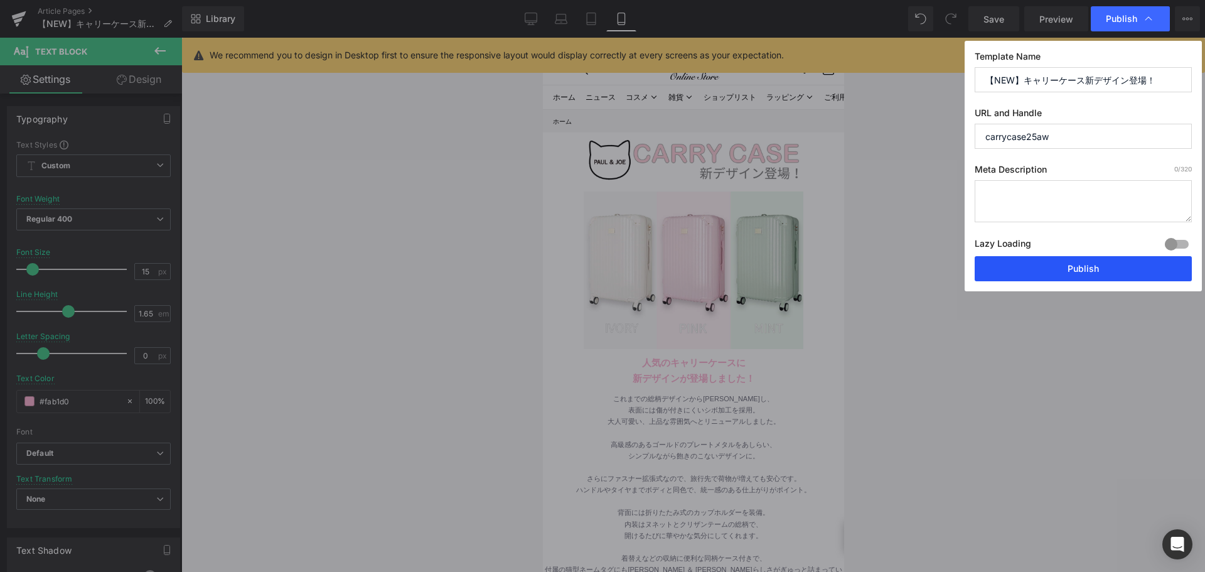
click at [1067, 267] on button "Publish" at bounding box center [1082, 268] width 217 height 25
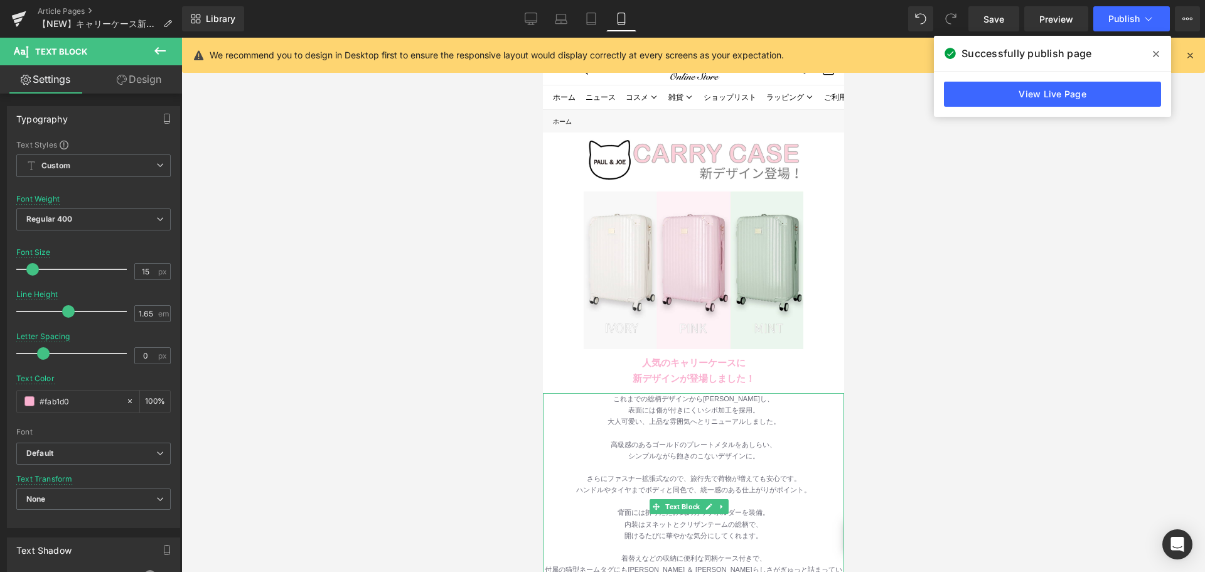
click at [691, 484] on div "ハンドルやタイヤまでボディと同色で、統一感のある仕上がりがポイント。" at bounding box center [692, 489] width 301 height 11
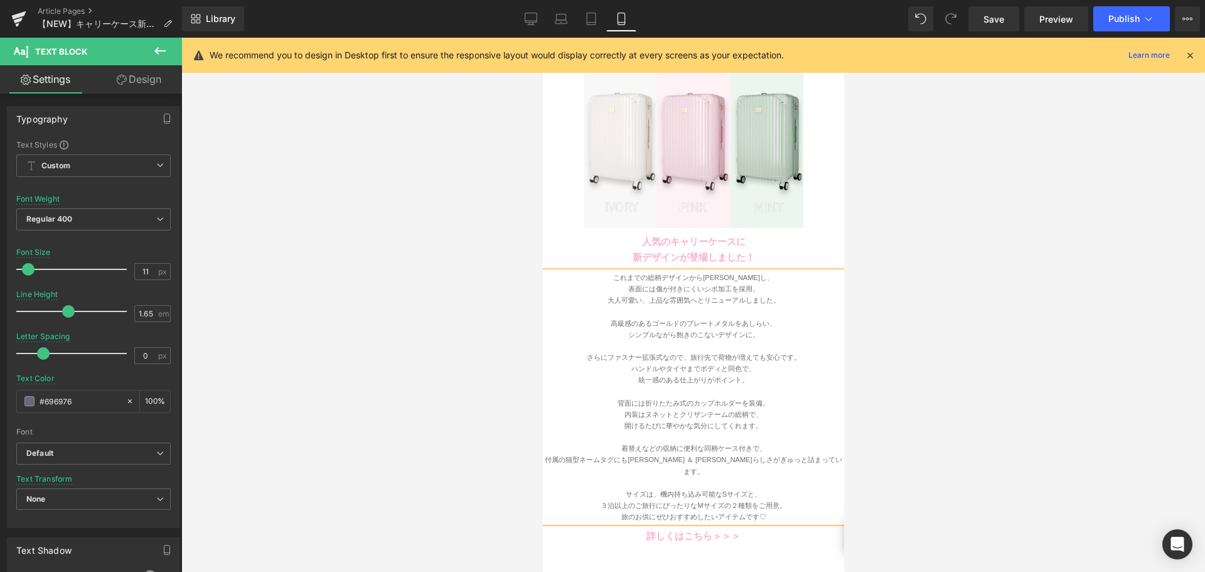
scroll to position [125, 0]
click at [725, 472] on div at bounding box center [692, 477] width 301 height 11
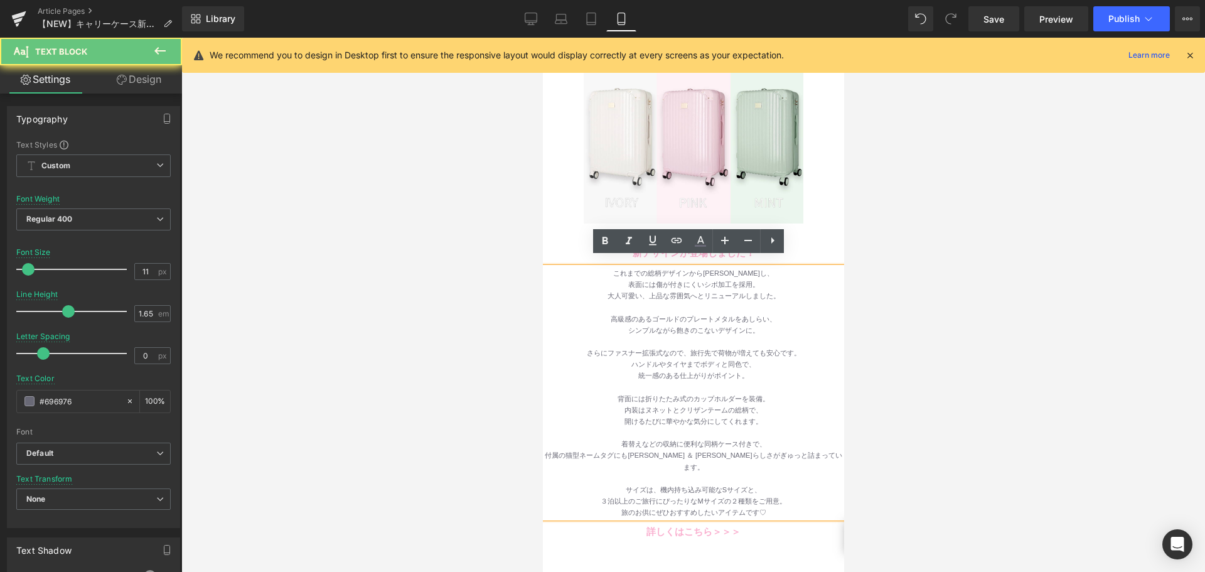
click at [725, 449] on div "付属の猫型ネームタグにも[PERSON_NAME] ＆ [PERSON_NAME]らしさがぎゅっと詰まっています。" at bounding box center [692, 460] width 301 height 23
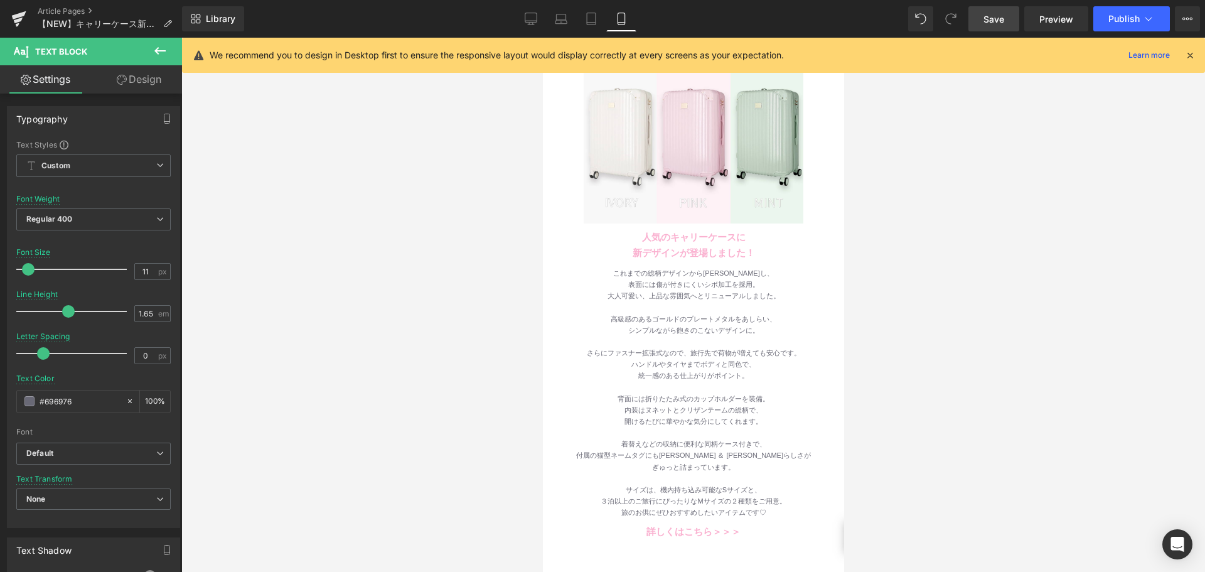
click at [998, 23] on span "Save" at bounding box center [993, 19] width 21 height 13
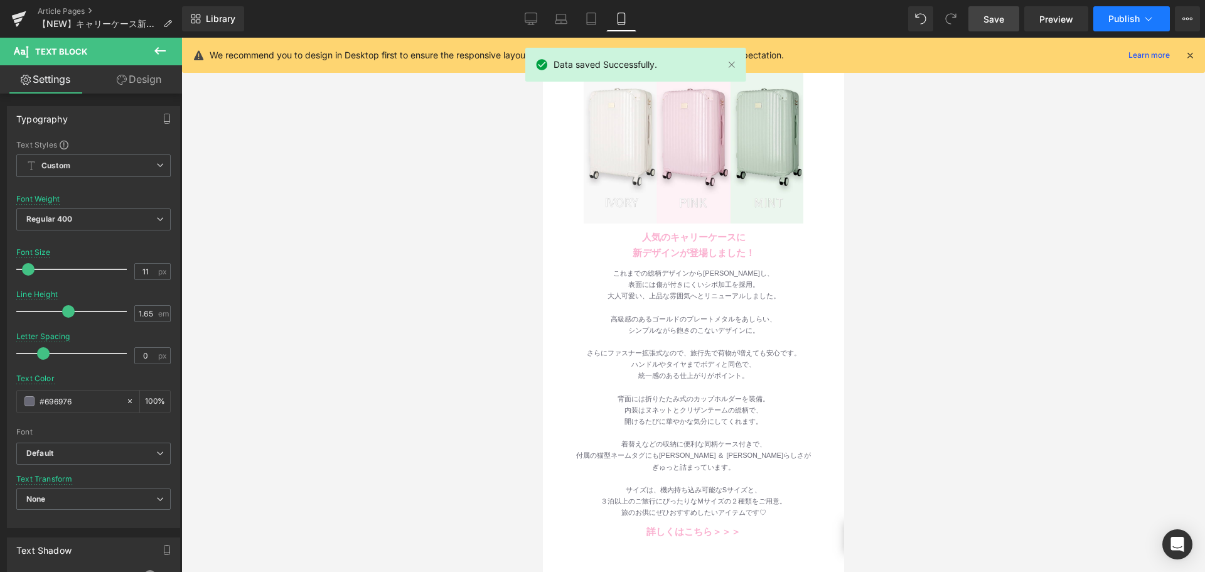
click at [1110, 21] on span "Publish" at bounding box center [1123, 19] width 31 height 10
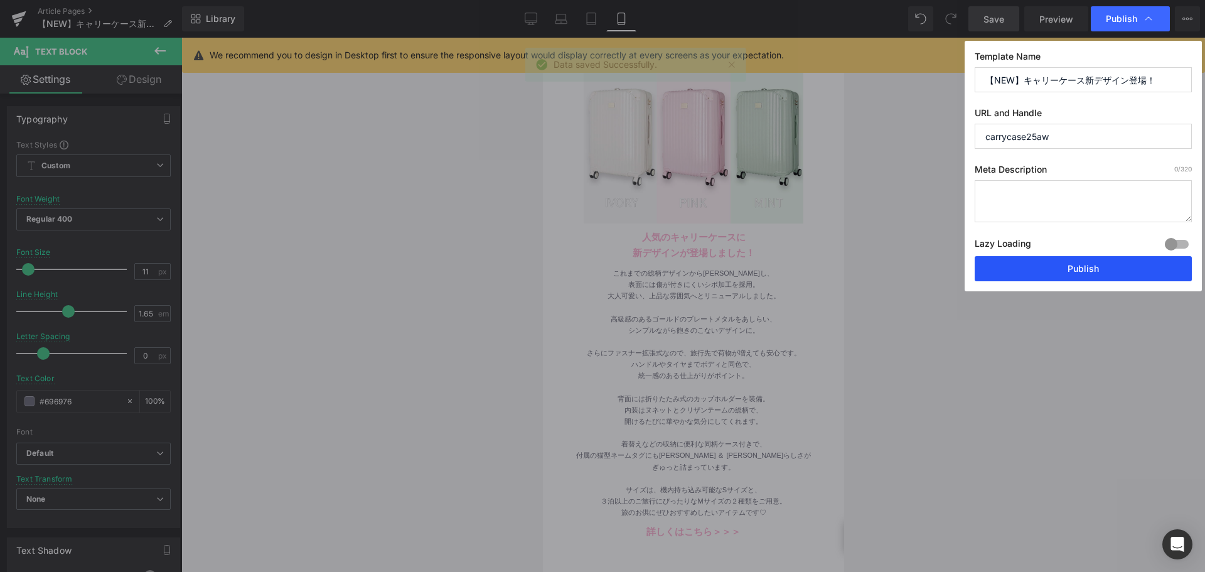
click at [1045, 260] on button "Publish" at bounding box center [1082, 268] width 217 height 25
